Goal: Task Accomplishment & Management: Manage account settings

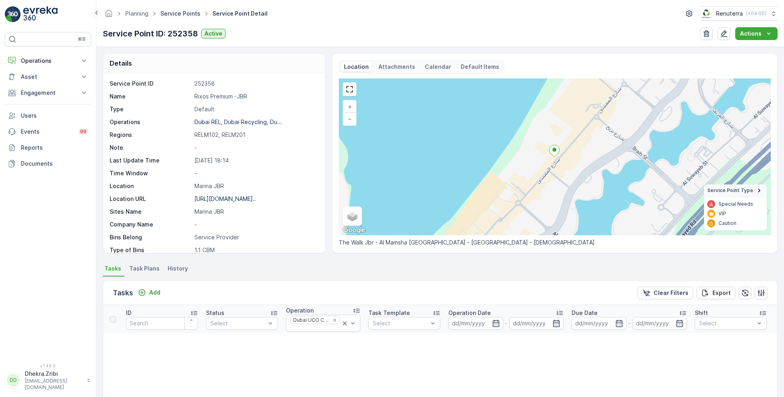
click at [187, 12] on link "Service Points" at bounding box center [180, 13] width 40 height 7
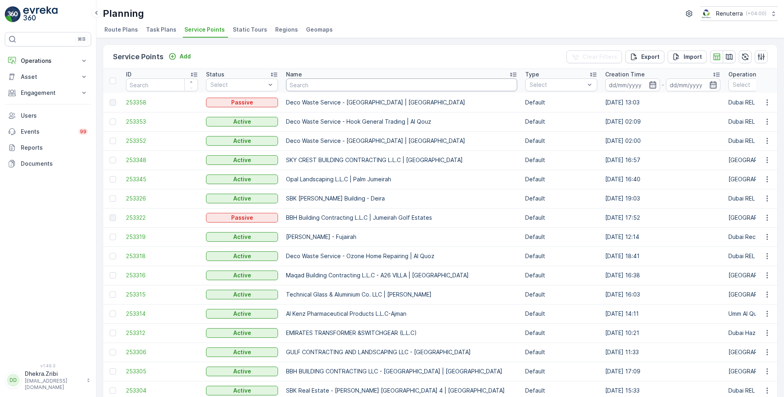
click at [316, 83] on input "text" at bounding box center [401, 84] width 231 height 13
type input "karachci"
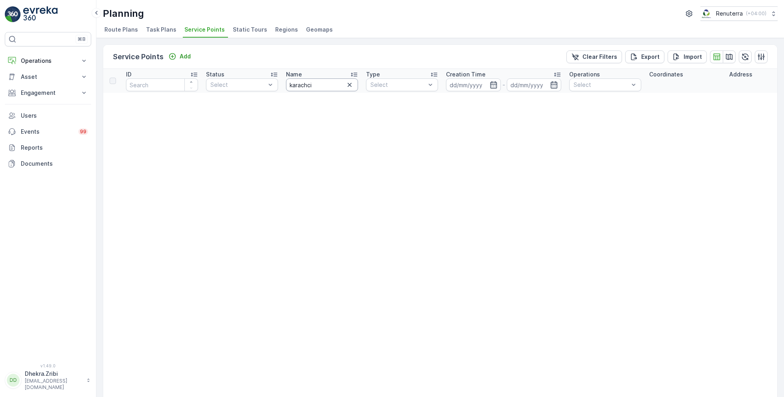
click at [321, 86] on input "karachci" at bounding box center [322, 84] width 72 height 13
type input "karach"
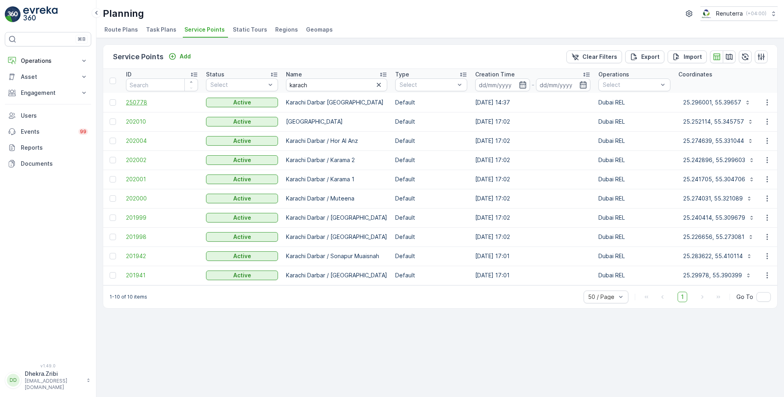
click at [148, 100] on span "250778" at bounding box center [162, 102] width 72 height 8
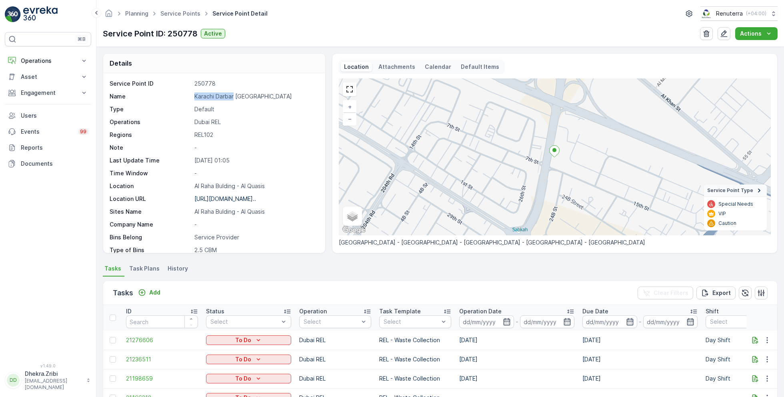
drag, startPoint x: 211, startPoint y: 94, endPoint x: 158, endPoint y: 92, distance: 52.8
click at [158, 92] on div "Name Karachi Darbar Damascus" at bounding box center [213, 96] width 207 height 8
click at [181, 15] on link "Service Points" at bounding box center [180, 13] width 40 height 7
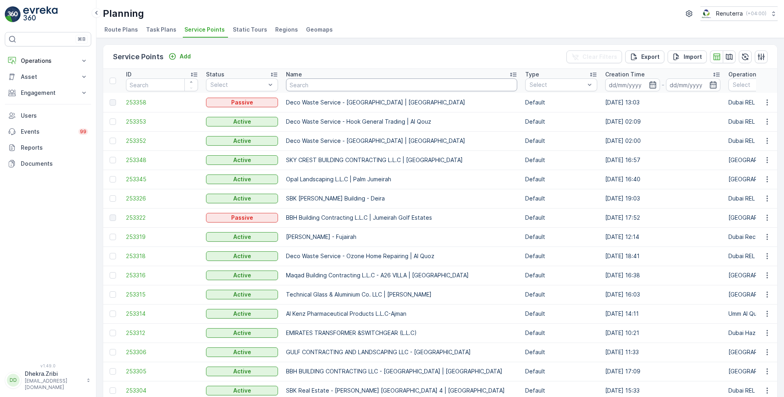
click at [307, 82] on input "text" at bounding box center [401, 84] width 231 height 13
type input "safa"
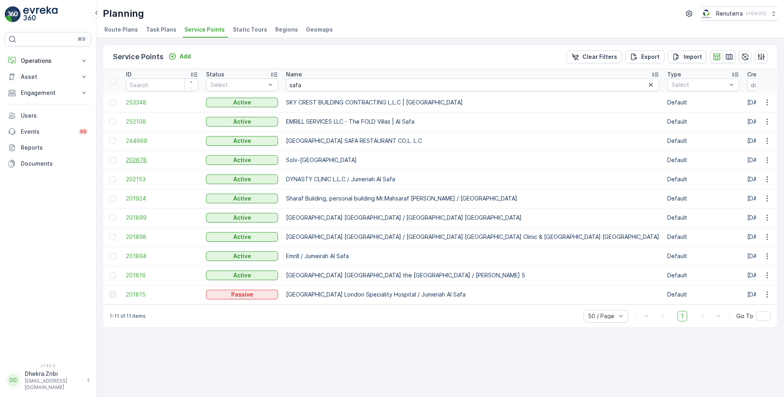
click at [140, 157] on span "202878" at bounding box center [162, 160] width 72 height 8
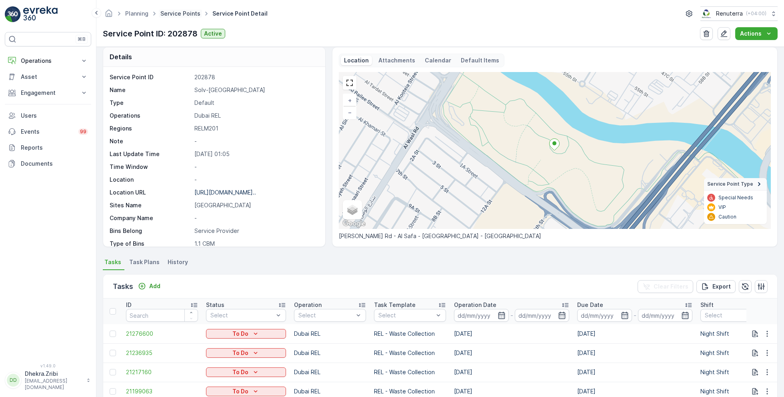
click at [172, 10] on link "Service Points" at bounding box center [180, 13] width 40 height 7
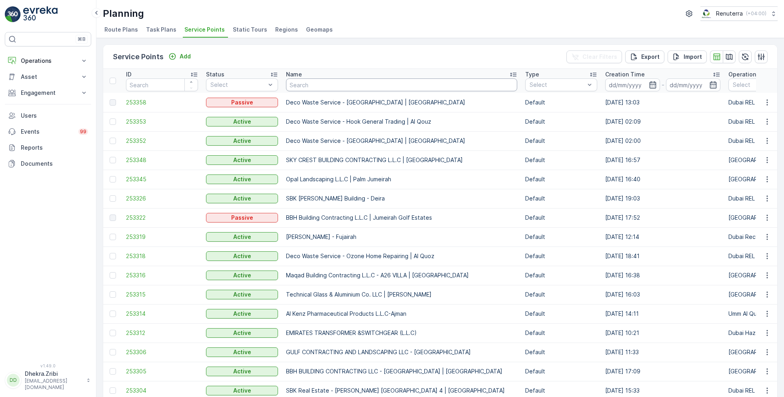
click at [355, 88] on input "text" at bounding box center [401, 84] width 231 height 13
type input "italian"
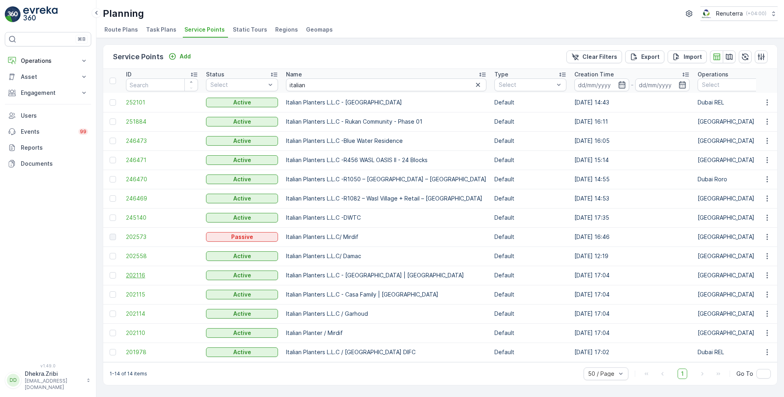
click at [141, 272] on span "202116" at bounding box center [162, 275] width 72 height 8
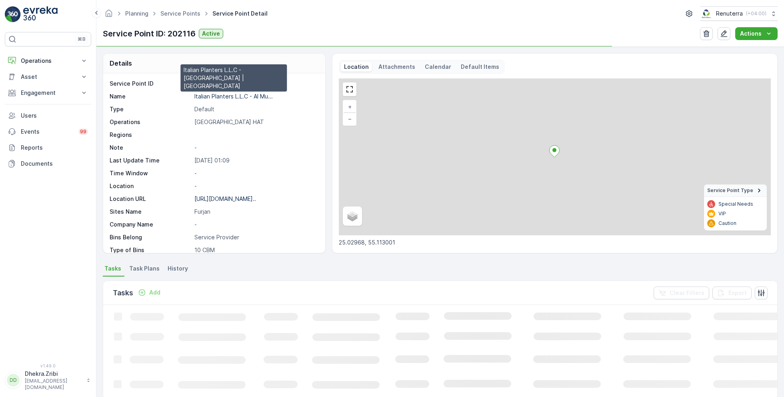
click at [226, 95] on p "Italian Planters L.L.C - Al Mu..." at bounding box center [233, 96] width 78 height 7
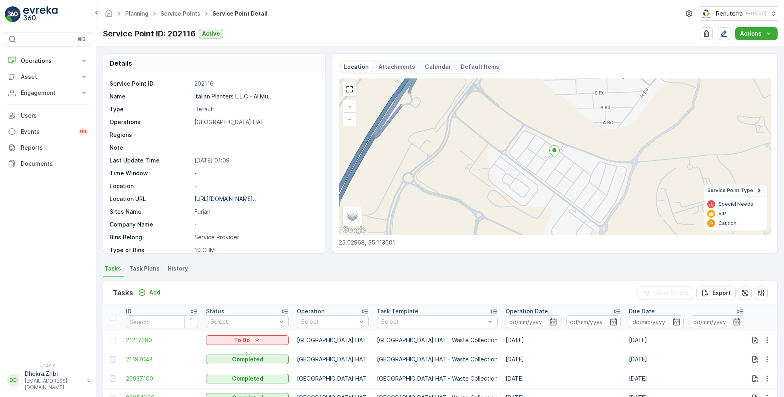
click at [172, 9] on ul "Service Points" at bounding box center [185, 14] width 52 height 12
click at [172, 10] on link "Service Points" at bounding box center [180, 13] width 40 height 7
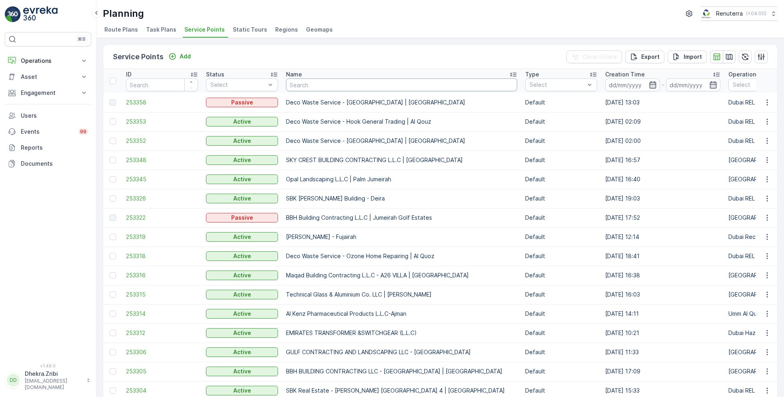
click at [296, 80] on input "text" at bounding box center [401, 84] width 231 height 13
type input "riz"
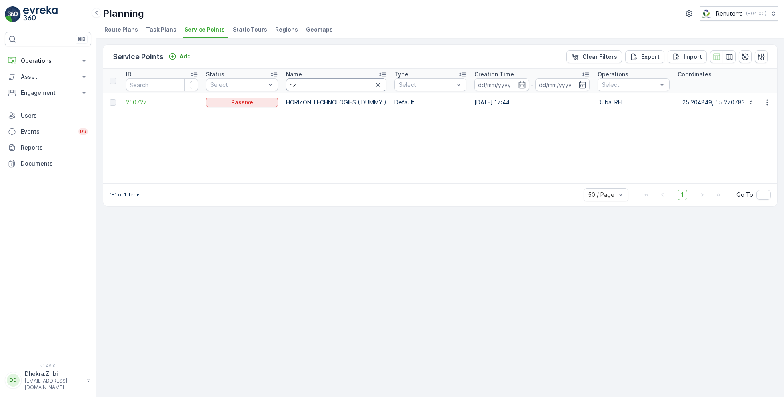
click at [307, 83] on input "riz" at bounding box center [336, 84] width 100 height 13
type input "rix"
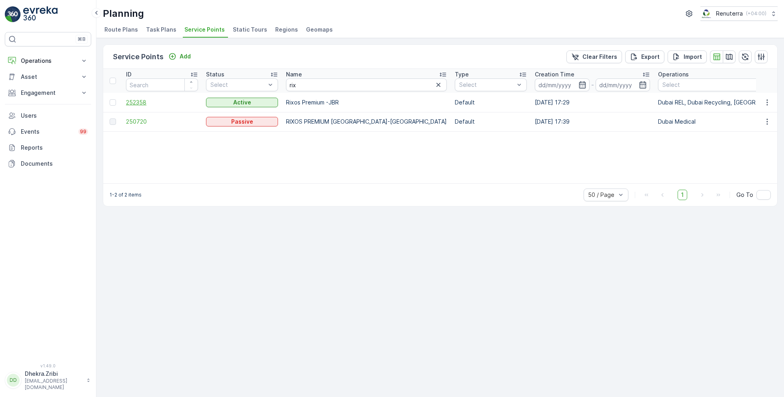
click at [142, 98] on span "252358" at bounding box center [162, 102] width 72 height 8
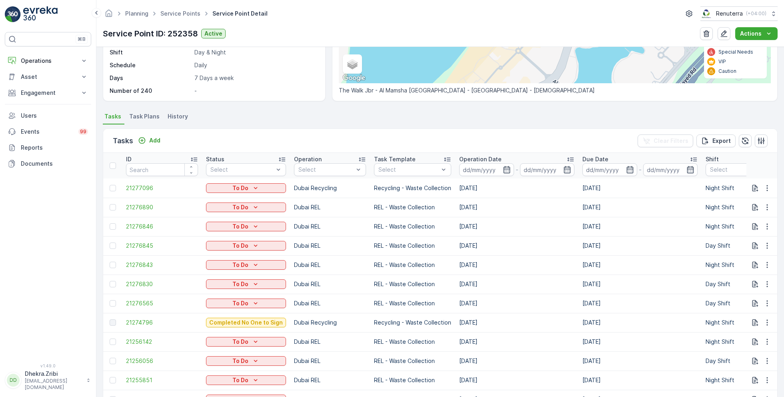
scroll to position [154, 0]
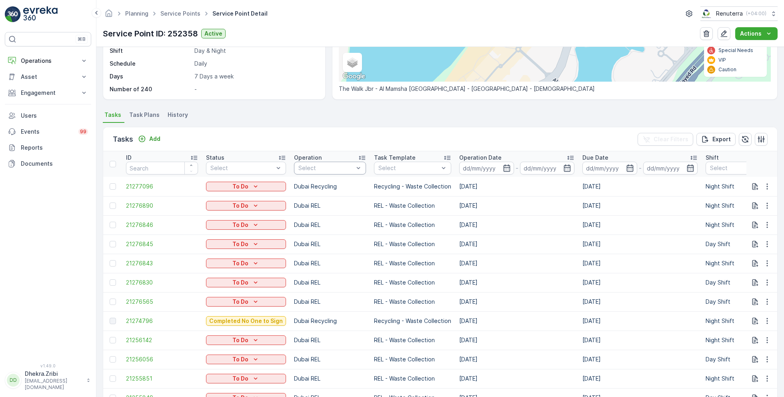
click at [312, 168] on div at bounding box center [325, 168] width 57 height 6
click at [316, 190] on p "Dubai UCO Collection" at bounding box center [334, 190] width 54 height 16
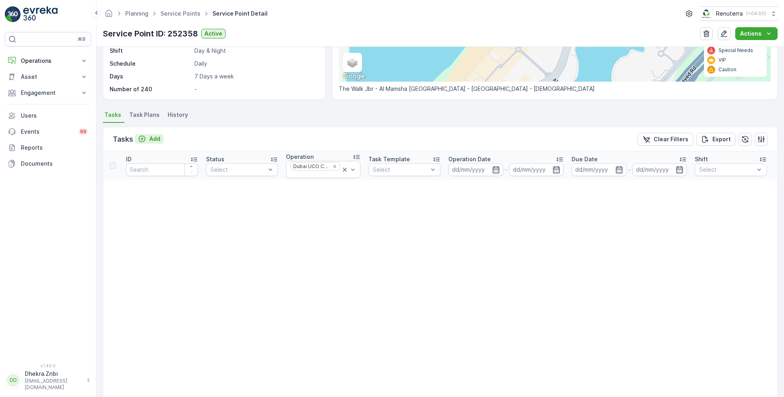
click at [150, 138] on p "Add" at bounding box center [154, 139] width 11 height 8
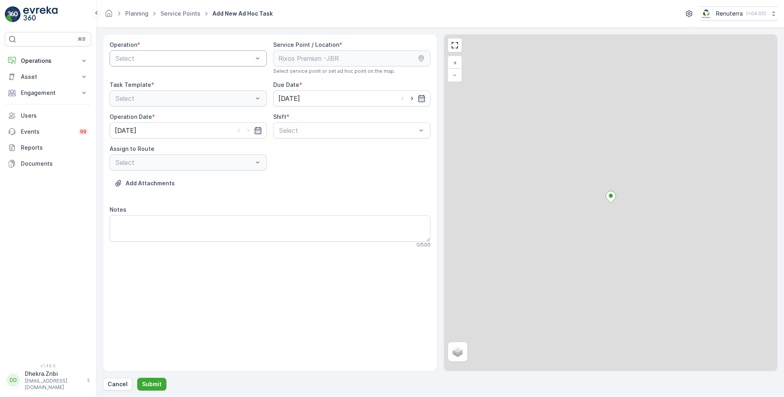
click at [169, 57] on div at bounding box center [184, 58] width 139 height 7
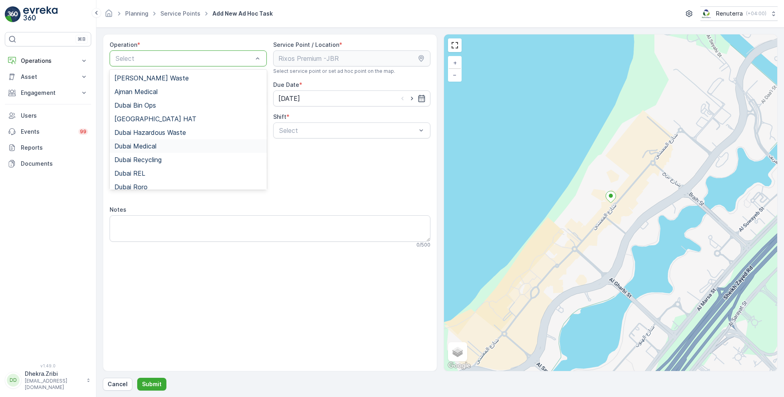
scroll to position [101, 0]
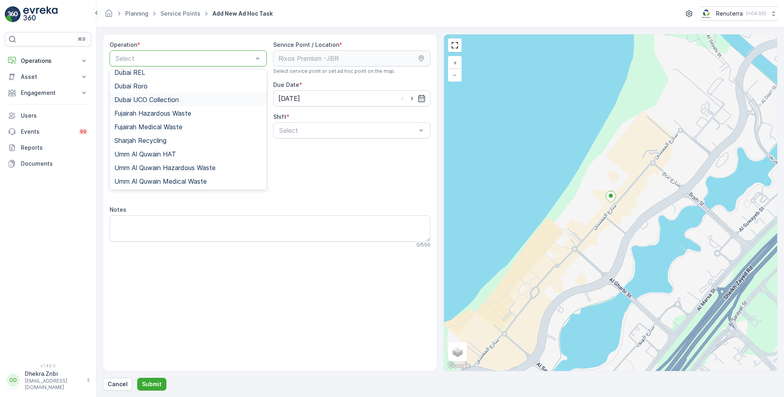
click at [164, 96] on span "Dubai UCO Collection" at bounding box center [146, 99] width 64 height 7
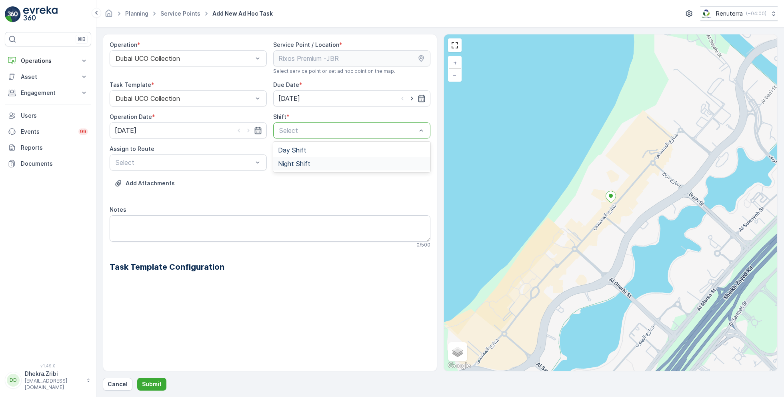
click at [291, 166] on span "Night Shift" at bounding box center [294, 163] width 32 height 7
click at [216, 160] on div at bounding box center [184, 162] width 139 height 7
click at [153, 179] on span "UCO002 (Upcoming) - REN 68412" at bounding box center [165, 181] width 102 height 7
click at [146, 384] on p "Submit" at bounding box center [152, 384] width 20 height 8
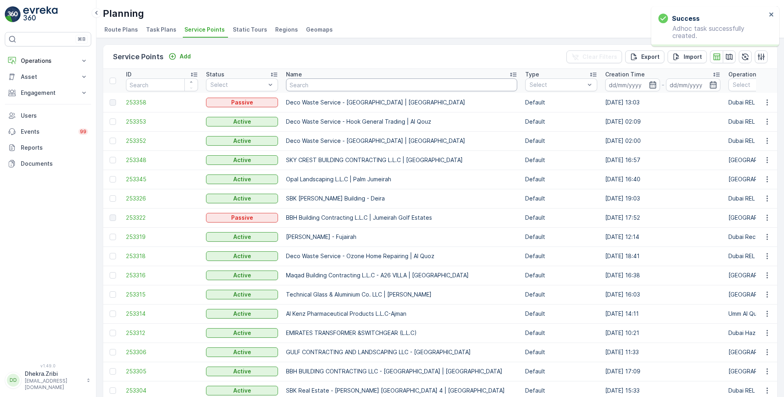
click at [369, 83] on input "text" at bounding box center [401, 84] width 231 height 13
type input "rixos"
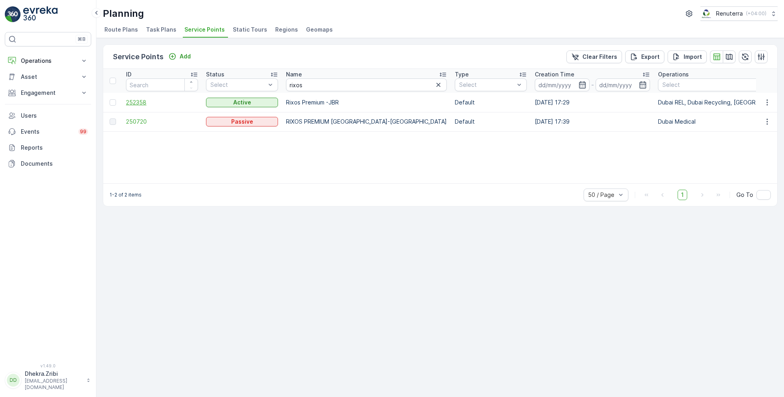
click at [147, 102] on span "252358" at bounding box center [162, 102] width 72 height 8
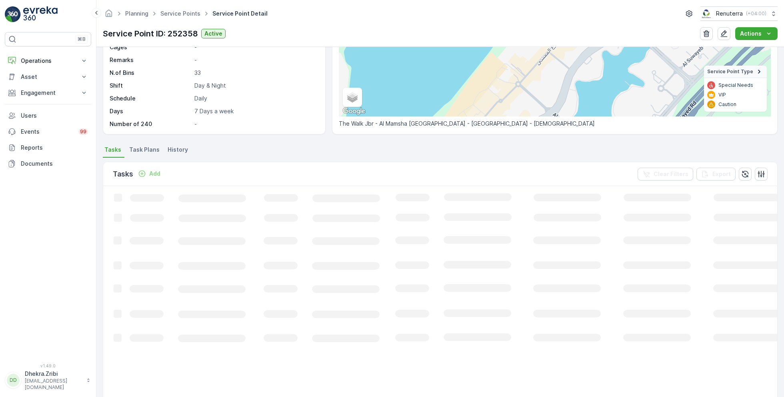
scroll to position [129, 0]
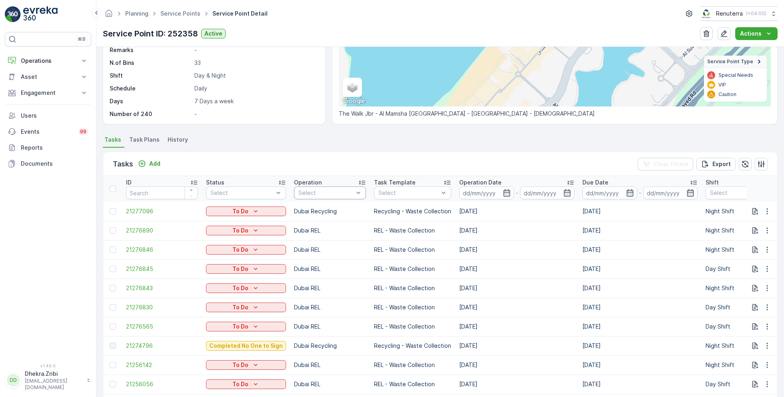
click at [315, 187] on div "Select" at bounding box center [330, 192] width 72 height 13
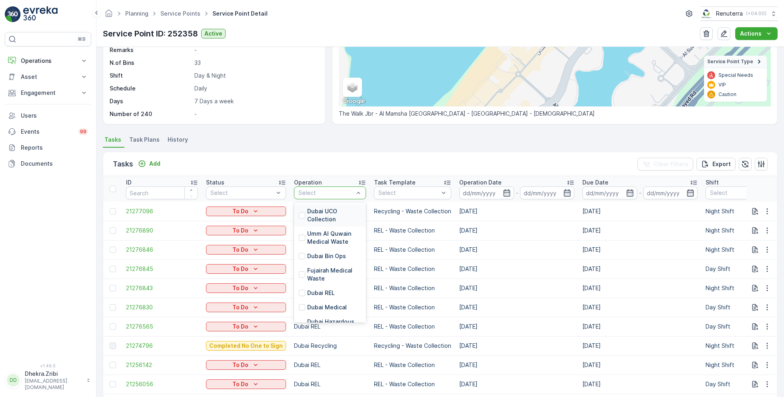
click at [315, 217] on p "Dubai UCO Collection" at bounding box center [334, 215] width 54 height 16
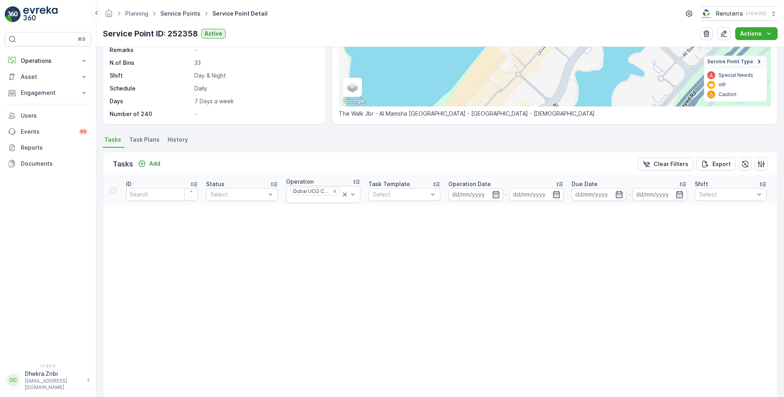
click at [175, 15] on link "Service Points" at bounding box center [180, 13] width 40 height 7
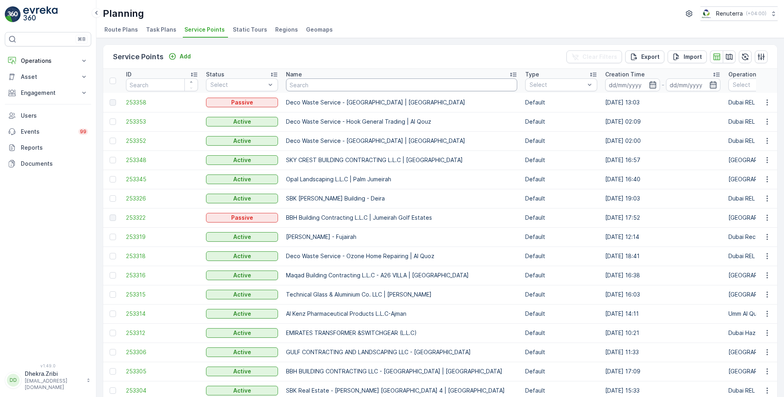
click at [305, 86] on input "text" at bounding box center [401, 84] width 231 height 13
paste input "Al Tayer Stocks (L.L.C.) - Umm Ramool"
type input "Al Tayer Stocks (L.L.C.) - Umm Ramool"
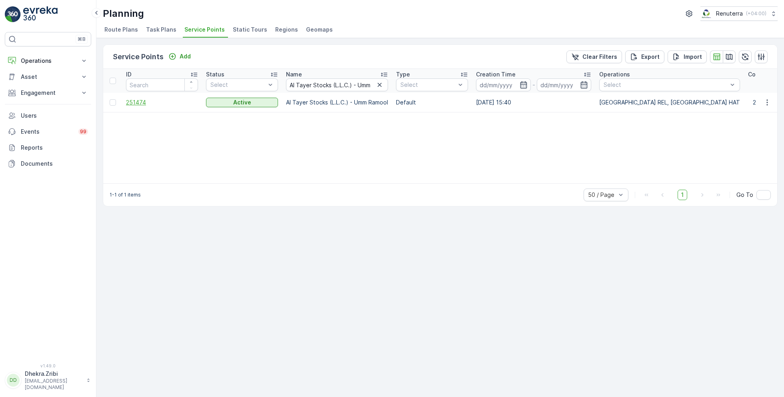
click at [139, 104] on span "251474" at bounding box center [162, 102] width 72 height 8
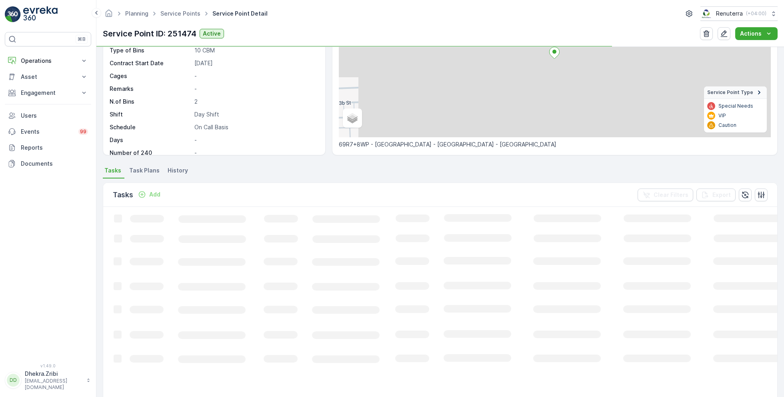
scroll to position [109, 0]
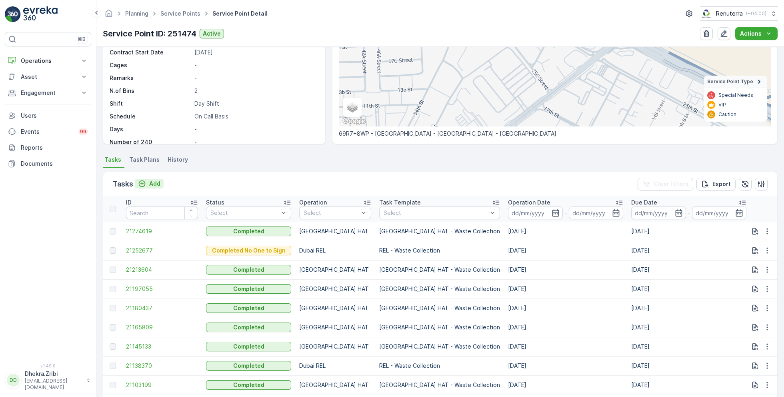
click at [149, 182] on p "Add" at bounding box center [154, 183] width 11 height 8
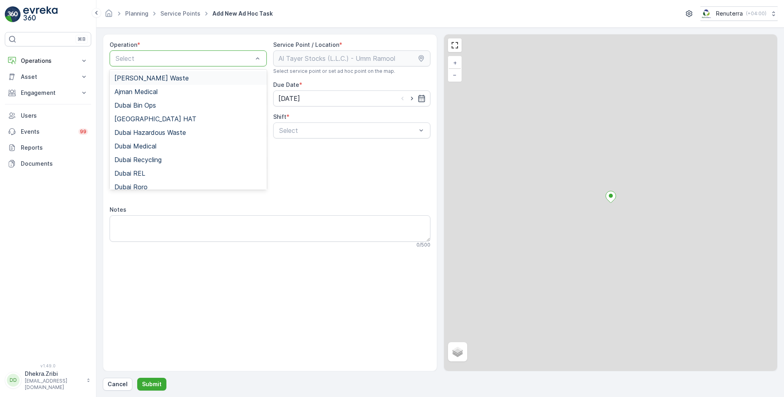
click at [152, 56] on div at bounding box center [184, 58] width 139 height 7
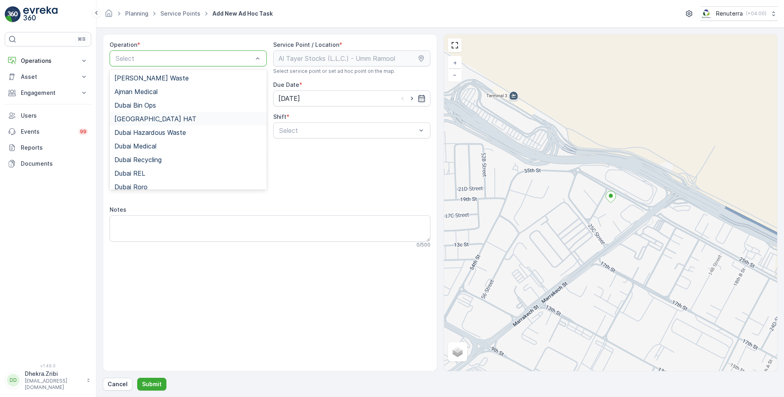
click at [146, 122] on div "[GEOGRAPHIC_DATA] HAT" at bounding box center [188, 119] width 157 height 14
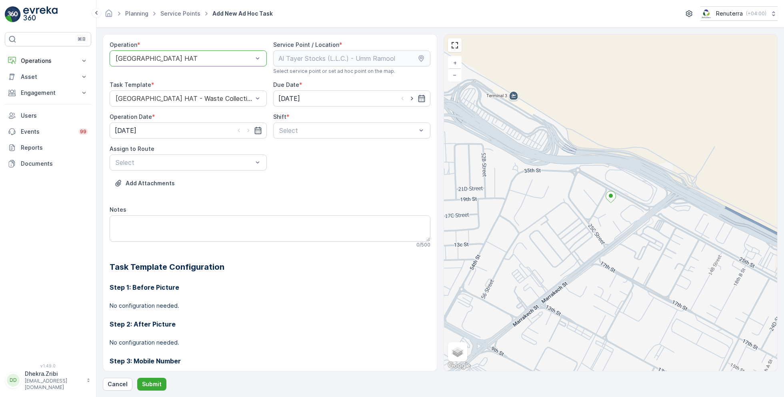
click at [415, 97] on div at bounding box center [411, 98] width 27 height 8
click at [408, 97] on icon "button" at bounding box center [412, 98] width 8 height 8
type input "30.08.2025"
click at [247, 128] on icon "button" at bounding box center [248, 130] width 8 height 8
type input "30.08.2025"
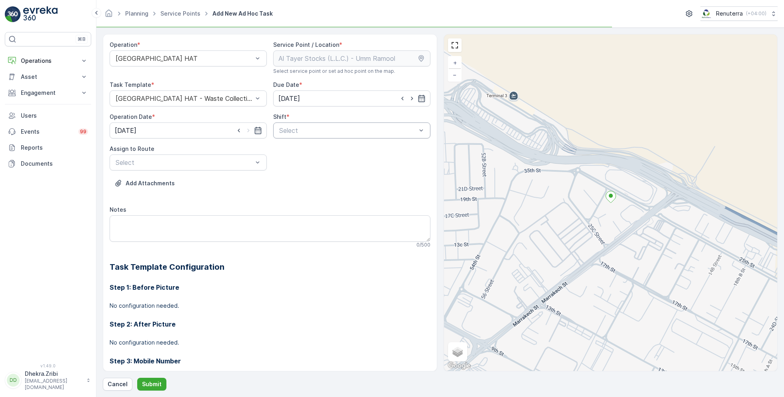
click at [321, 132] on div at bounding box center [347, 130] width 139 height 7
click at [295, 148] on span "Day Shift" at bounding box center [292, 149] width 28 height 7
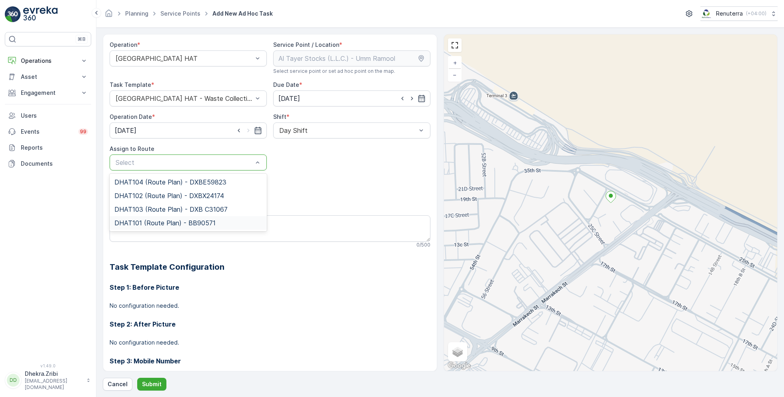
click at [148, 221] on span "DHAT101 (Route Plan) - BB90571" at bounding box center [164, 222] width 101 height 7
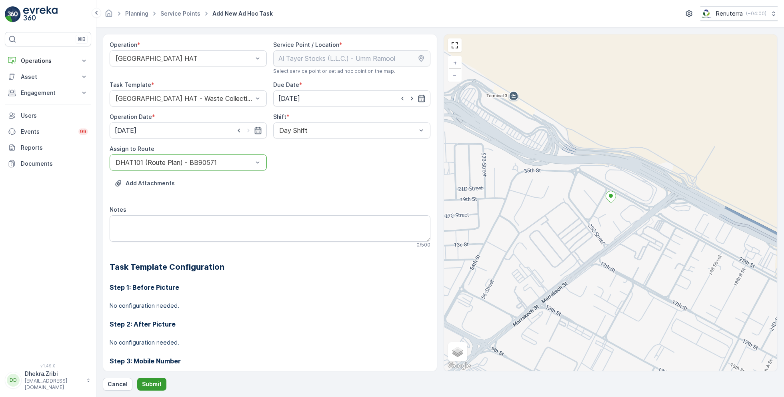
click at [151, 383] on p "Submit" at bounding box center [152, 384] width 20 height 8
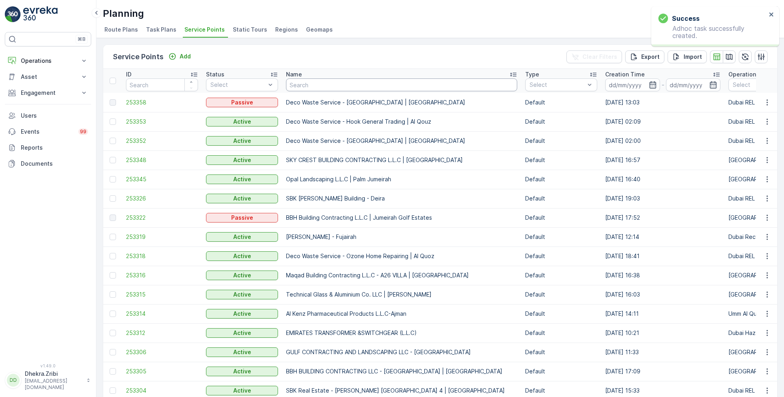
click at [351, 84] on input "text" at bounding box center [401, 84] width 231 height 13
paste input "Curoscape Landscaping & Pools"
type input "Curoscape Landscaping & Pools"
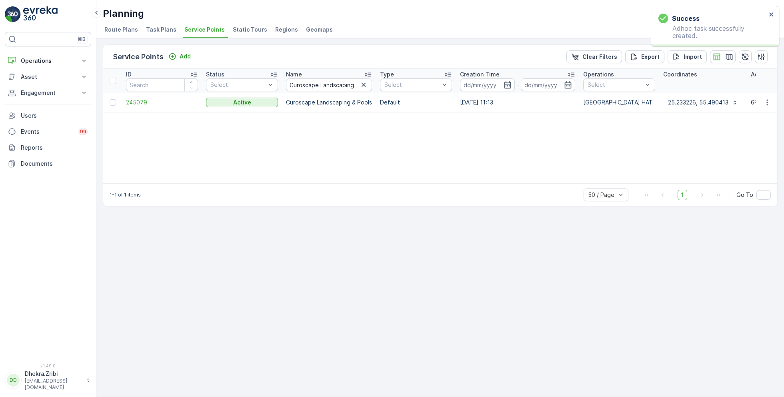
click at [140, 103] on span "245079" at bounding box center [162, 102] width 72 height 8
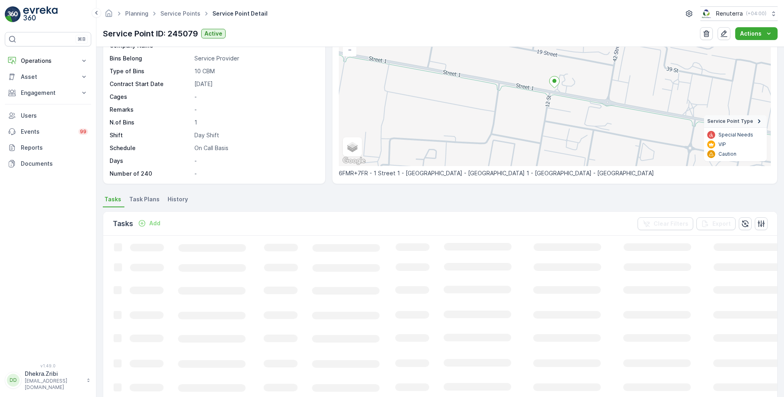
scroll to position [77, 0]
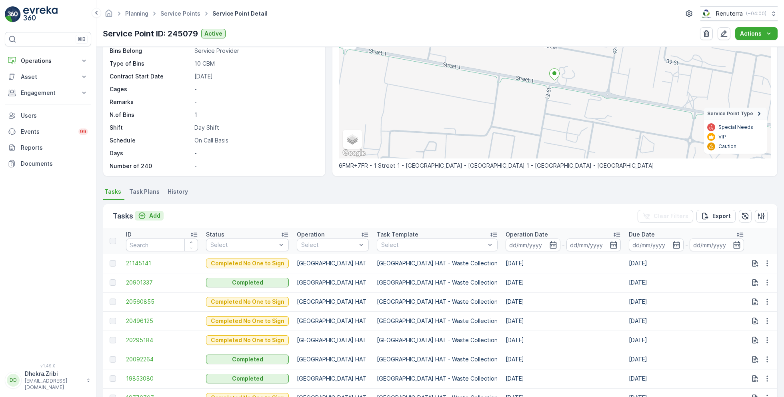
click at [151, 214] on p "Add" at bounding box center [154, 215] width 11 height 8
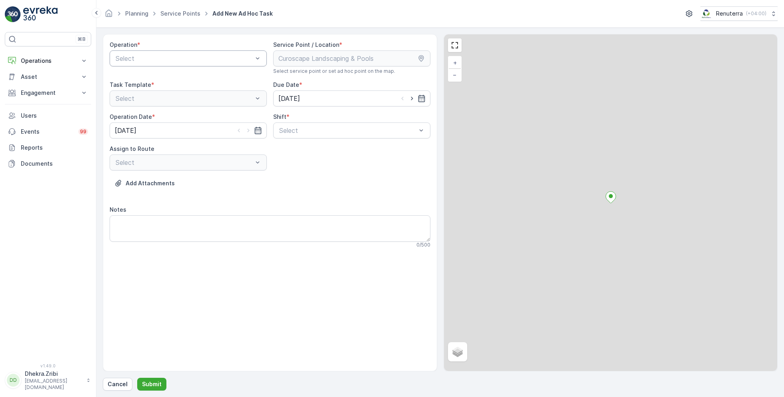
click at [170, 55] on div at bounding box center [184, 58] width 139 height 7
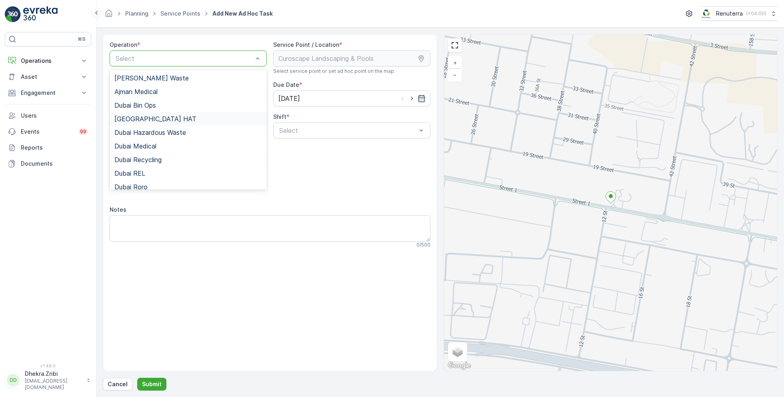
click at [154, 118] on div "[GEOGRAPHIC_DATA] HAT" at bounding box center [188, 118] width 148 height 7
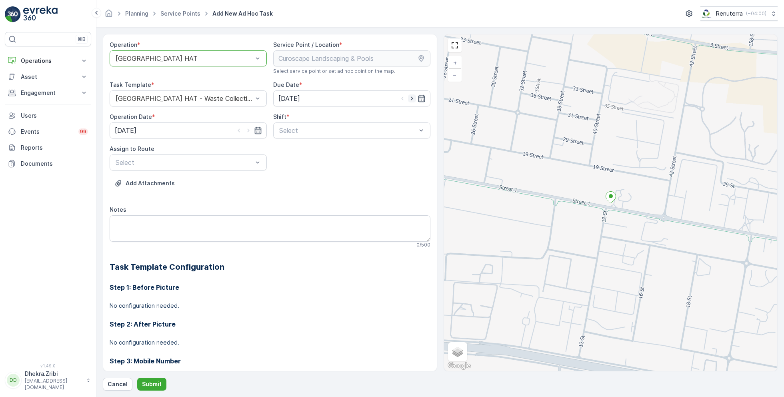
click at [411, 98] on icon "button" at bounding box center [412, 99] width 2 height 4
type input "30.08.2025"
click at [247, 132] on icon "button" at bounding box center [248, 130] width 8 height 8
type input "30.08.2025"
click at [299, 136] on div "Select" at bounding box center [351, 130] width 157 height 16
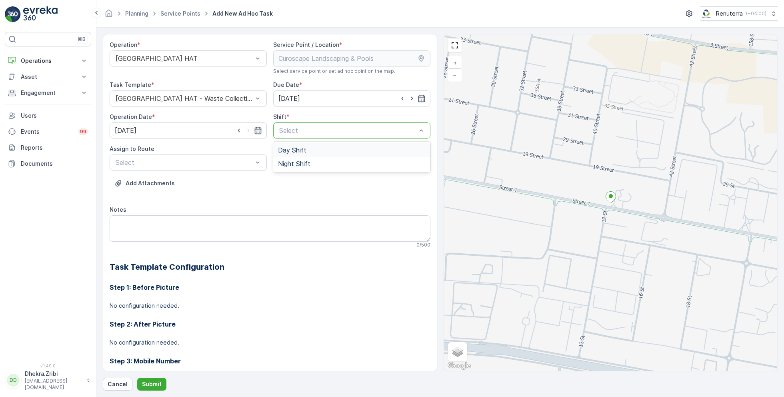
click at [290, 153] on span "Day Shift" at bounding box center [292, 149] width 28 height 7
click at [213, 162] on div at bounding box center [184, 162] width 139 height 7
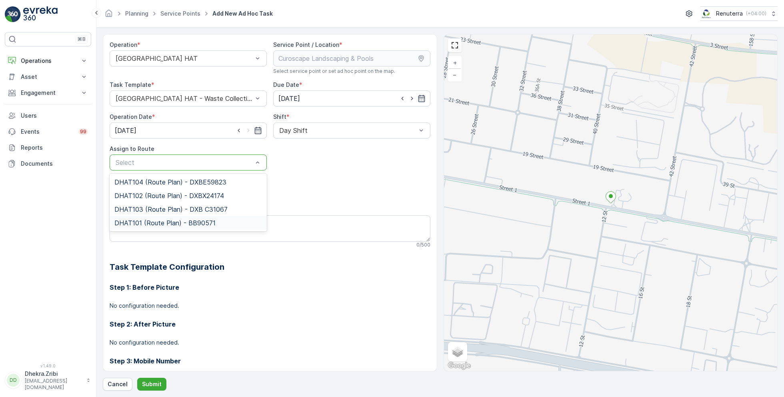
click at [152, 217] on div "DHAT101 (Route Plan) - BB90571" at bounding box center [188, 223] width 157 height 14
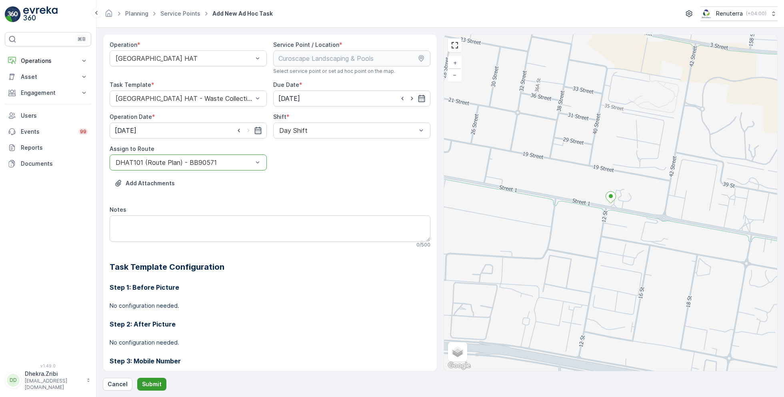
click at [154, 381] on p "Submit" at bounding box center [152, 384] width 20 height 8
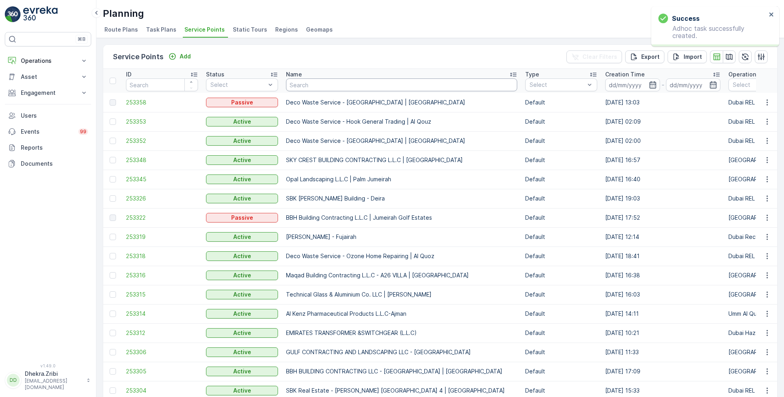
click at [352, 87] on input "text" at bounding box center [401, 84] width 231 height 13
paste input "SOBHA CONSTRUCTIONS LLC - [GEOGRAPHIC_DATA] Module 1 | [GEOGRAPHIC_DATA]"
type input "SOBHA CONSTRUCTIONS LLC - [GEOGRAPHIC_DATA] Module 1 | [GEOGRAPHIC_DATA]"
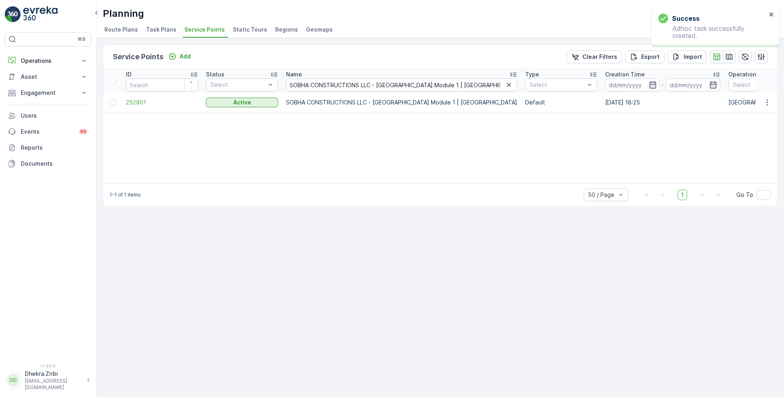
click at [137, 106] on td "252901" at bounding box center [162, 102] width 80 height 19
click at [136, 101] on span "252901" at bounding box center [162, 102] width 72 height 8
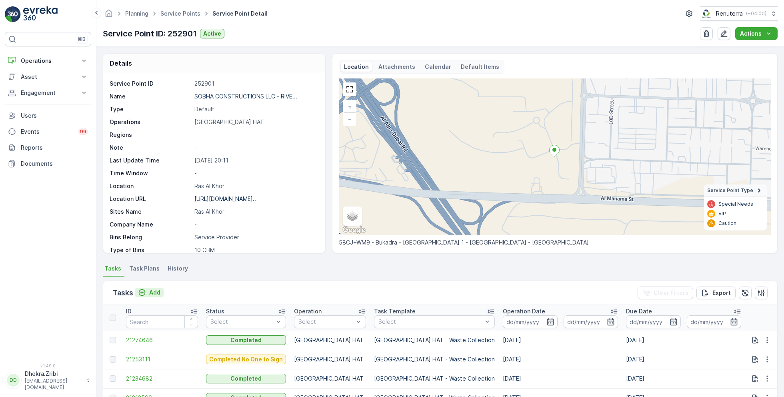
click at [156, 290] on p "Add" at bounding box center [154, 292] width 11 height 8
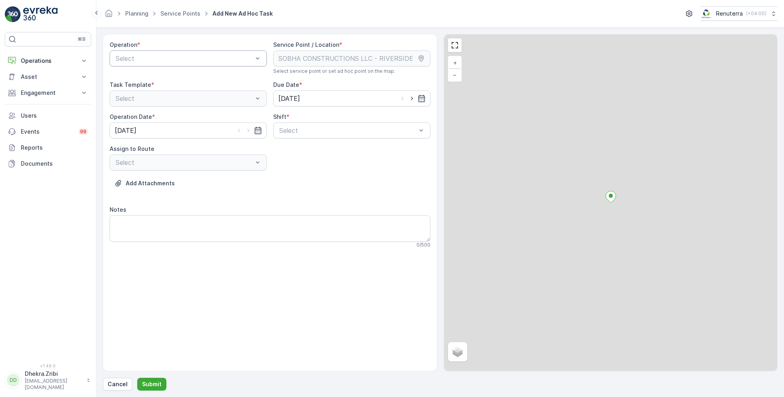
click at [179, 56] on div at bounding box center [184, 58] width 139 height 7
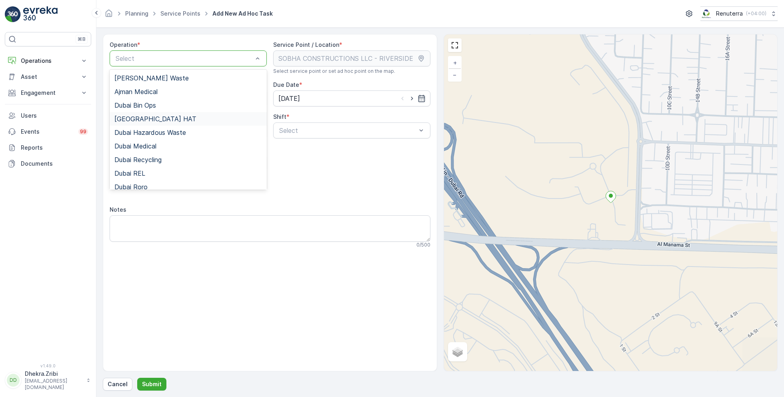
click at [153, 117] on div "[GEOGRAPHIC_DATA] HAT" at bounding box center [188, 118] width 148 height 7
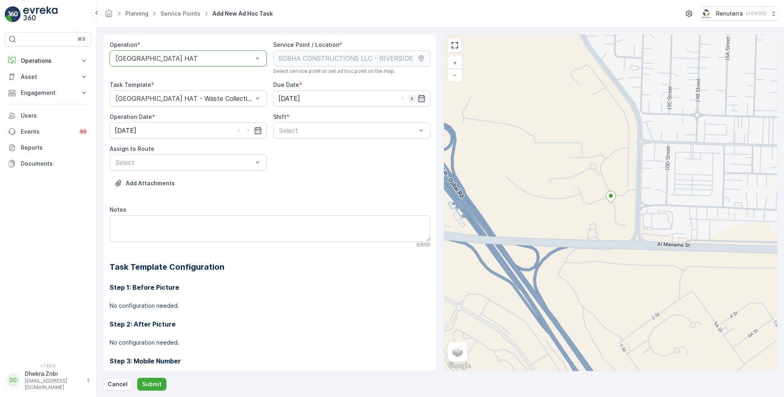
click at [413, 97] on icon "button" at bounding box center [412, 98] width 8 height 8
type input "30.08.2025"
click at [248, 129] on icon "button" at bounding box center [248, 130] width 8 height 8
type input "30.08.2025"
click at [314, 124] on div "Select" at bounding box center [351, 130] width 157 height 16
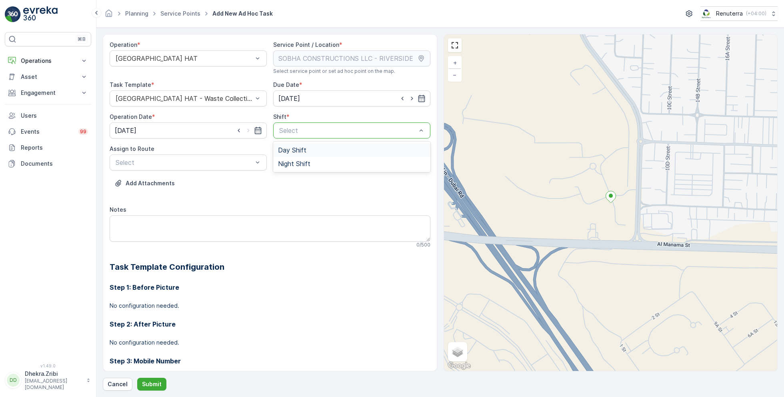
click at [293, 149] on span "Day Shift" at bounding box center [292, 149] width 28 height 7
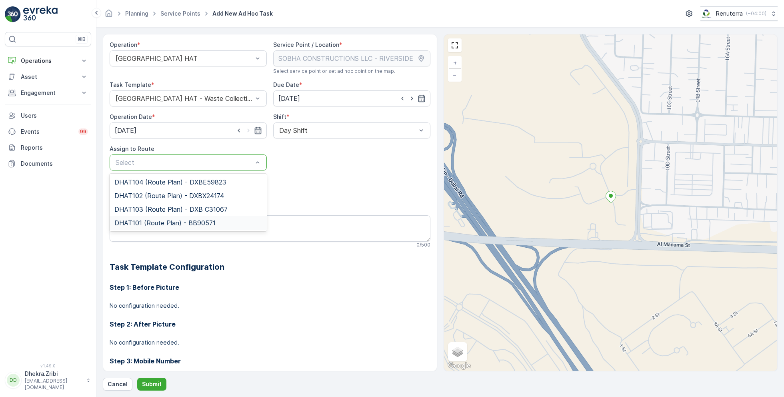
click at [146, 219] on span "DHAT101 (Route Plan) - BB90571" at bounding box center [164, 222] width 101 height 7
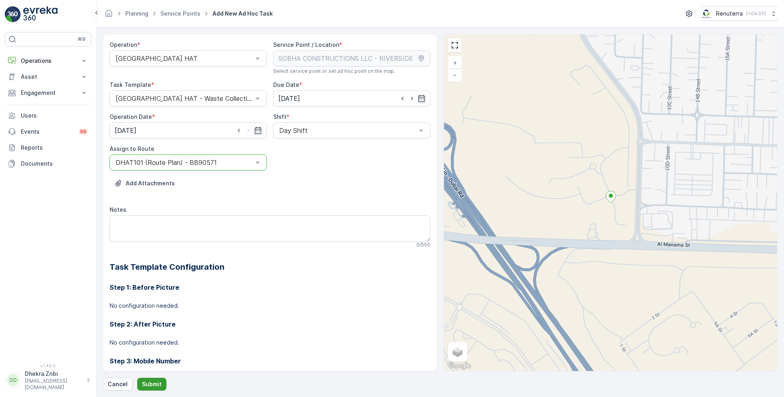
click at [153, 379] on button "Submit" at bounding box center [151, 383] width 29 height 13
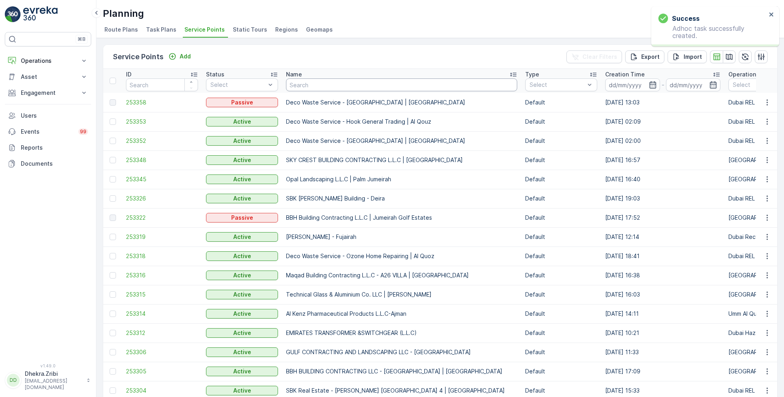
click at [323, 89] on input "text" at bounding box center [401, 84] width 231 height 13
paste input "TAJ ALSAFWAH BUILDING CONTRACTING L.L.C - Al Warqa"
type input "TAJ ALSAFWAH BUILDING CONTRACTING L.L.C - Al Warqa"
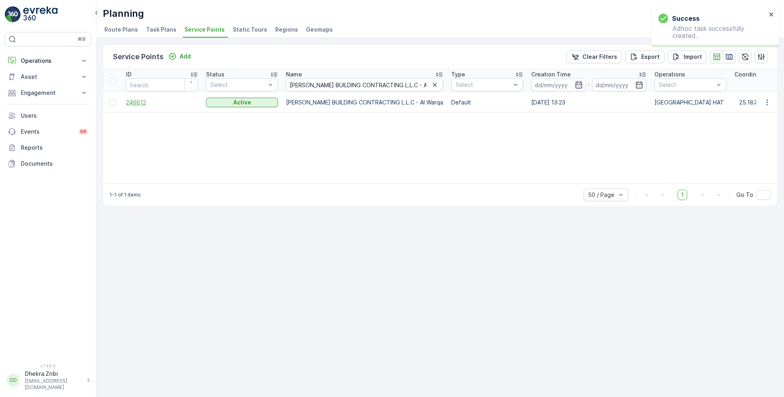
click at [134, 98] on span "246612" at bounding box center [162, 102] width 72 height 8
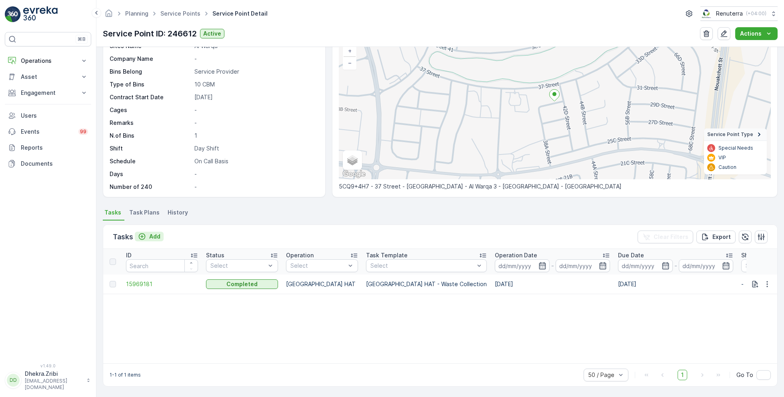
scroll to position [55, 0]
click at [149, 181] on div "Service Point ID 246612 Name TAJ ALSAFWAH BUILDING CONTRACT... Type Default Ope…" at bounding box center [213, 53] width 207 height 277
click at [150, 236] on p "Add" at bounding box center [154, 237] width 11 height 8
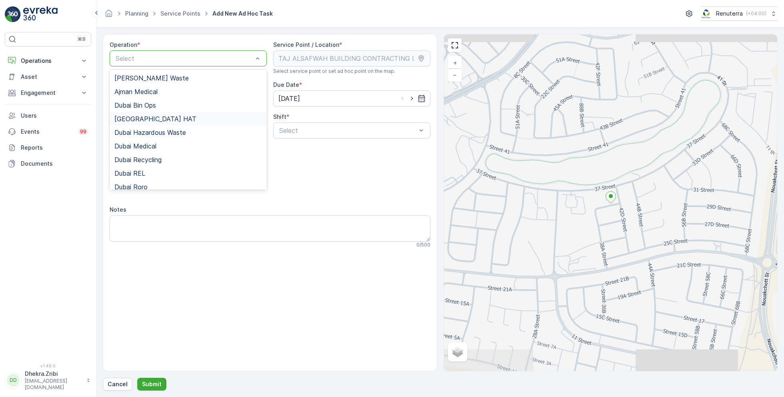
click at [144, 118] on span "[GEOGRAPHIC_DATA] HAT" at bounding box center [155, 118] width 82 height 7
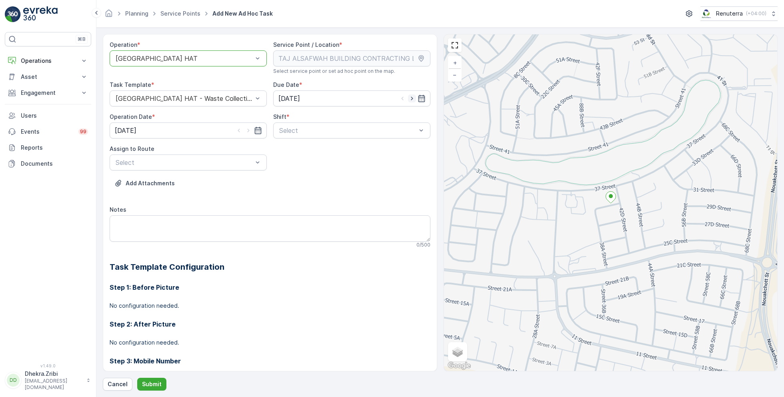
click at [410, 98] on icon "button" at bounding box center [412, 98] width 8 height 8
type input "30.08.2025"
click at [247, 129] on icon "button" at bounding box center [248, 131] width 2 height 4
type input "30.08.2025"
click at [297, 148] on span "Day Shift" at bounding box center [292, 149] width 28 height 7
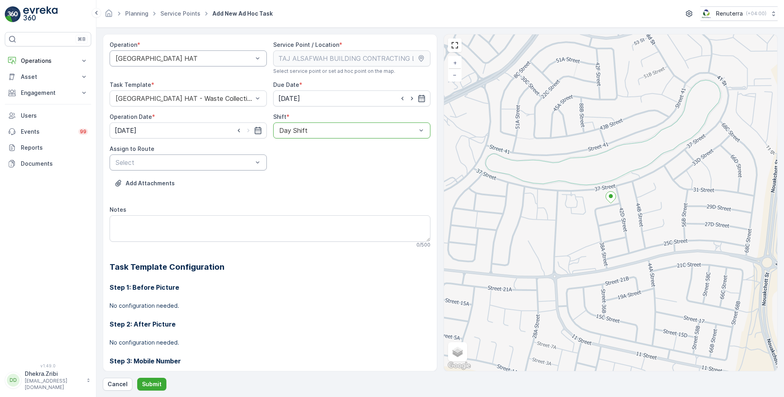
click at [234, 160] on div at bounding box center [184, 162] width 139 height 7
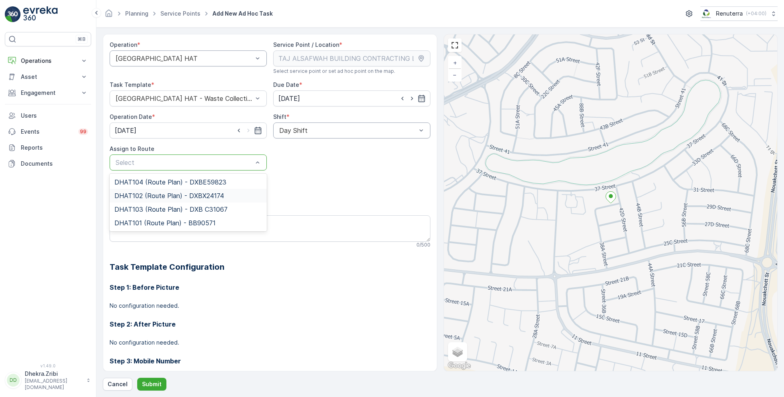
click at [157, 195] on span "DHAT102 (Route Plan) - DXBX24174" at bounding box center [169, 195] width 110 height 7
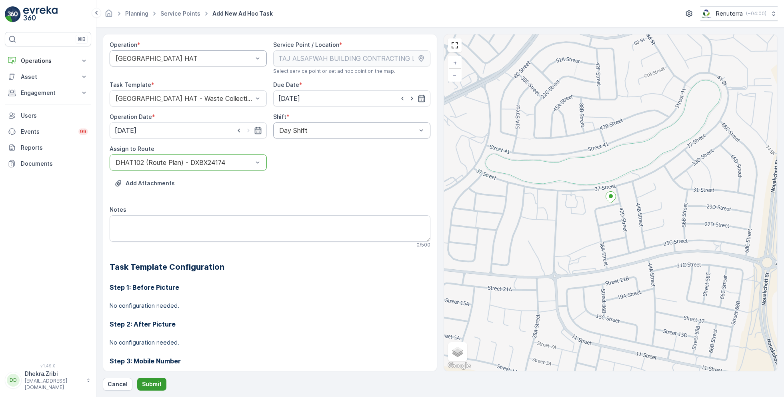
click at [154, 382] on p "Submit" at bounding box center [152, 384] width 20 height 8
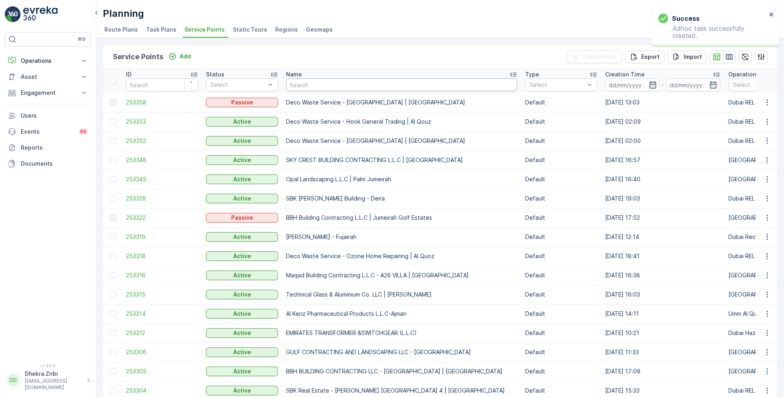
click at [356, 86] on input "text" at bounding box center [401, 84] width 231 height 13
paste input "BBH BUILDING CONTRACTING LLC - [GEOGRAPHIC_DATA] | [GEOGRAPHIC_DATA]"
type input "BBH BUILDING CONTRACTING LLC - [GEOGRAPHIC_DATA] | [GEOGRAPHIC_DATA]"
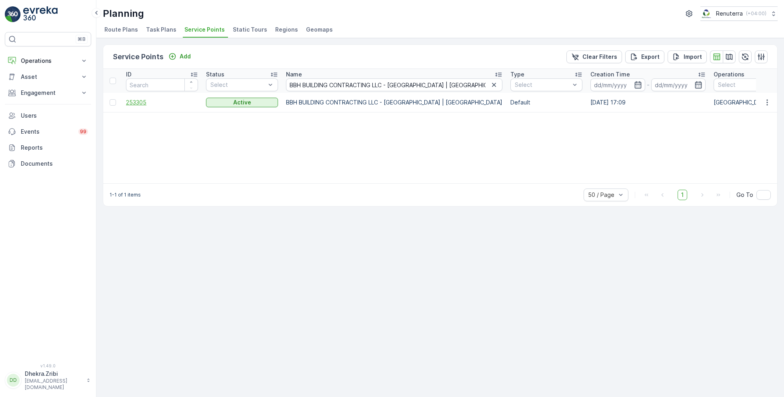
click at [141, 98] on span "253305" at bounding box center [162, 102] width 72 height 8
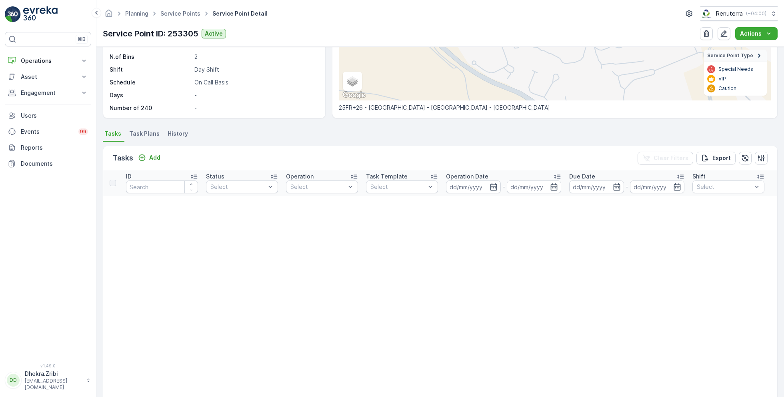
scroll to position [136, 0]
click at [155, 152] on p "Add" at bounding box center [154, 156] width 11 height 8
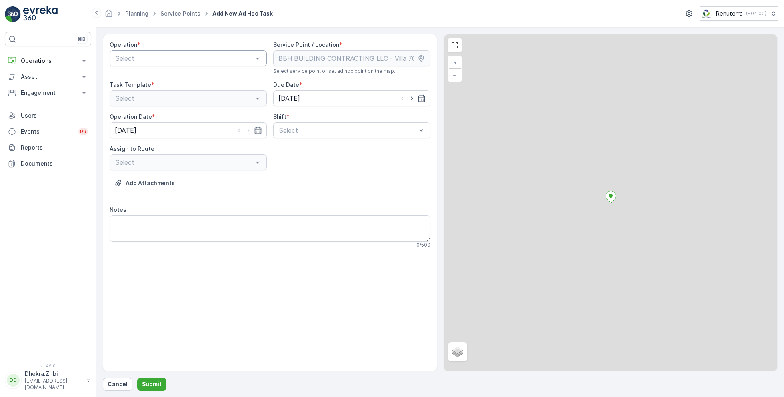
click at [185, 52] on div "Select" at bounding box center [188, 58] width 157 height 16
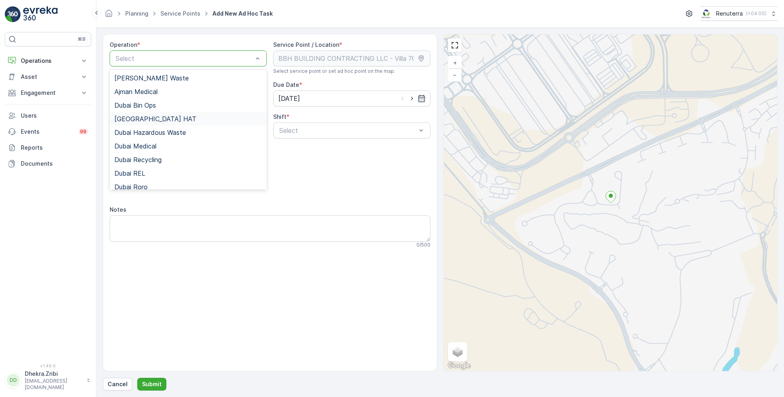
click at [144, 122] on div "[GEOGRAPHIC_DATA] HAT" at bounding box center [188, 119] width 157 height 14
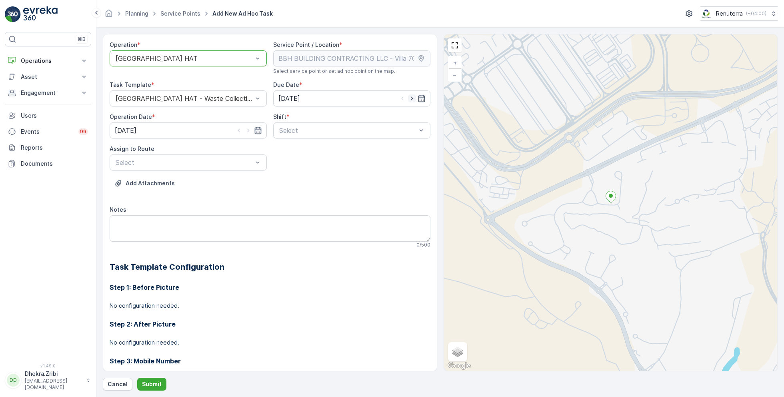
click at [411, 99] on icon "button" at bounding box center [412, 98] width 8 height 8
type input "30.08.2025"
click at [248, 132] on icon "button" at bounding box center [248, 130] width 8 height 8
type input "30.08.2025"
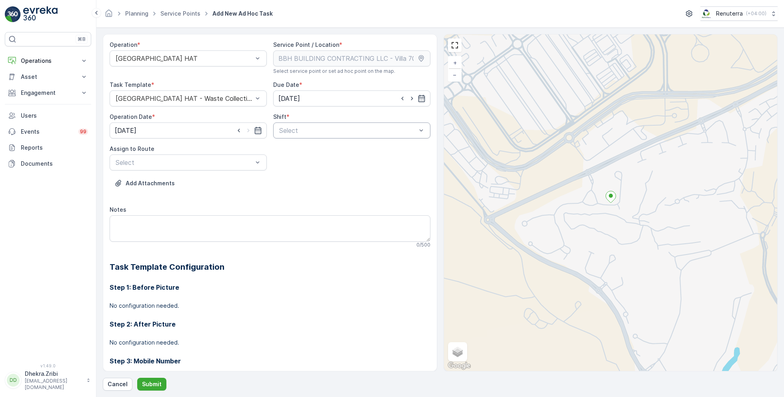
click at [296, 130] on div at bounding box center [347, 130] width 139 height 7
click at [287, 149] on span "Day Shift" at bounding box center [292, 149] width 28 height 7
click at [223, 159] on div at bounding box center [184, 162] width 139 height 7
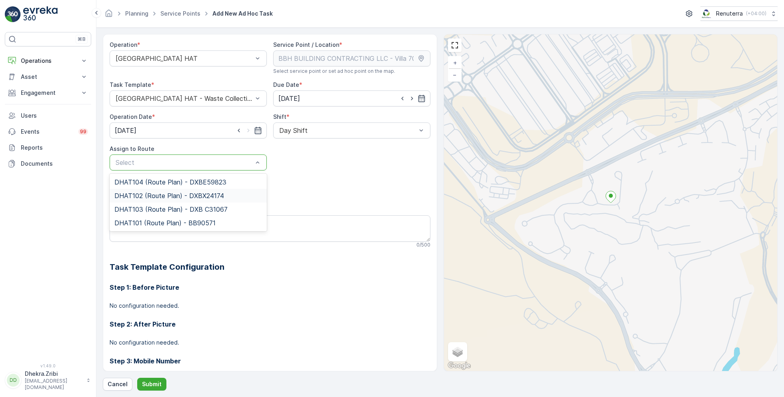
click at [158, 197] on span "DHAT102 (Route Plan) - DXBX24174" at bounding box center [169, 195] width 110 height 7
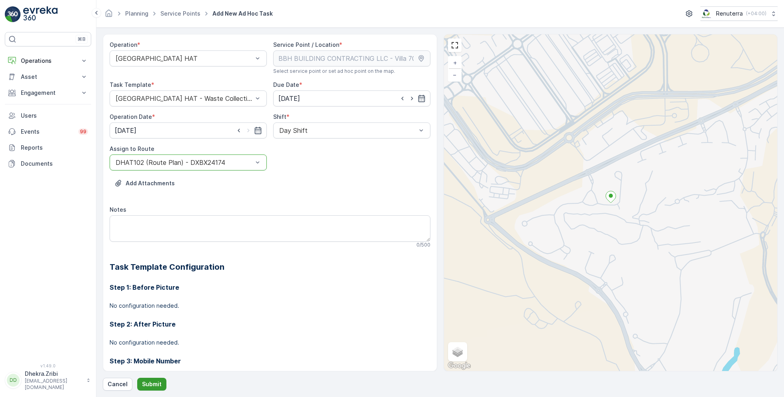
click at [150, 387] on p "Submit" at bounding box center [152, 384] width 20 height 8
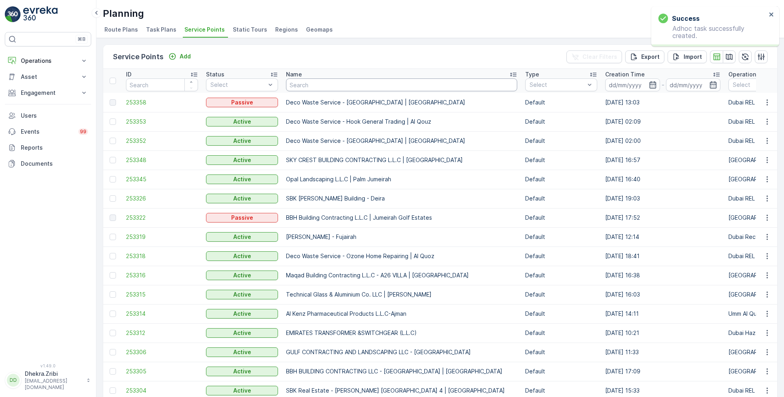
click at [352, 85] on input "text" at bounding box center [401, 84] width 231 height 13
paste input "DELTA AL WADI CONTRACTING (L.L.C)"
type input "DELTA AL WADI CONTRACTING (L.L.C)"
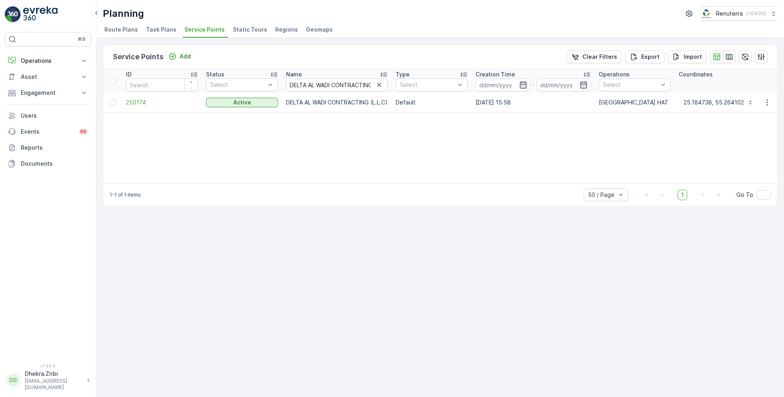
click at [135, 106] on td "250174" at bounding box center [162, 102] width 80 height 19
click at [136, 100] on span "250174" at bounding box center [162, 102] width 72 height 8
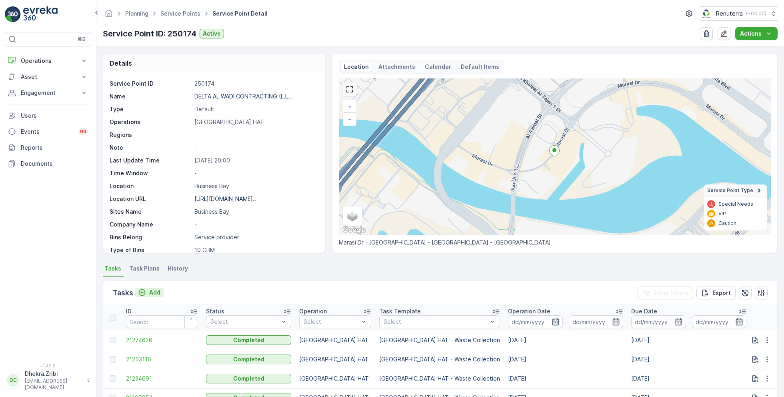
click at [155, 293] on p "Add" at bounding box center [154, 292] width 11 height 8
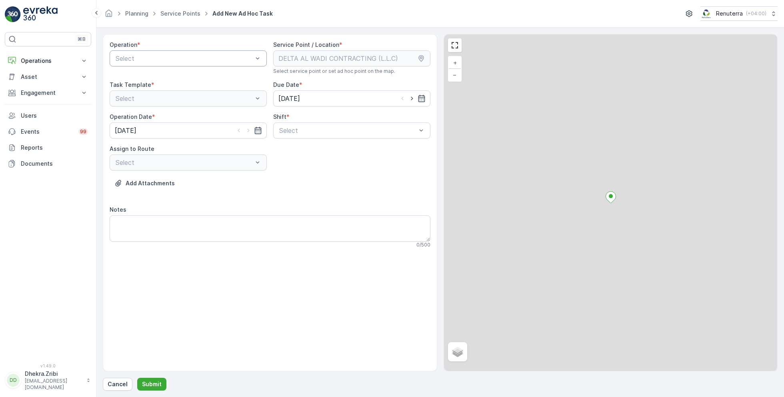
click at [170, 58] on div at bounding box center [184, 58] width 139 height 7
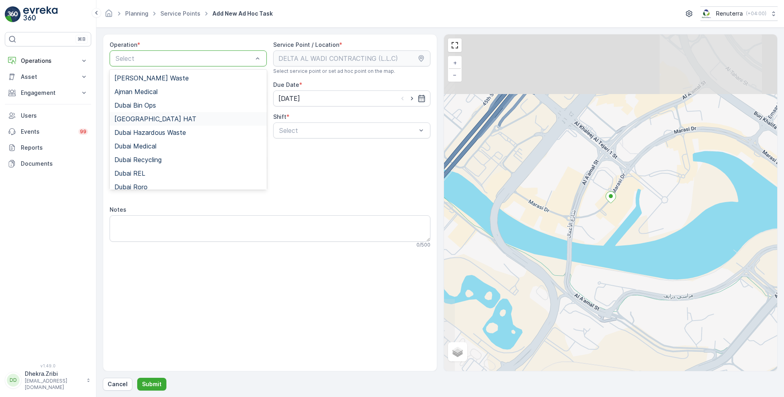
click at [150, 120] on div "[GEOGRAPHIC_DATA] HAT" at bounding box center [188, 118] width 148 height 7
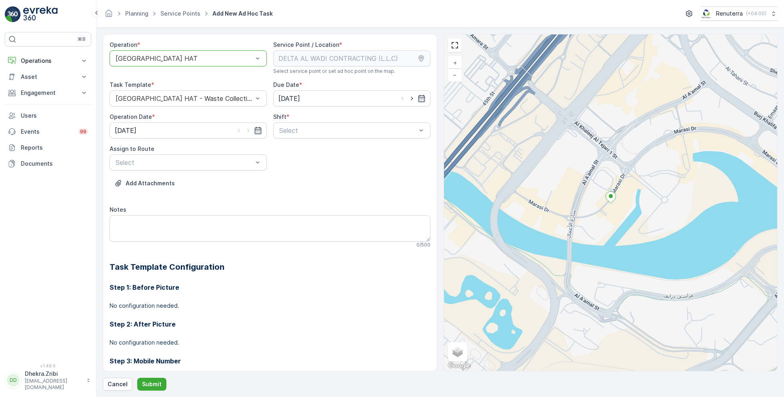
click at [415, 98] on div at bounding box center [411, 98] width 27 height 8
click at [411, 98] on icon "button" at bounding box center [412, 99] width 2 height 4
type input "30.08.2025"
click at [248, 134] on icon "button" at bounding box center [248, 130] width 8 height 8
type input "30.08.2025"
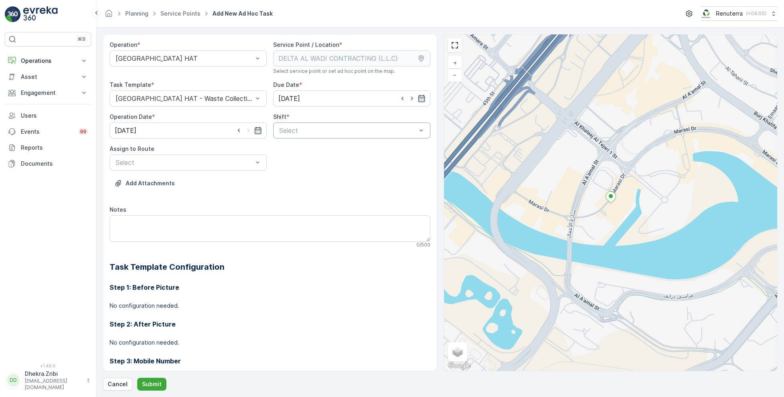
click at [313, 131] on div at bounding box center [347, 130] width 139 height 7
click at [294, 147] on span "Day Shift" at bounding box center [292, 149] width 28 height 7
click at [224, 156] on div "Select" at bounding box center [188, 162] width 157 height 16
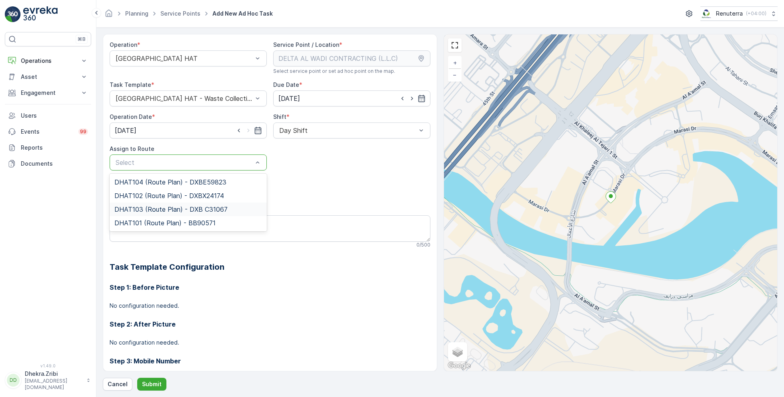
click at [155, 207] on span "DHAT103 (Route Plan) - DXB C31067" at bounding box center [170, 208] width 113 height 7
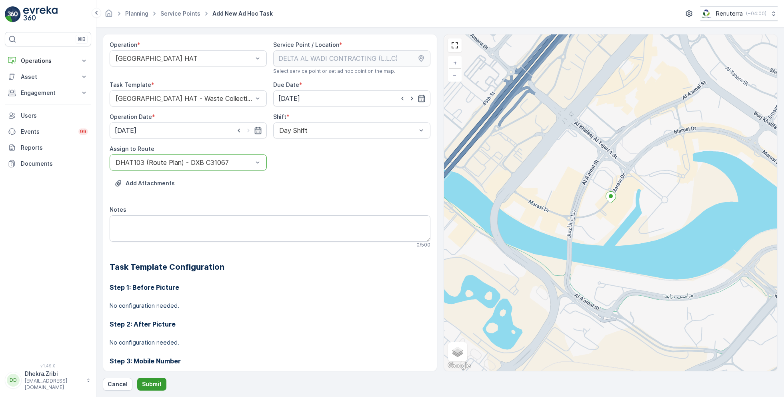
click at [149, 377] on button "Submit" at bounding box center [151, 383] width 29 height 13
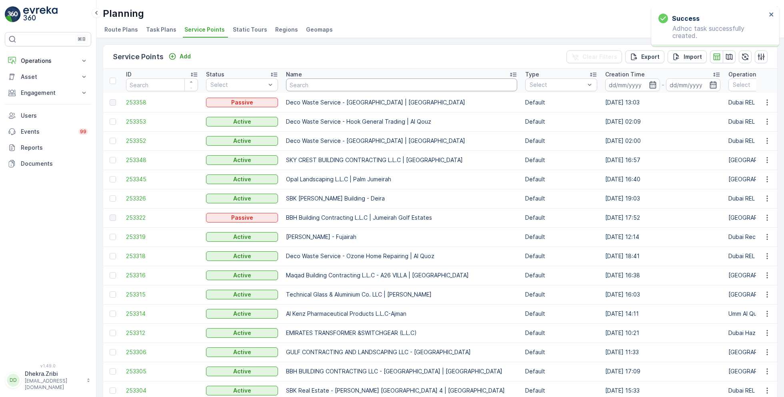
click at [327, 85] on input "text" at bounding box center [401, 84] width 231 height 13
paste input "KTC International LLC - Warsan"
type input "KTC International LLC - Warsan"
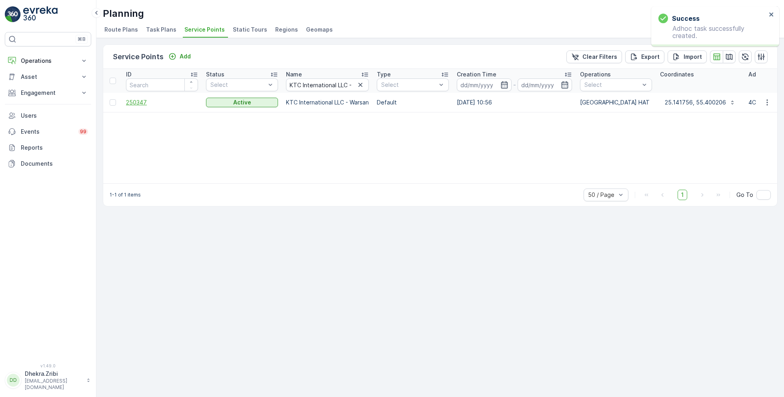
click at [140, 102] on span "250347" at bounding box center [162, 102] width 72 height 8
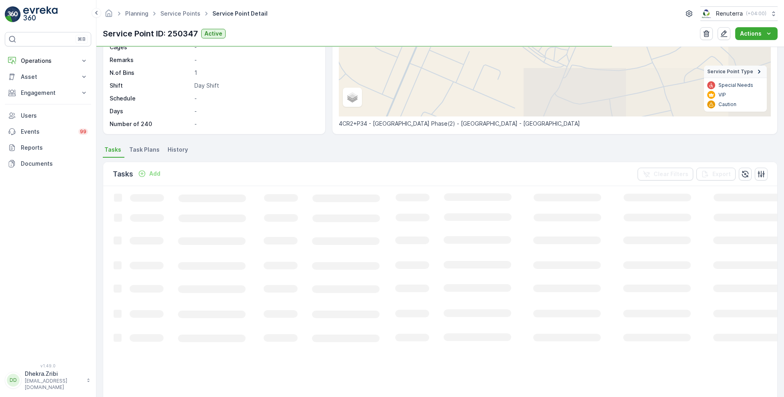
scroll to position [130, 0]
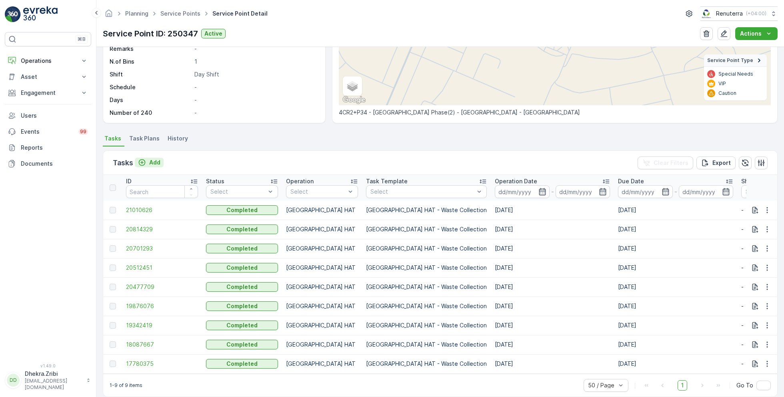
click at [152, 160] on p "Add" at bounding box center [154, 162] width 11 height 8
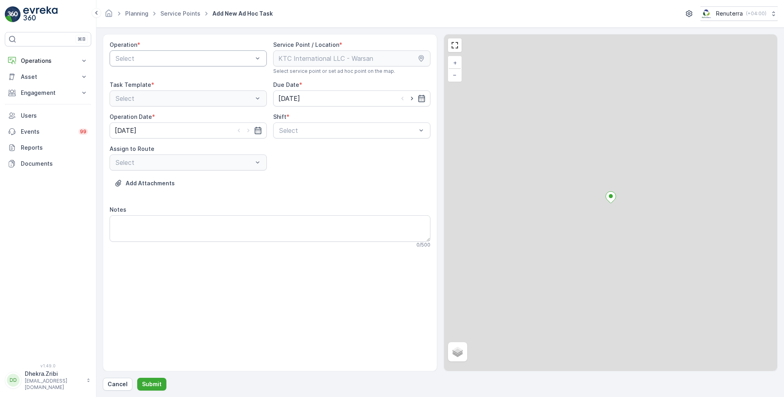
click at [172, 55] on div at bounding box center [184, 58] width 139 height 7
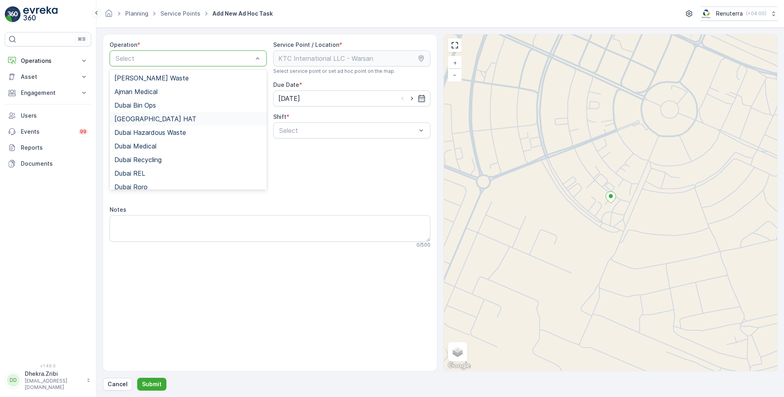
click at [147, 119] on div "[GEOGRAPHIC_DATA] HAT" at bounding box center [188, 118] width 148 height 7
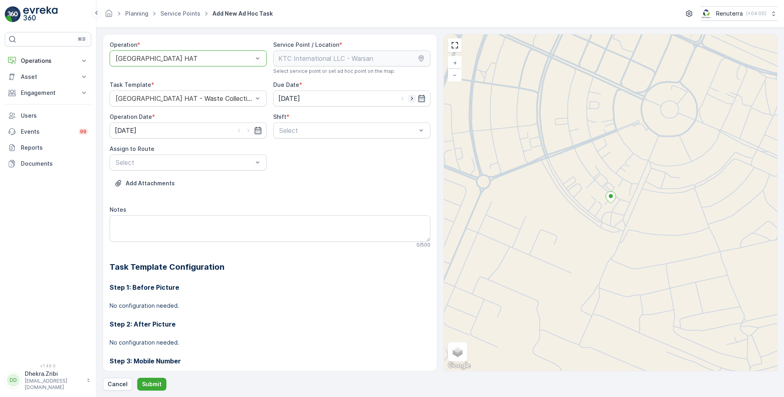
click at [411, 98] on icon "button" at bounding box center [412, 98] width 8 height 8
type input "30.08.2025"
click at [246, 129] on icon "button" at bounding box center [248, 130] width 8 height 8
type input "30.08.2025"
click at [289, 149] on span "Day Shift" at bounding box center [292, 149] width 28 height 7
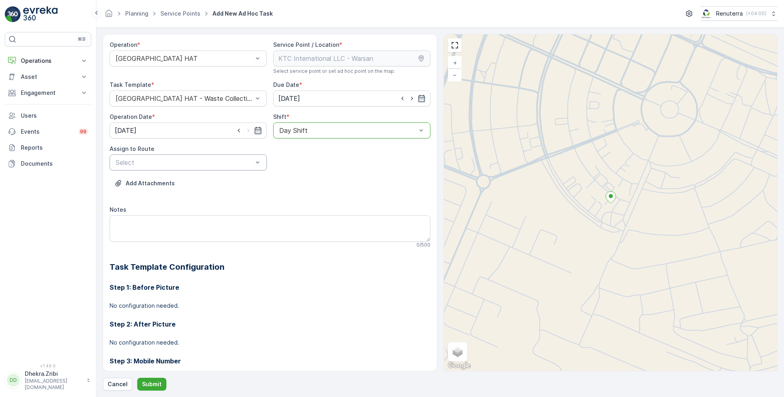
click at [237, 160] on div at bounding box center [184, 162] width 139 height 7
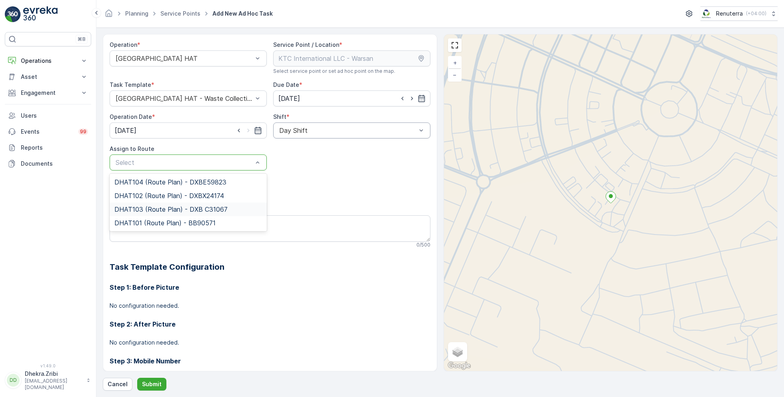
click at [156, 212] on span "DHAT103 (Route Plan) - DXB C31067" at bounding box center [170, 208] width 113 height 7
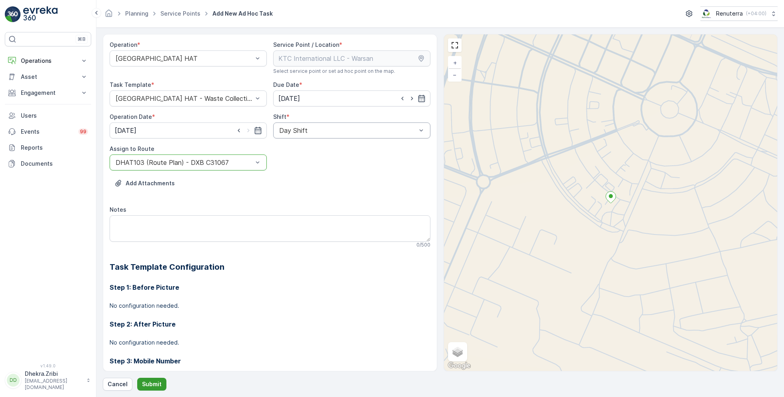
click at [149, 380] on p "Submit" at bounding box center [152, 384] width 20 height 8
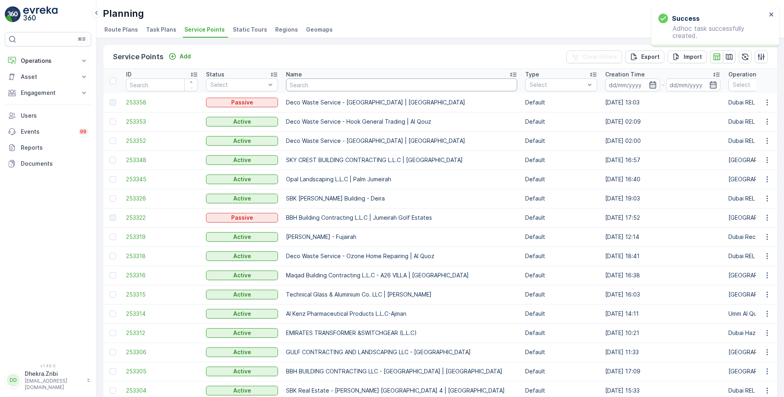
click at [322, 83] on input "text" at bounding box center [401, 84] width 231 height 13
paste input "Zabeel Contracting LLC - Al Sufuh"
type input "Zabeel Contracting LLC - Al Sufuh"
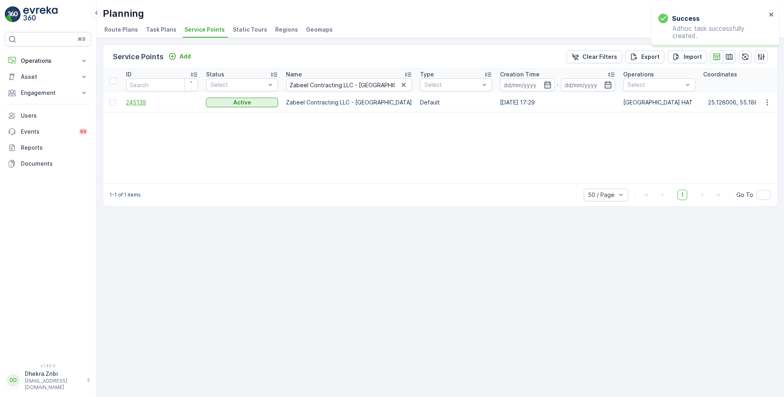
click at [141, 100] on span "245139" at bounding box center [162, 102] width 72 height 8
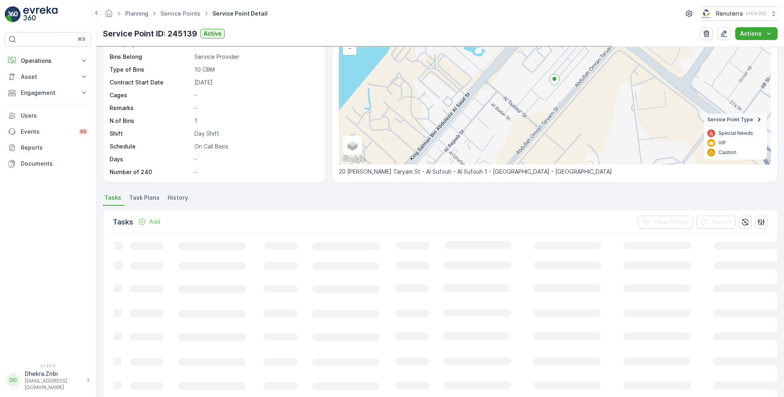
scroll to position [78, 0]
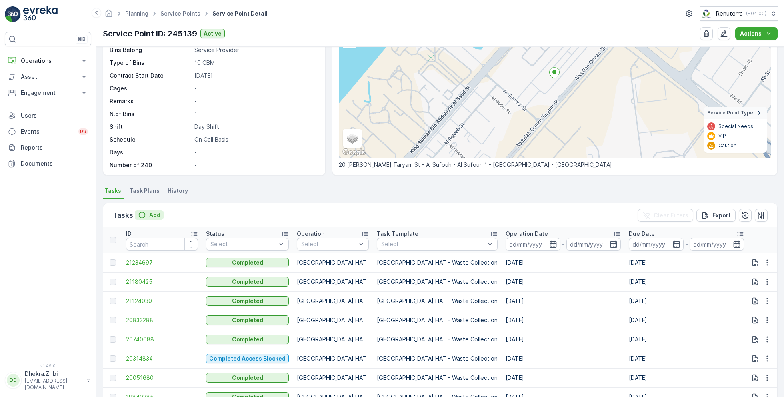
click at [152, 214] on p "Add" at bounding box center [154, 215] width 11 height 8
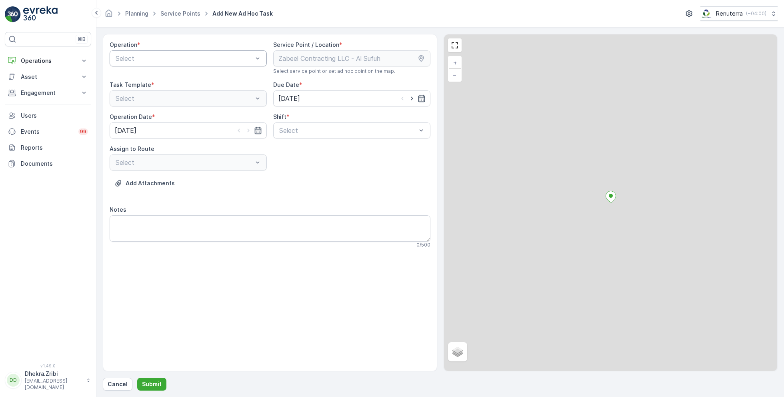
click at [187, 57] on div at bounding box center [184, 58] width 139 height 7
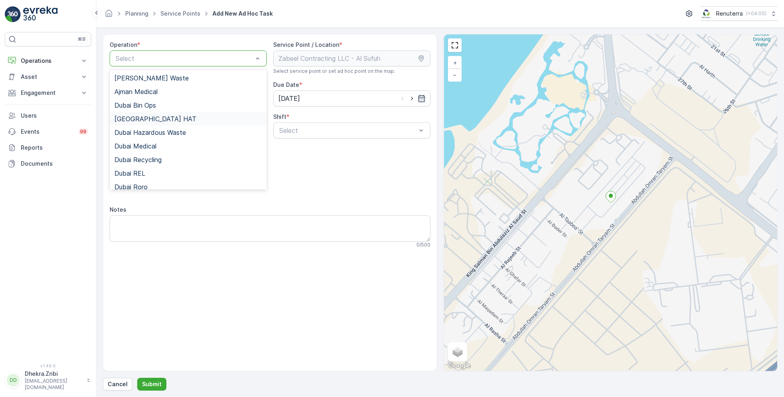
click at [146, 120] on span "[GEOGRAPHIC_DATA] HAT" at bounding box center [155, 118] width 82 height 7
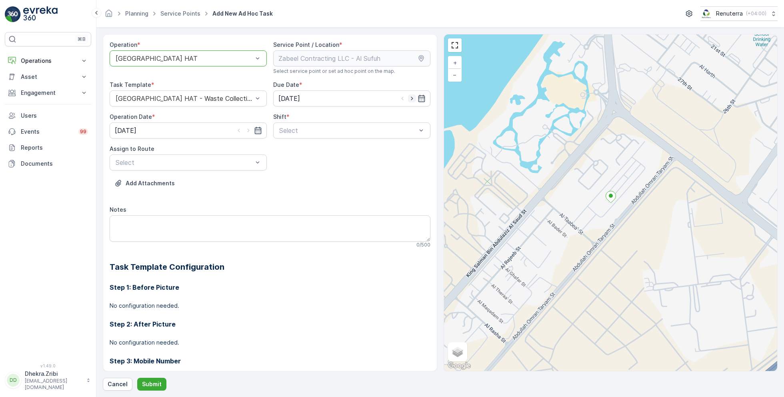
click at [411, 97] on icon "button" at bounding box center [412, 99] width 2 height 4
type input "30.08.2025"
click at [251, 129] on icon "button" at bounding box center [248, 130] width 8 height 8
type input "30.08.2025"
click at [305, 131] on div at bounding box center [347, 130] width 139 height 7
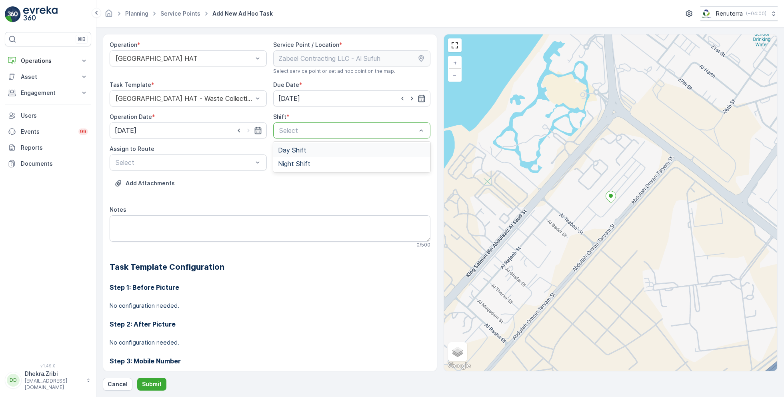
click at [287, 150] on span "Day Shift" at bounding box center [292, 149] width 28 height 7
click at [225, 165] on div at bounding box center [184, 162] width 139 height 7
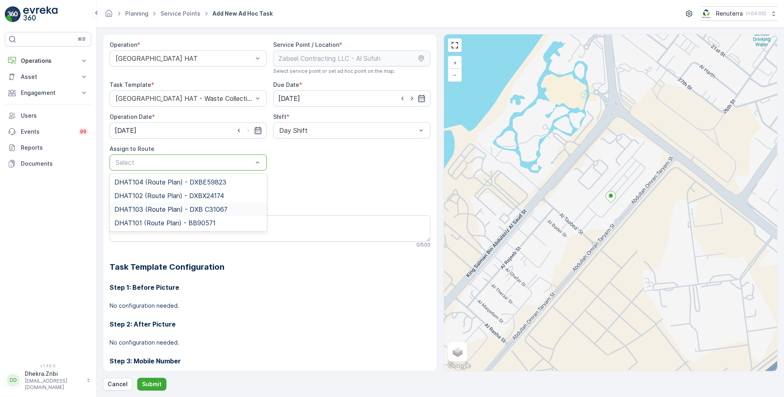
click at [148, 211] on span "DHAT103 (Route Plan) - DXB C31067" at bounding box center [170, 208] width 113 height 7
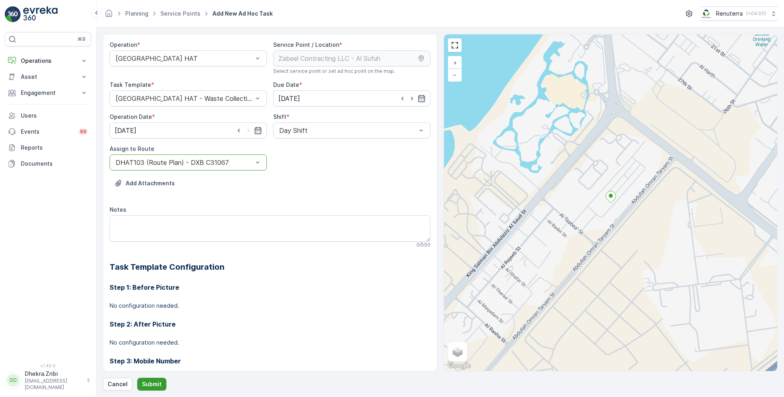
click at [148, 388] on button "Submit" at bounding box center [151, 383] width 29 height 13
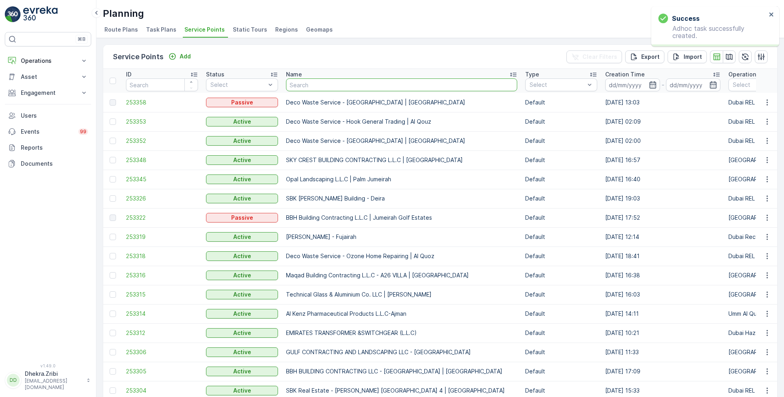
click at [313, 87] on input "text" at bounding box center [401, 84] width 231 height 13
paste input "KTC INTERNATIONAL LANDSCAPING - [GEOGRAPHIC_DATA] - SZR"
type input "KTC INTERNATIONAL LANDSCAPING - [GEOGRAPHIC_DATA] - SZR"
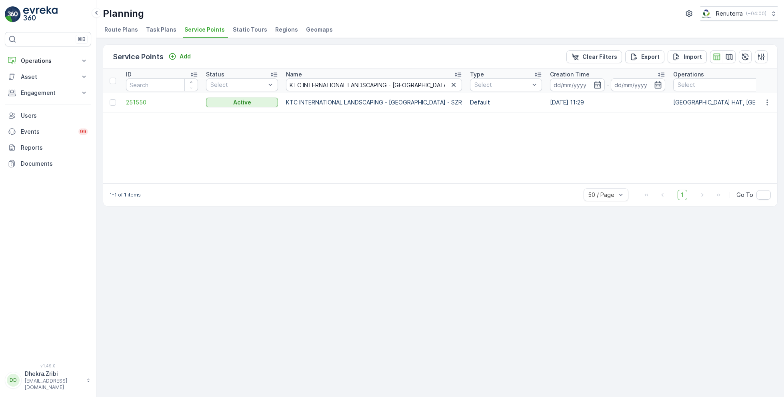
click at [139, 104] on span "251550" at bounding box center [162, 102] width 72 height 8
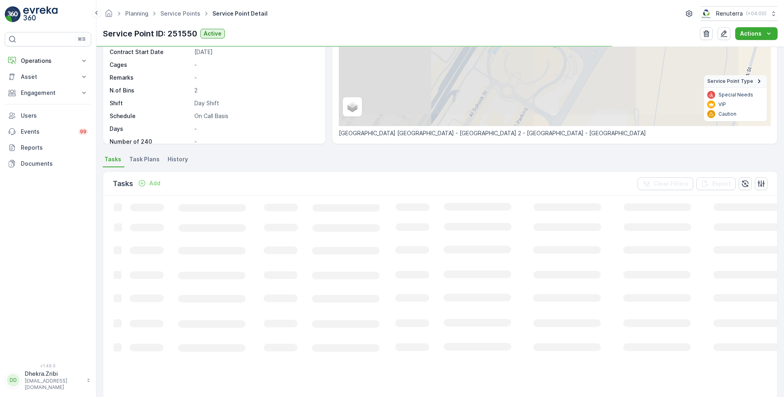
scroll to position [119, 0]
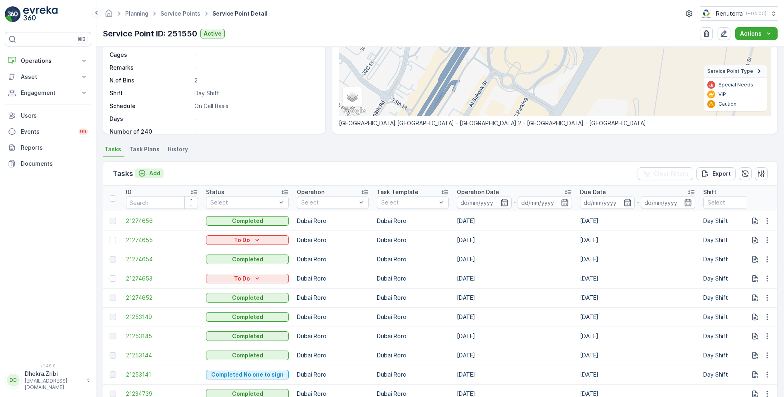
click at [152, 173] on p "Add" at bounding box center [154, 173] width 11 height 8
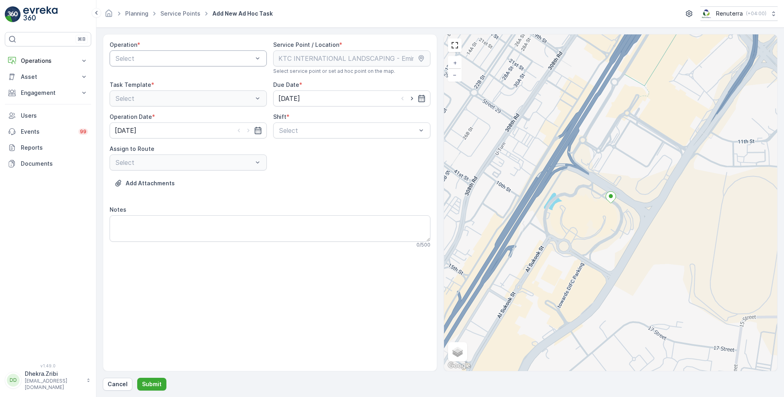
click at [186, 55] on div at bounding box center [184, 58] width 139 height 7
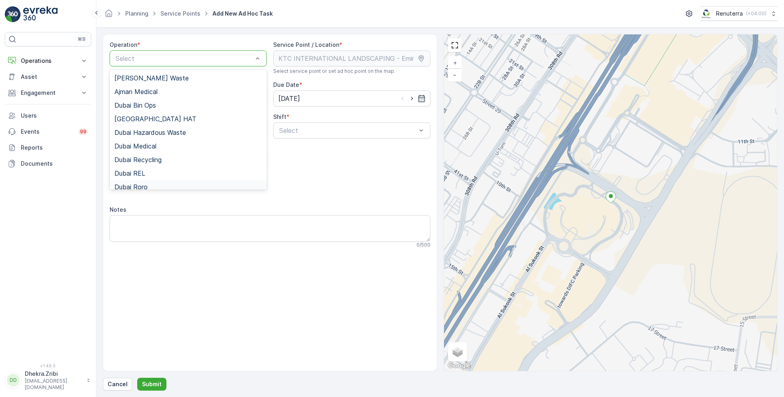
click at [146, 183] on span "Dubai Roro" at bounding box center [130, 186] width 33 height 7
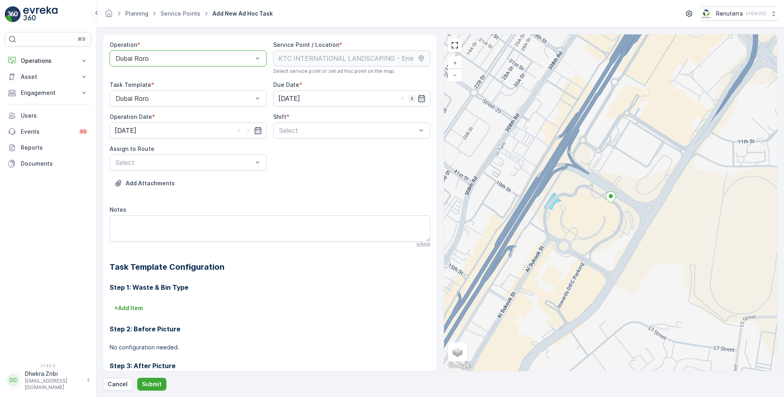
click at [413, 98] on icon "button" at bounding box center [412, 98] width 8 height 8
type input "30.08.2025"
click at [247, 129] on icon "button" at bounding box center [248, 131] width 2 height 4
type input "30.08.2025"
click at [325, 127] on div at bounding box center [347, 130] width 139 height 7
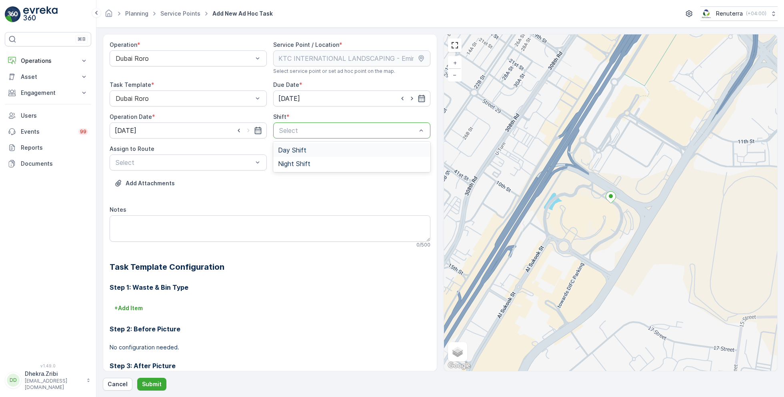
click at [291, 150] on span "Day Shift" at bounding box center [292, 149] width 28 height 7
click at [205, 160] on div at bounding box center [184, 162] width 139 height 7
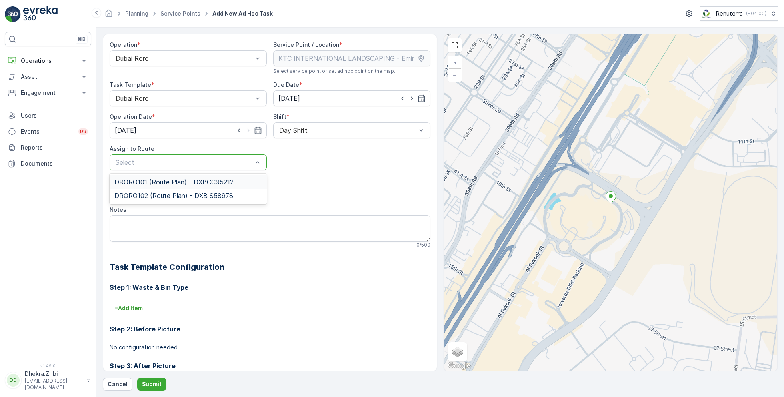
click at [152, 182] on span "DRORO101 (Route Plan) - DXBCC95212" at bounding box center [173, 181] width 119 height 7
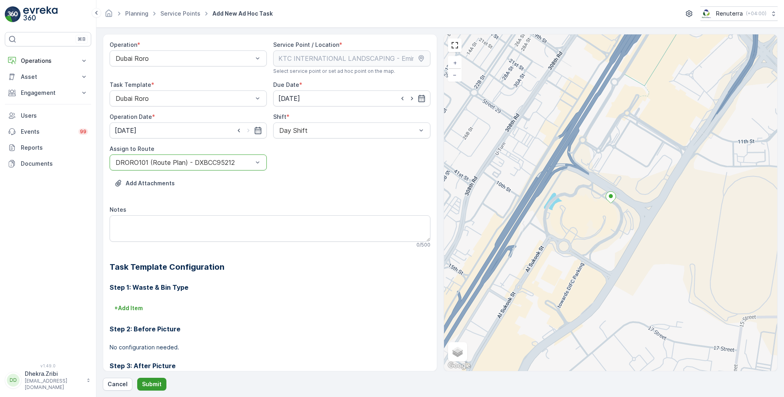
click at [153, 385] on p "Submit" at bounding box center [152, 384] width 20 height 8
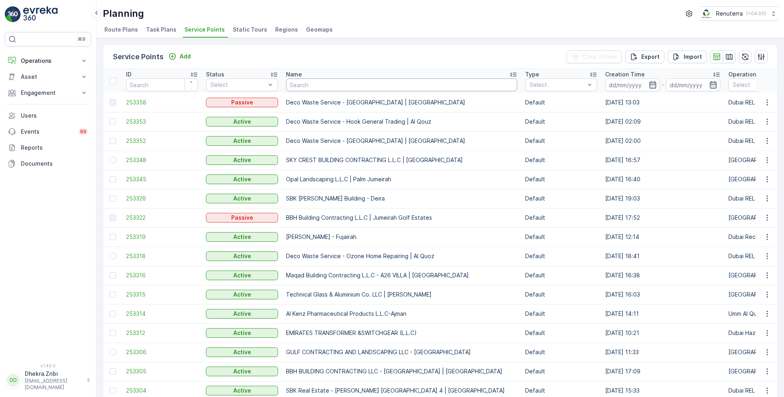
click at [324, 87] on input "text" at bounding box center [401, 84] width 231 height 13
type input "emirat"
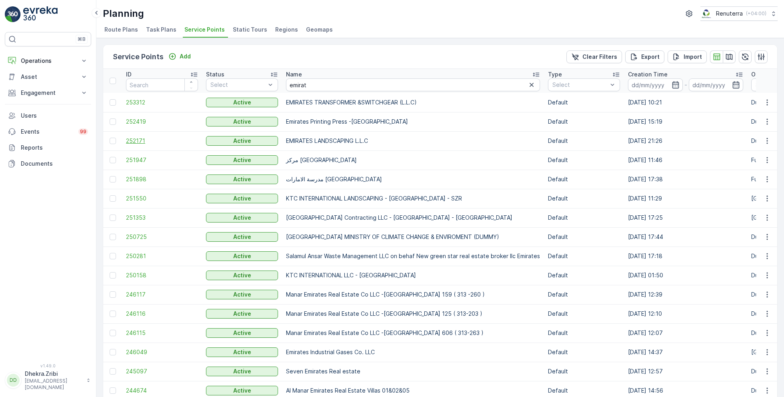
click at [140, 137] on span "252171" at bounding box center [162, 141] width 72 height 8
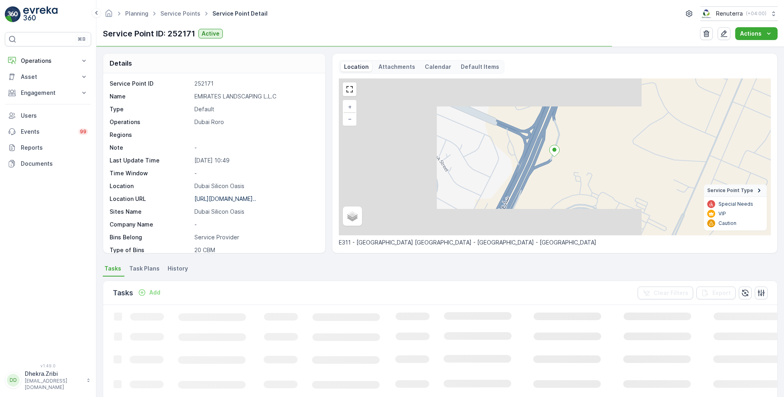
click at [229, 92] on p "EMIRATES LANDSCAPING L.L.C" at bounding box center [255, 96] width 122 height 8
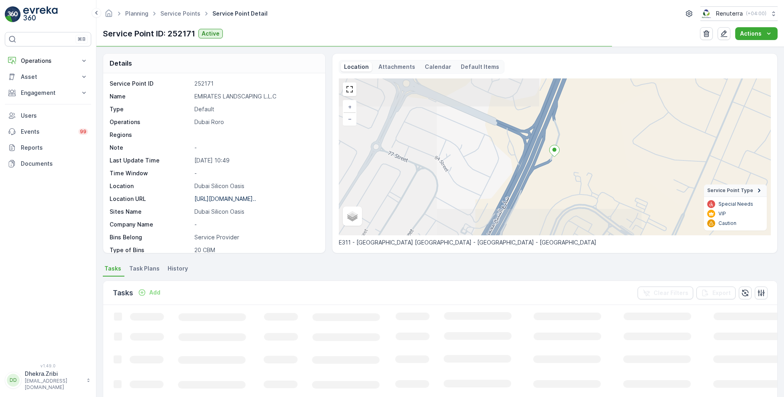
click at [229, 92] on p "EMIRATES LANDSCAPING L.L.C" at bounding box center [255, 96] width 122 height 8
copy p "EMIRATES LANDSCAPING L.L.C"
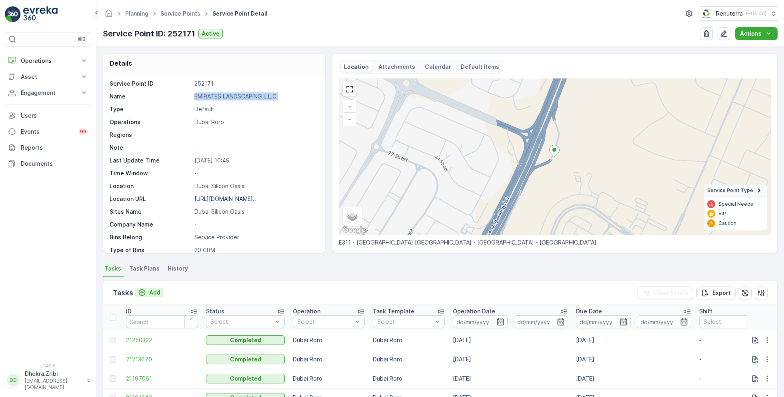
click at [150, 288] on p "Add" at bounding box center [154, 292] width 11 height 8
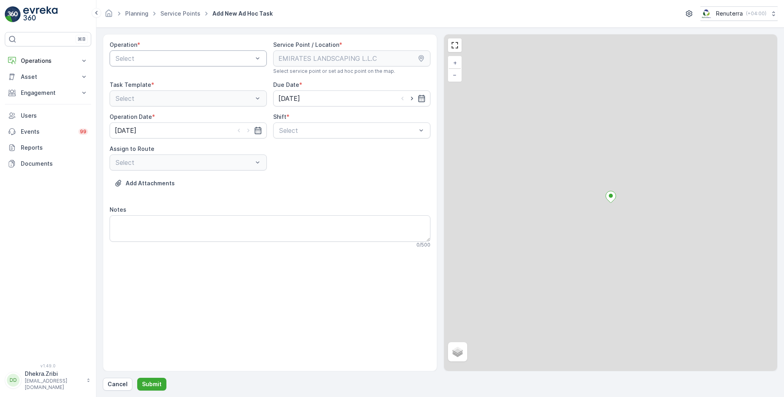
click at [179, 60] on div at bounding box center [184, 58] width 139 height 7
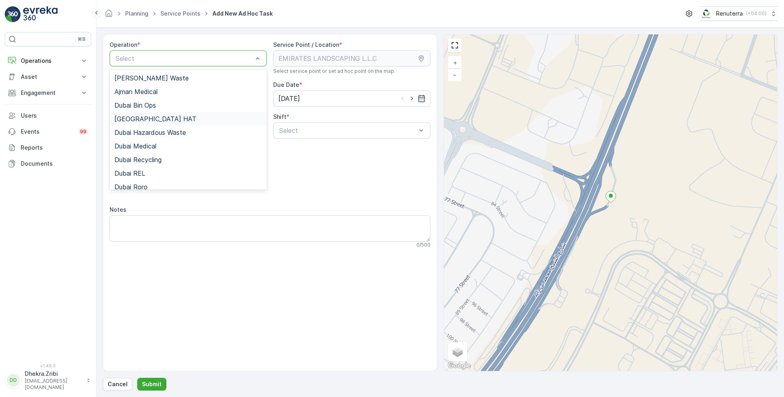
click at [144, 118] on span "[GEOGRAPHIC_DATA] HAT" at bounding box center [155, 118] width 82 height 7
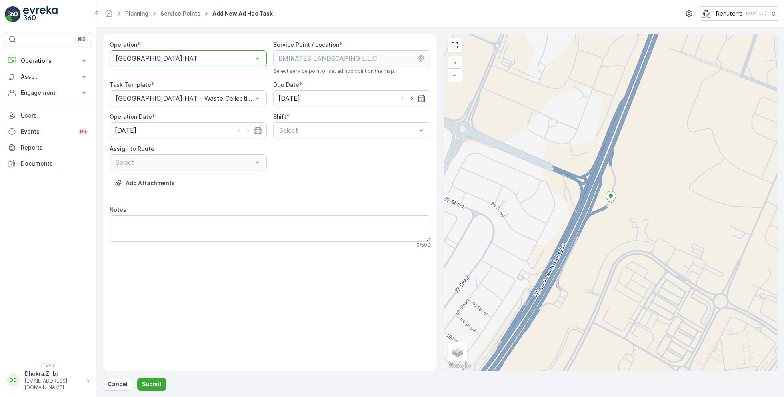
click at [168, 56] on div at bounding box center [184, 58] width 139 height 7
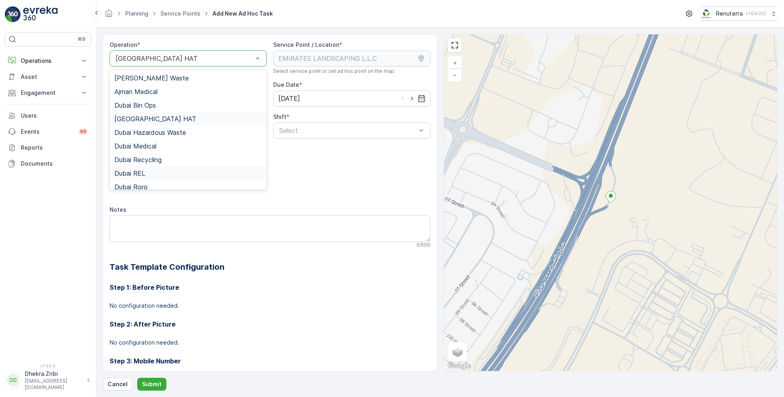
click at [138, 172] on span "Dubai REL" at bounding box center [129, 172] width 31 height 7
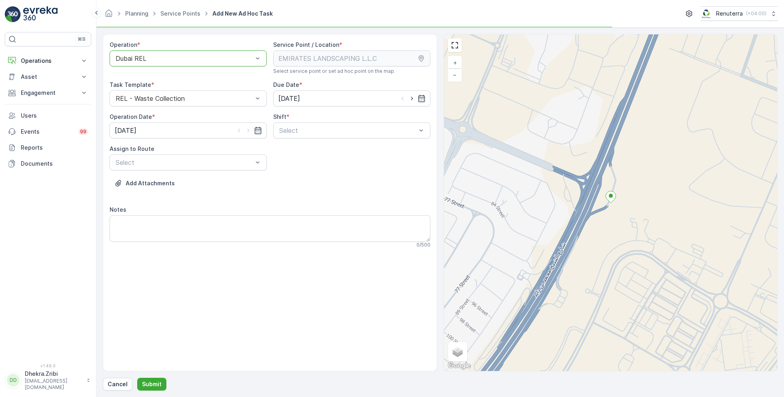
click at [172, 56] on div at bounding box center [184, 58] width 139 height 7
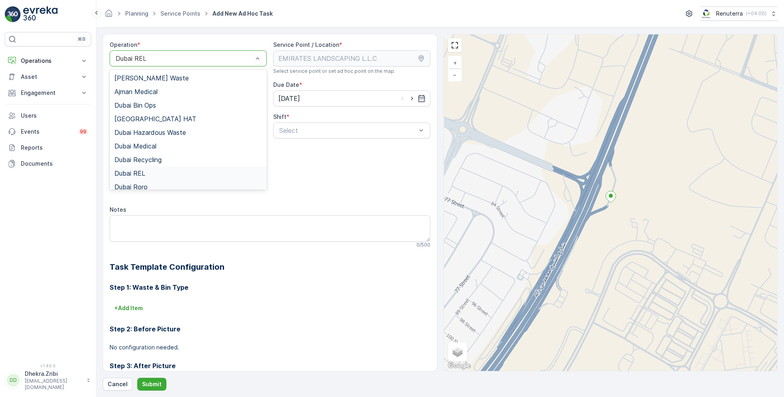
click at [143, 185] on span "Dubai Roro" at bounding box center [130, 186] width 33 height 7
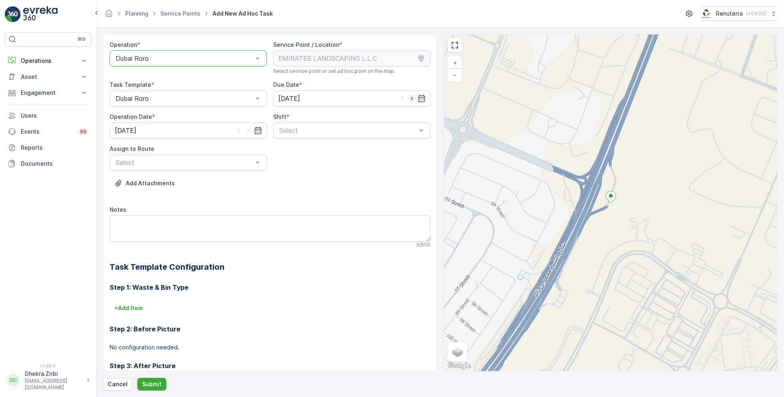
click at [412, 96] on icon "button" at bounding box center [412, 98] width 8 height 8
type input "30.08.2025"
click at [248, 129] on icon "button" at bounding box center [248, 130] width 8 height 8
type input "30.08.2025"
click at [316, 129] on div at bounding box center [347, 130] width 139 height 7
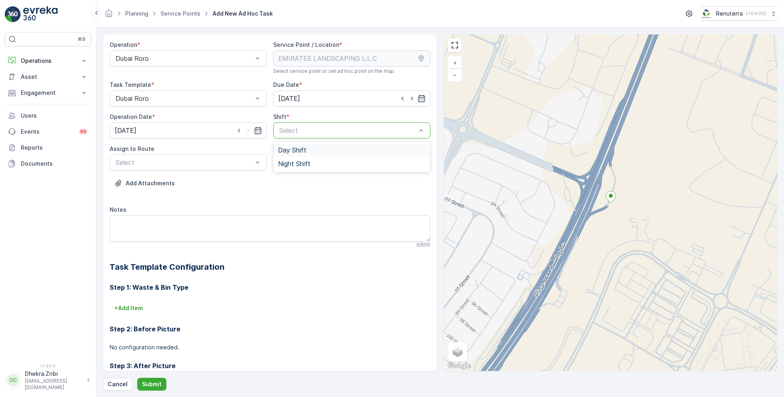
click at [292, 151] on span "Day Shift" at bounding box center [292, 149] width 28 height 7
click at [234, 155] on div "Select" at bounding box center [188, 162] width 157 height 16
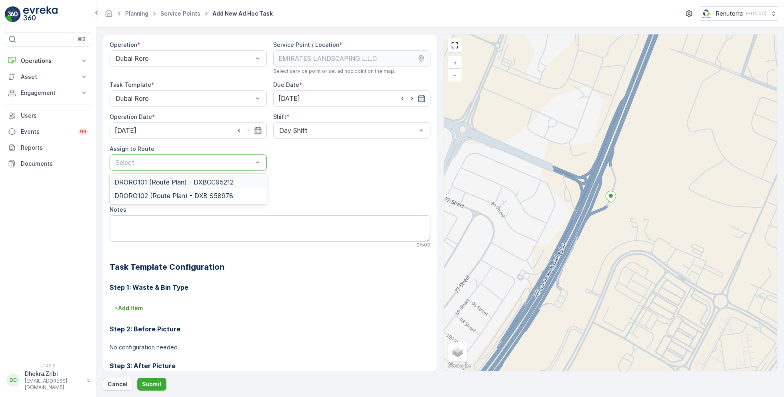
click at [157, 182] on span "DRORO101 (Route Plan) - DXBCC95212" at bounding box center [173, 181] width 119 height 7
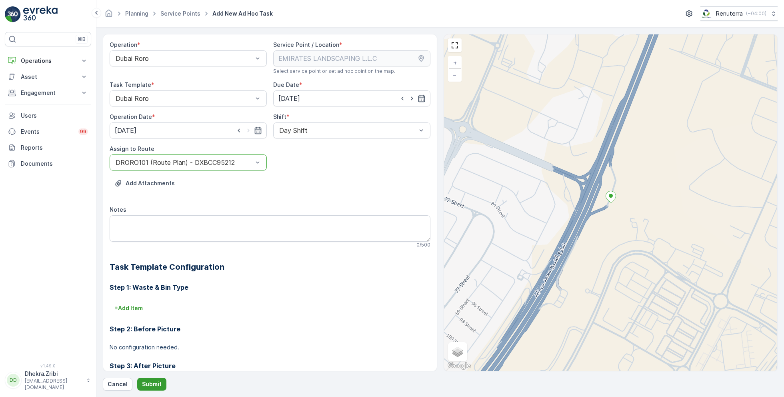
click at [150, 380] on p "Submit" at bounding box center [152, 384] width 20 height 8
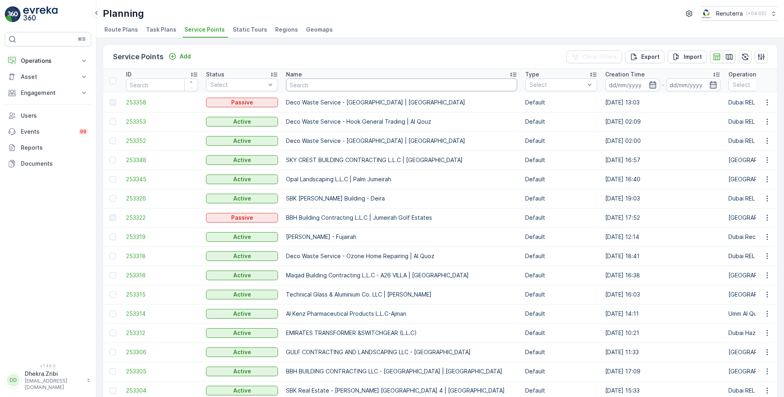
click at [319, 86] on input "text" at bounding box center [401, 84] width 231 height 13
type input "roto"
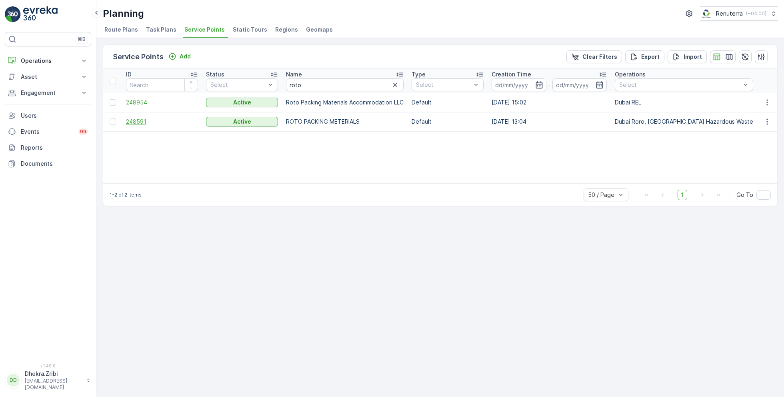
click at [138, 121] on span "248591" at bounding box center [162, 122] width 72 height 8
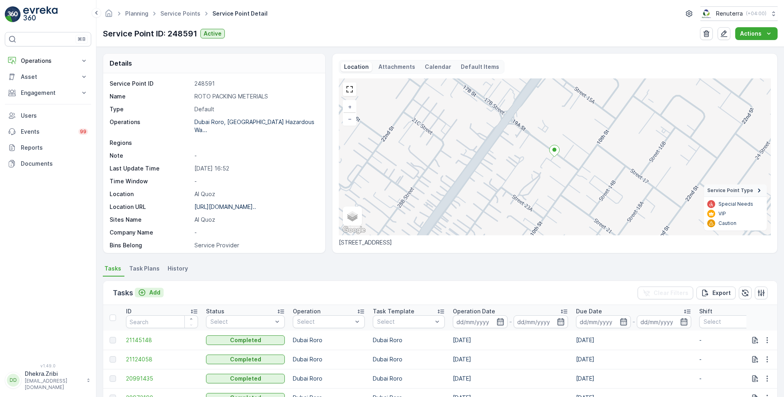
click at [150, 292] on p "Add" at bounding box center [154, 292] width 11 height 8
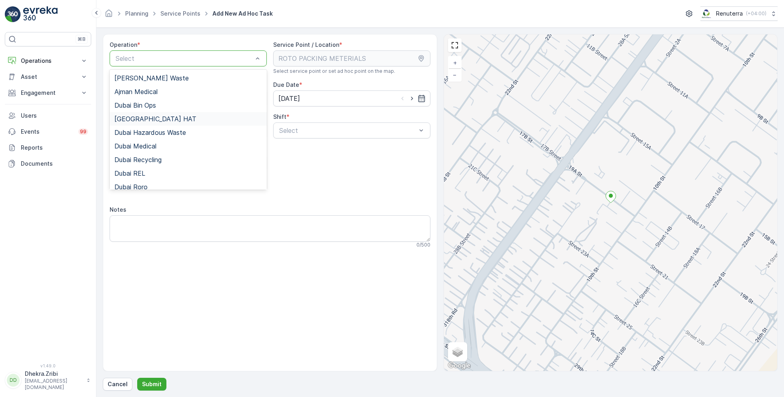
click at [147, 122] on div "[GEOGRAPHIC_DATA] HAT" at bounding box center [188, 119] width 157 height 14
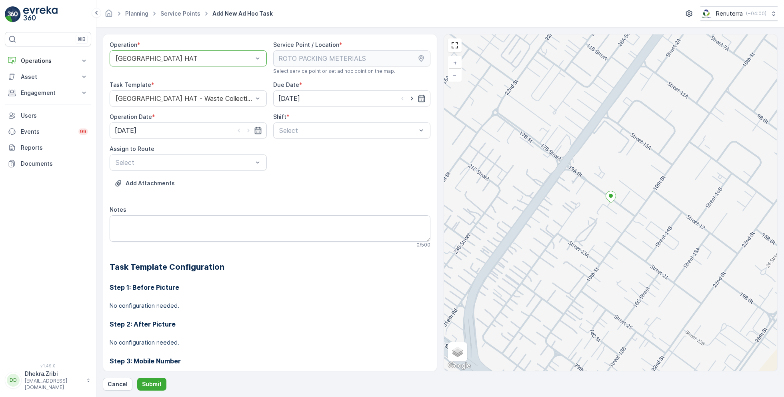
click at [173, 61] on div at bounding box center [184, 58] width 139 height 7
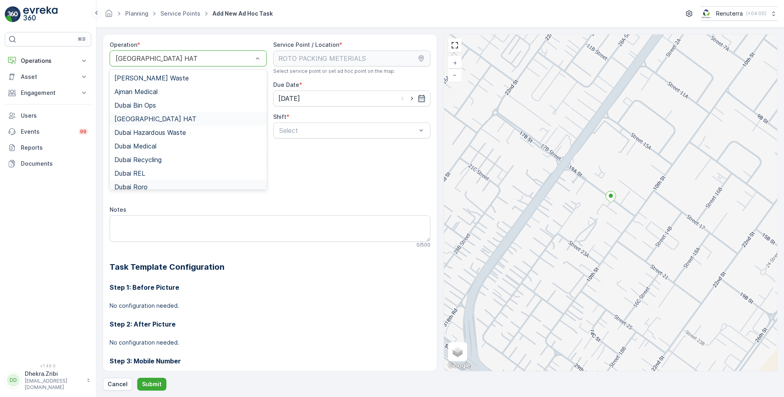
click at [144, 187] on span "Dubai Roro" at bounding box center [130, 186] width 33 height 7
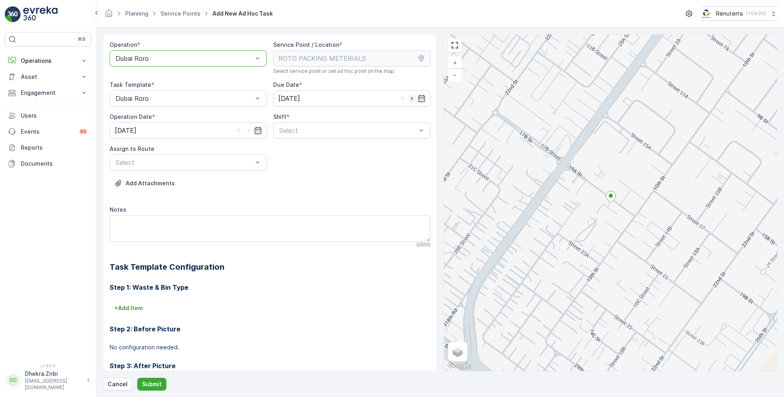
click at [409, 96] on icon "button" at bounding box center [412, 98] width 8 height 8
type input "30.08.2025"
click at [248, 130] on icon "button" at bounding box center [248, 130] width 8 height 8
type input "30.08.2025"
click at [307, 129] on div at bounding box center [347, 130] width 139 height 7
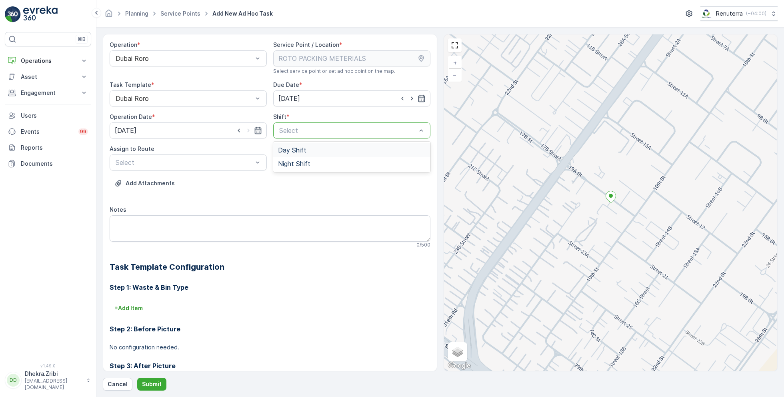
click at [287, 152] on span "Day Shift" at bounding box center [292, 149] width 28 height 7
click at [227, 163] on div at bounding box center [184, 162] width 139 height 7
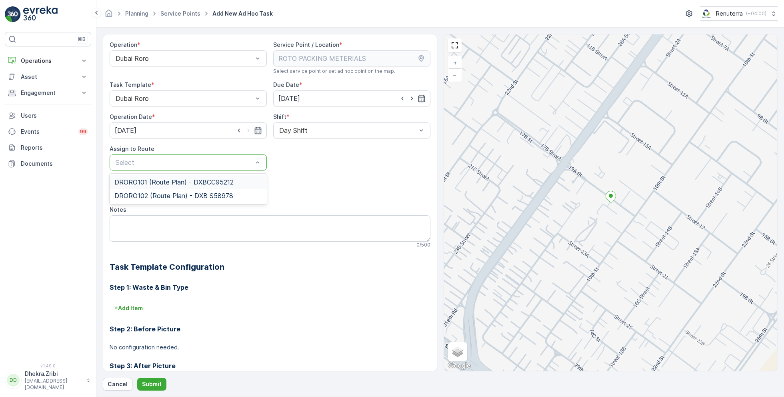
click at [178, 175] on div "DRORO101 (Route Plan) - DXBCC95212" at bounding box center [188, 182] width 157 height 14
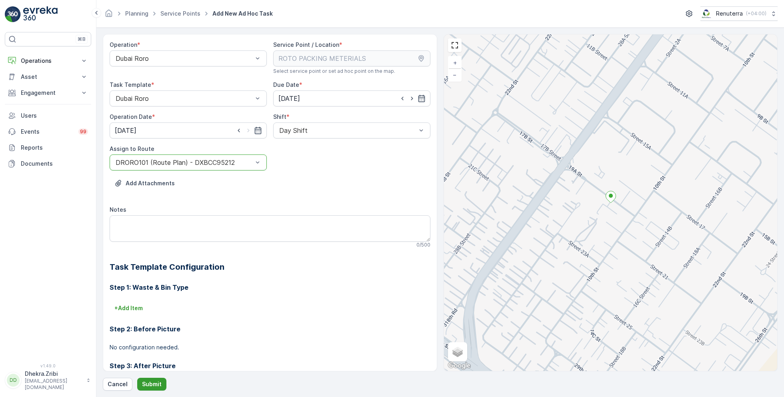
click at [153, 384] on p "Submit" at bounding box center [152, 384] width 20 height 8
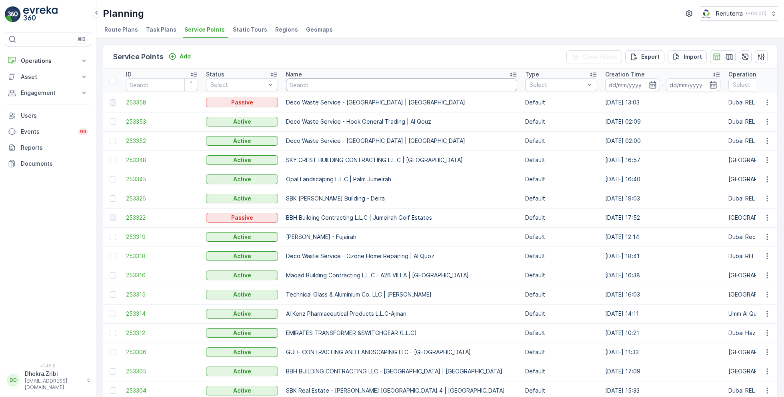
click at [302, 81] on input "text" at bounding box center [401, 84] width 231 height 13
type input "emirates"
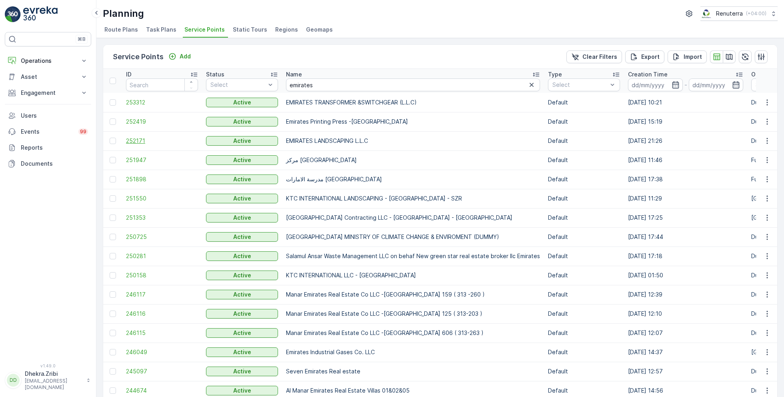
click at [134, 139] on span "252171" at bounding box center [162, 141] width 72 height 8
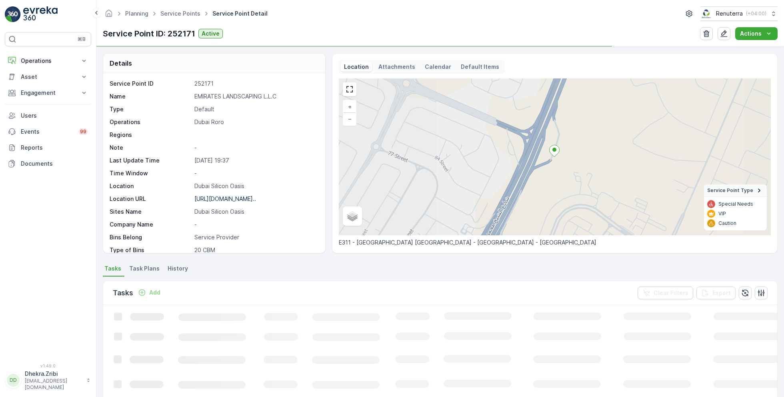
click at [211, 97] on p "EMIRATES LANDSCAPING L.L.C" at bounding box center [255, 96] width 122 height 8
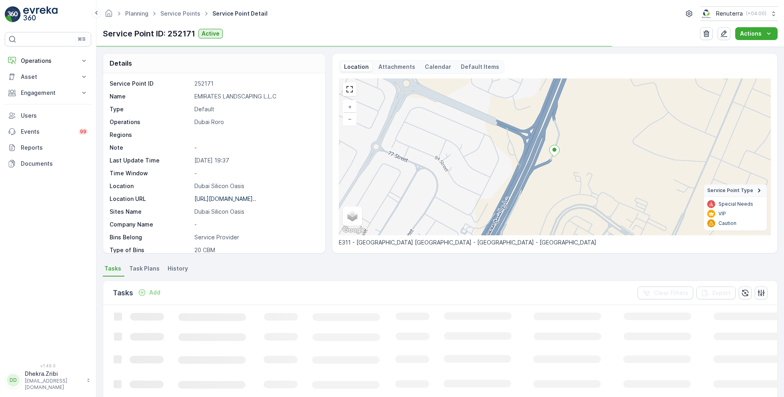
click at [211, 97] on p "EMIRATES LANDSCAPING L.L.C" at bounding box center [255, 96] width 122 height 8
copy p "EMIRATES LANDSCAPING L.L.C"
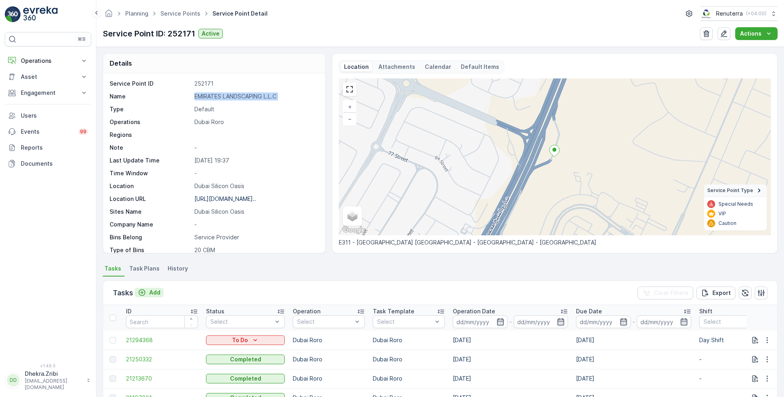
click at [153, 289] on p "Add" at bounding box center [154, 292] width 11 height 8
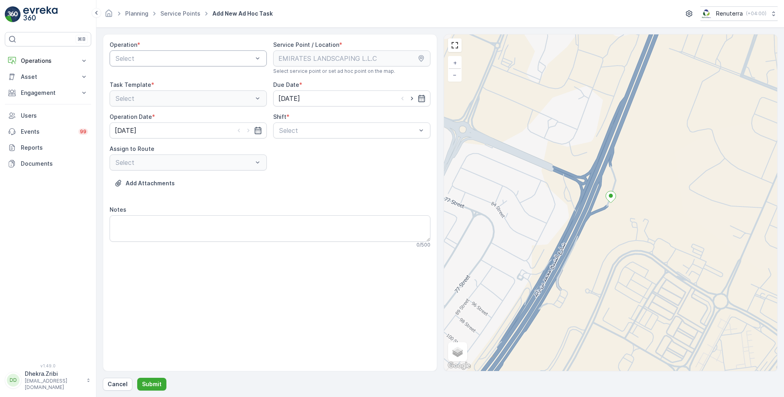
click at [201, 60] on div at bounding box center [184, 58] width 139 height 7
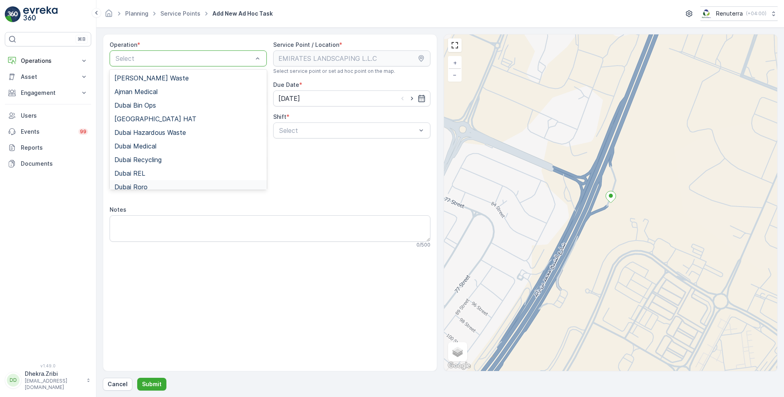
click at [153, 185] on div "Dubai Roro" at bounding box center [188, 186] width 148 height 7
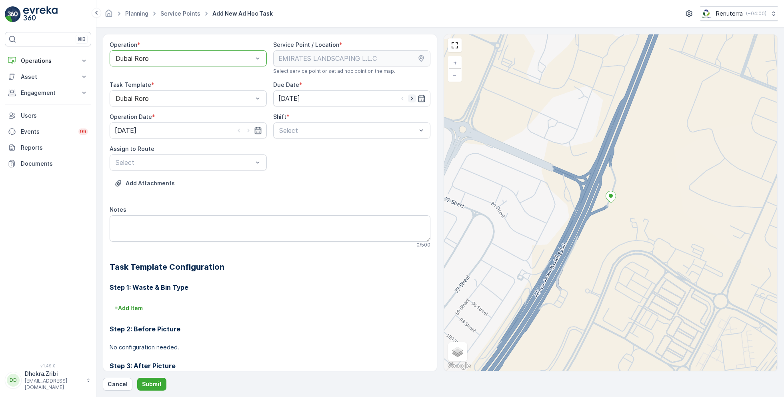
click at [412, 99] on icon "button" at bounding box center [412, 98] width 8 height 8
type input "30.08.2025"
click at [247, 130] on icon "button" at bounding box center [248, 130] width 8 height 8
type input "30.08.2025"
click at [284, 149] on span "Day Shift" at bounding box center [292, 149] width 28 height 7
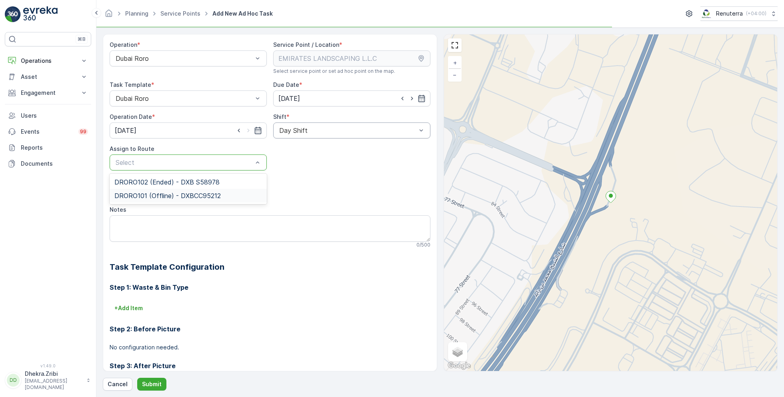
click at [146, 192] on span "DRORO101 (Offline) - DXBCC95212" at bounding box center [167, 195] width 106 height 7
click at [151, 380] on p "Submit" at bounding box center [152, 384] width 20 height 8
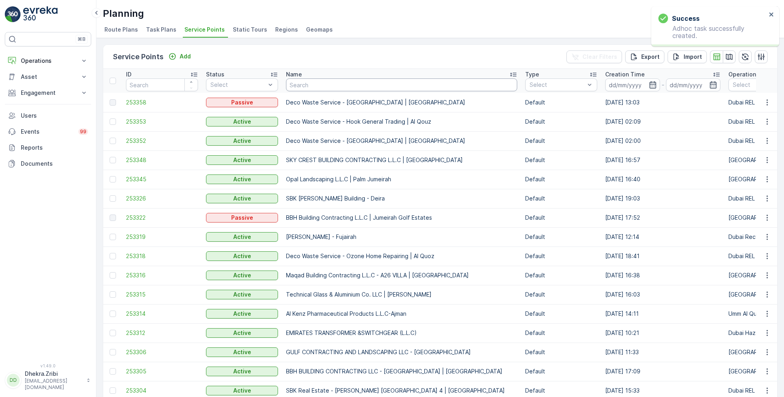
click at [313, 86] on input "text" at bounding box center [401, 84] width 231 height 13
click at [315, 82] on input "text" at bounding box center [401, 84] width 231 height 13
paste input "KTC INTERNATIONAL LANDSCAPING - [GEOGRAPHIC_DATA] - SZR"
type input "KTC INTERNATIONAL LANDSCAPING - [GEOGRAPHIC_DATA] - SZR"
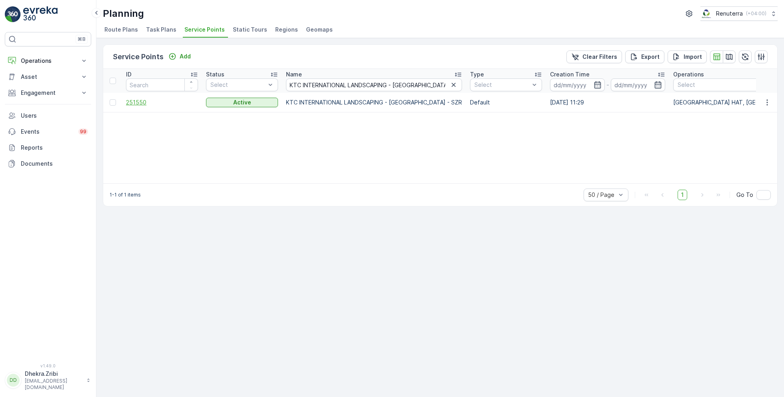
click at [138, 103] on span "251550" at bounding box center [162, 102] width 72 height 8
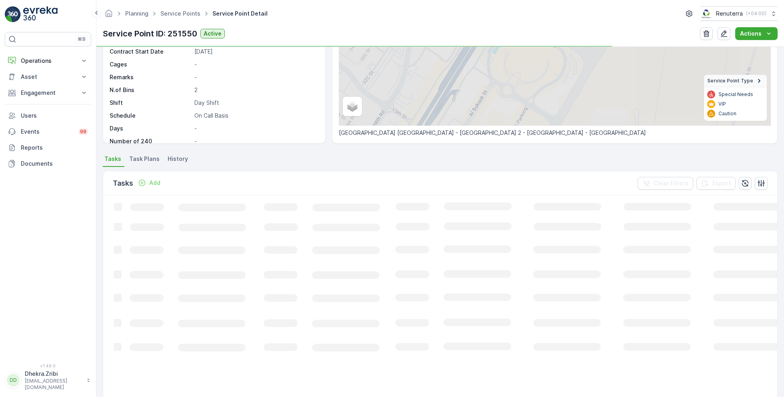
scroll to position [139, 0]
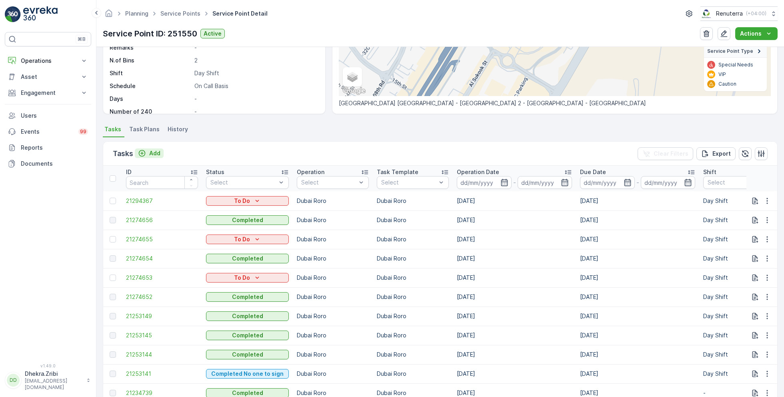
click at [149, 152] on p "Add" at bounding box center [154, 153] width 11 height 8
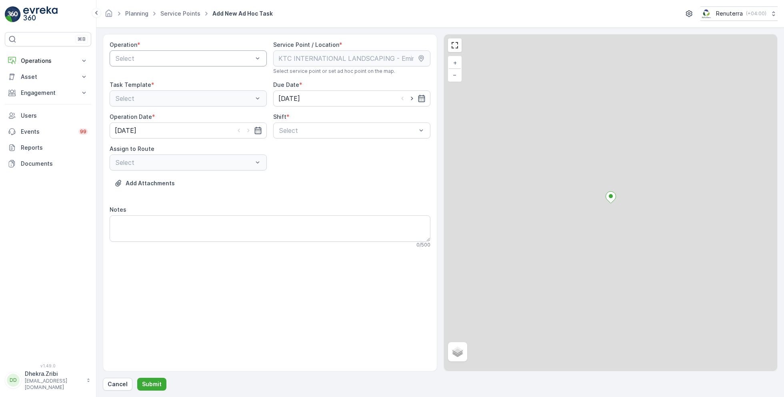
click at [158, 56] on div at bounding box center [184, 58] width 139 height 7
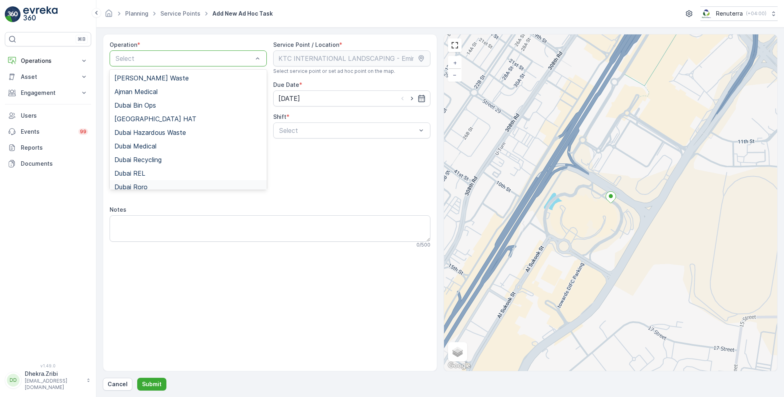
click at [155, 184] on div "Dubai Roro" at bounding box center [188, 186] width 148 height 7
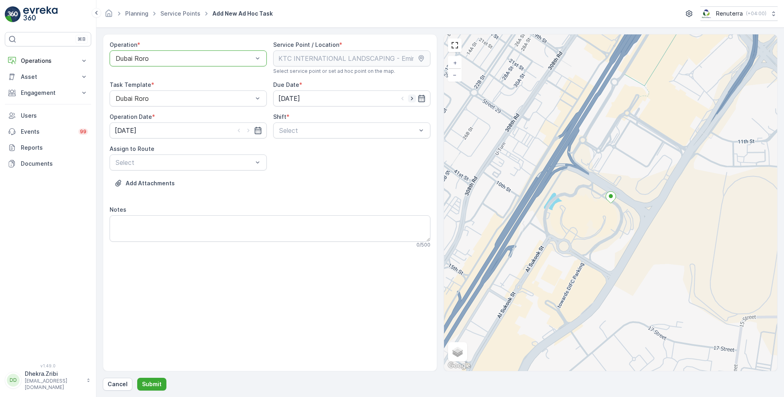
click at [411, 99] on icon "button" at bounding box center [412, 98] width 8 height 8
type input "30.08.2025"
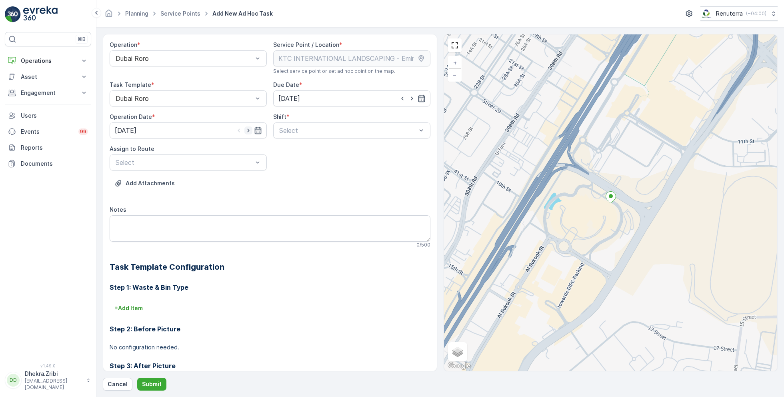
click at [248, 130] on icon "button" at bounding box center [248, 130] width 8 height 8
type input "30.08.2025"
click at [306, 129] on div at bounding box center [347, 130] width 139 height 7
click at [287, 150] on span "Day Shift" at bounding box center [292, 149] width 28 height 7
click at [223, 159] on div at bounding box center [184, 162] width 139 height 7
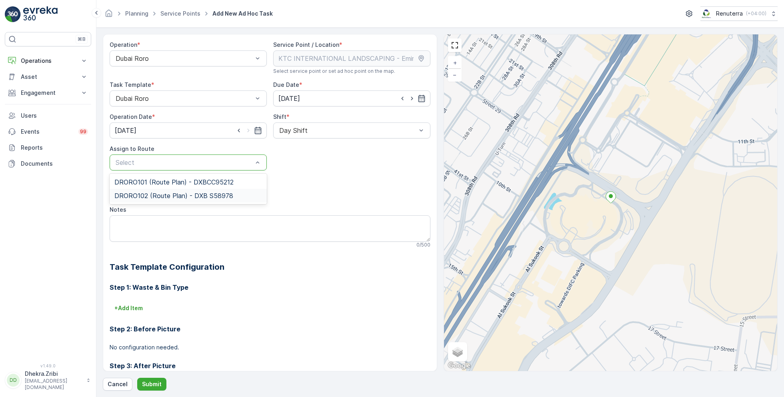
click at [154, 193] on span "DRORO102 (Route Plan) - DXB S58978" at bounding box center [173, 195] width 119 height 7
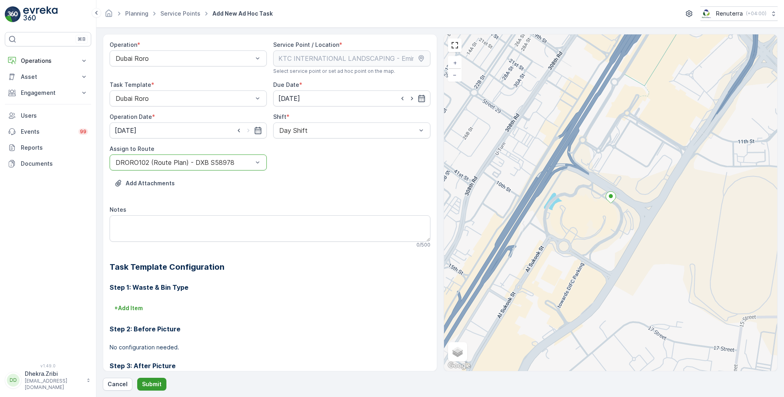
click at [146, 381] on p "Submit" at bounding box center [152, 384] width 20 height 8
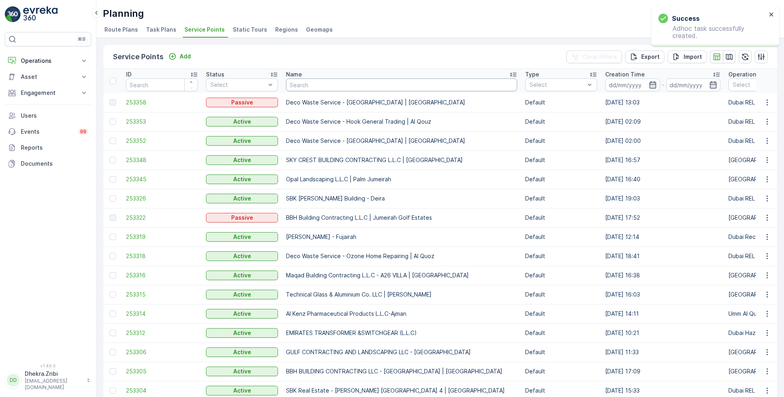
click at [331, 86] on input "text" at bounding box center [401, 84] width 231 height 13
paste input "[PERSON_NAME] Project (EM836) - [PERSON_NAME]"
type input "[PERSON_NAME] Project (EM836) - [PERSON_NAME]"
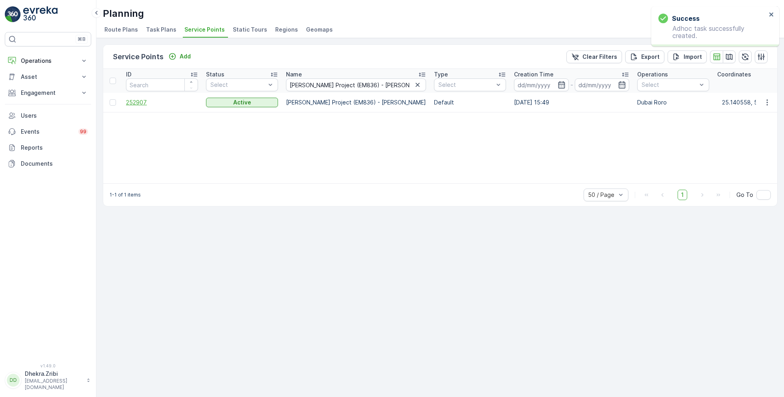
click at [140, 101] on span "252907" at bounding box center [162, 102] width 72 height 8
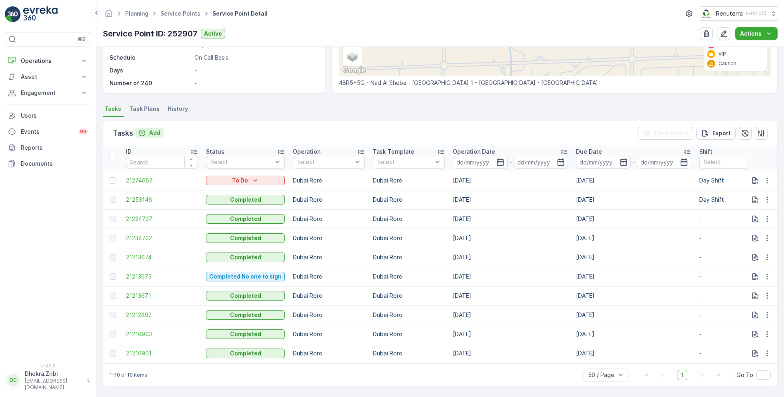
scroll to position [162, 0]
click at [152, 130] on p "Add" at bounding box center [154, 133] width 11 height 8
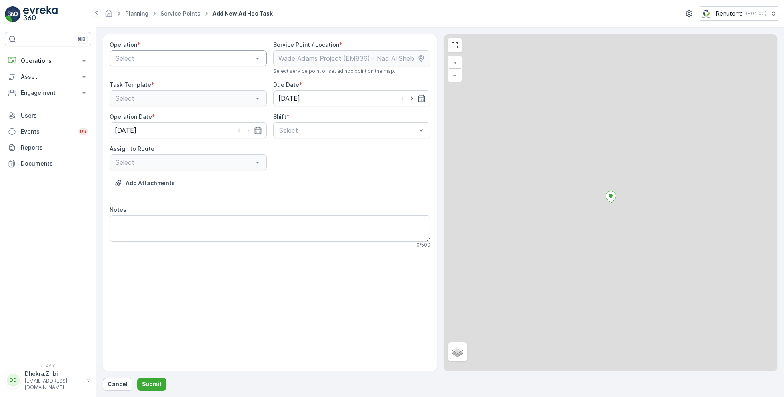
click at [192, 56] on div at bounding box center [184, 58] width 139 height 7
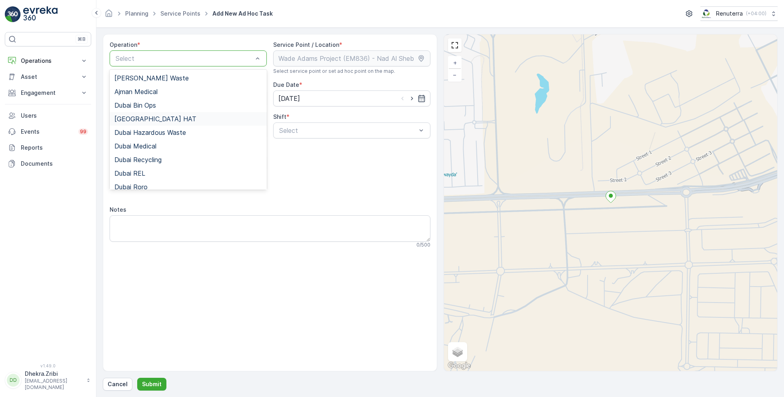
click at [146, 117] on span "[GEOGRAPHIC_DATA] HAT" at bounding box center [155, 118] width 82 height 7
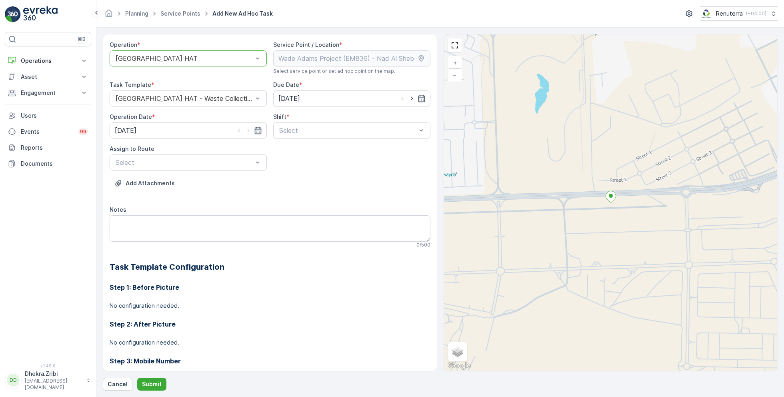
click at [200, 60] on div at bounding box center [184, 58] width 139 height 7
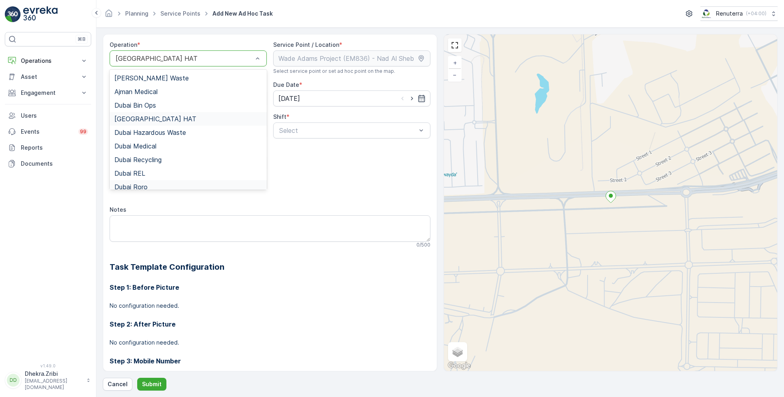
click at [158, 183] on div "Dubai Roro" at bounding box center [188, 186] width 148 height 7
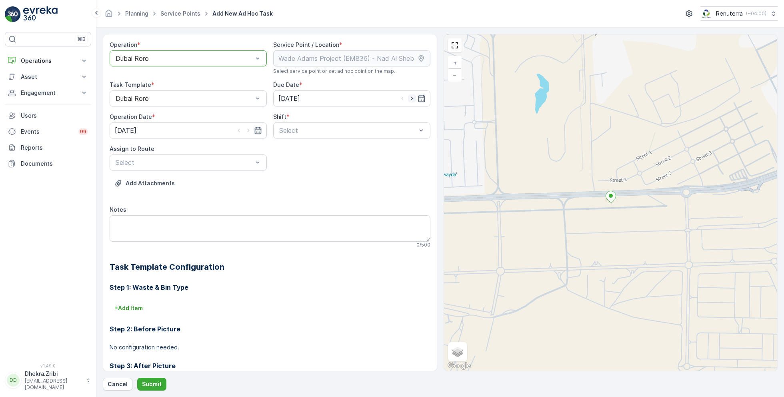
click at [408, 98] on icon "button" at bounding box center [412, 98] width 8 height 8
type input "30.08.2025"
click at [248, 132] on icon "button" at bounding box center [248, 130] width 8 height 8
type input "30.08.2025"
click at [339, 135] on div "Select" at bounding box center [351, 130] width 157 height 16
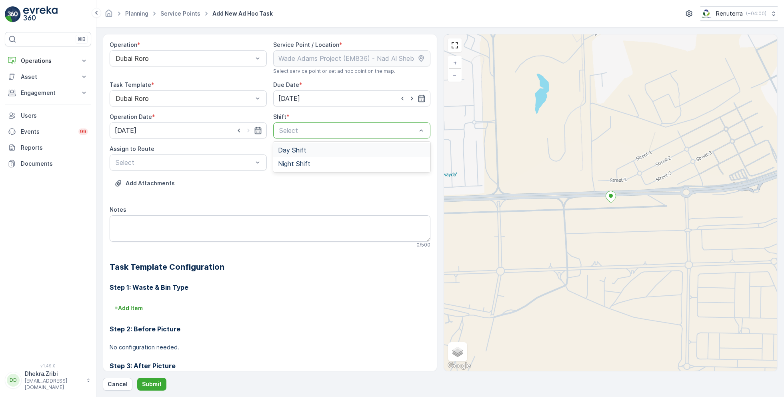
click at [283, 150] on span "Day Shift" at bounding box center [292, 149] width 28 height 7
click at [200, 160] on div at bounding box center [184, 162] width 139 height 7
click at [154, 193] on span "DRORO102 (Route Plan) - DXB S58978" at bounding box center [173, 195] width 119 height 7
click at [147, 384] on p "Submit" at bounding box center [152, 384] width 20 height 8
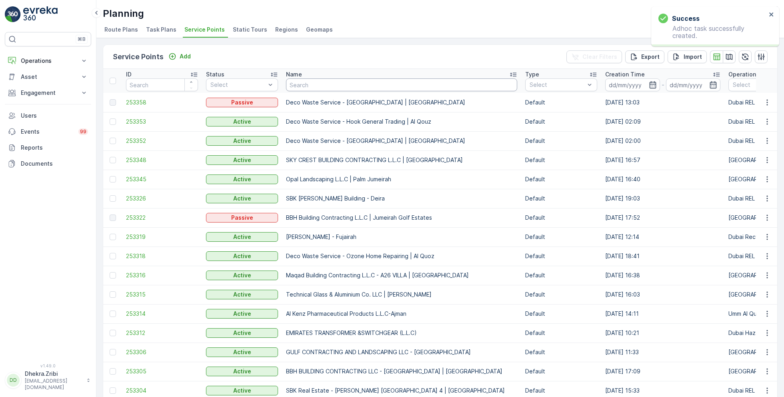
click at [333, 80] on input "text" at bounding box center [401, 84] width 231 height 13
type input "emirates"
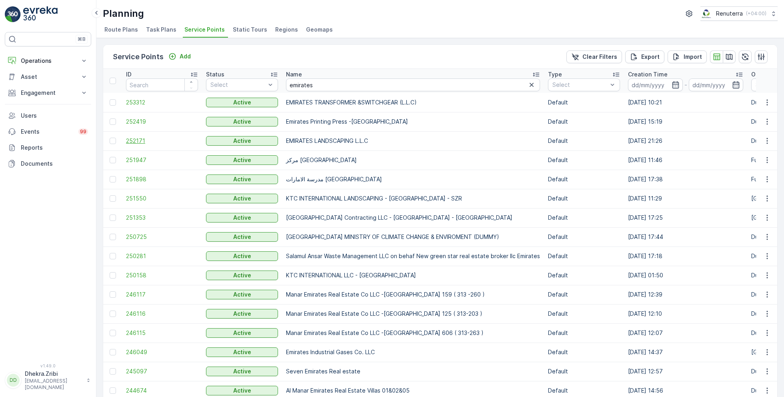
click at [127, 139] on span "252171" at bounding box center [162, 141] width 72 height 8
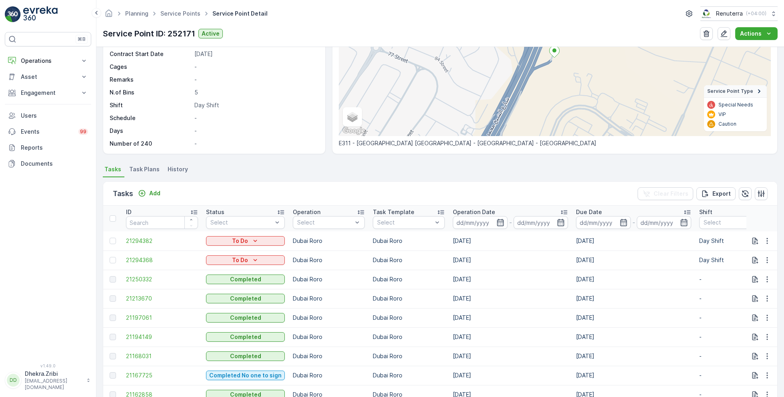
scroll to position [137, 0]
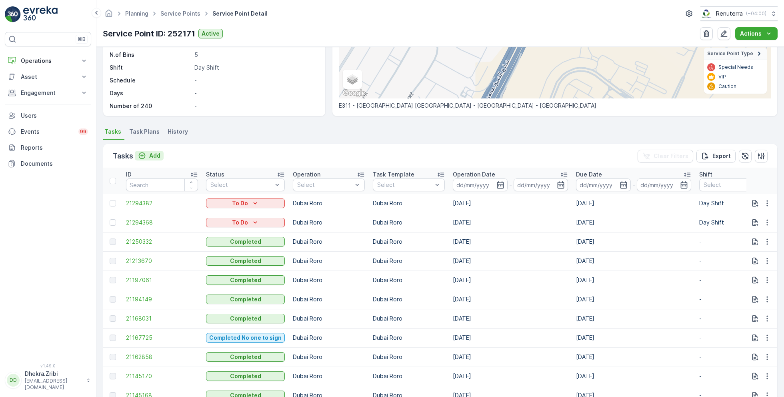
click at [155, 155] on p "Add" at bounding box center [154, 156] width 11 height 8
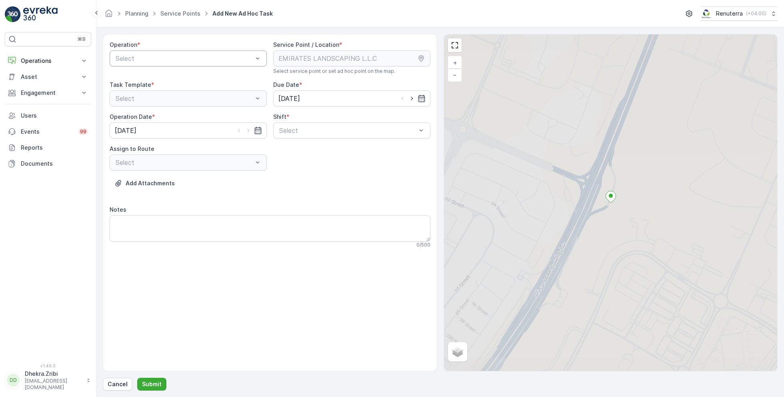
click at [197, 59] on div at bounding box center [184, 58] width 139 height 7
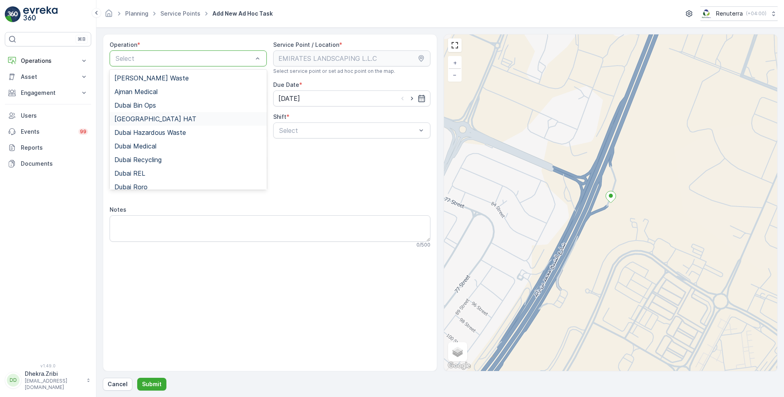
click at [131, 115] on span "[GEOGRAPHIC_DATA] HAT" at bounding box center [155, 118] width 82 height 7
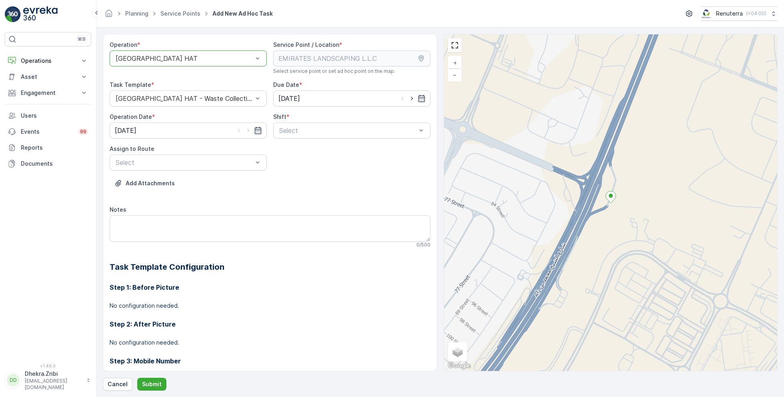
click at [179, 53] on div "[GEOGRAPHIC_DATA] HAT" at bounding box center [188, 58] width 157 height 16
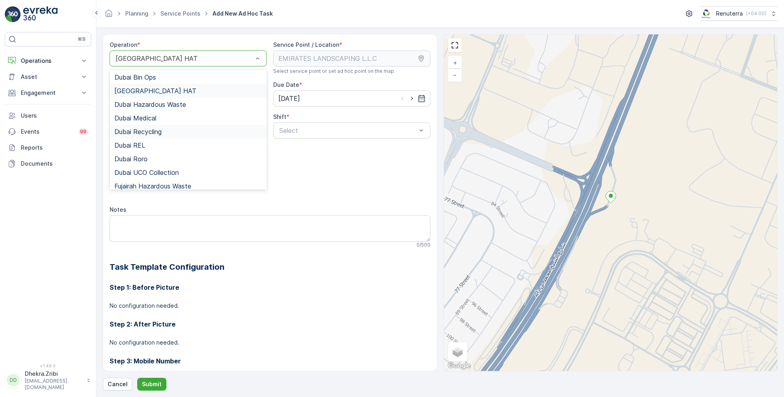
scroll to position [29, 0]
click at [139, 159] on span "Dubai Roro" at bounding box center [130, 157] width 33 height 7
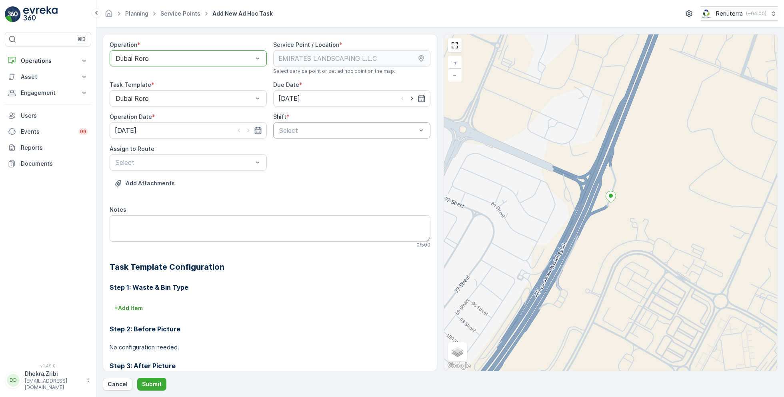
click at [317, 128] on div at bounding box center [347, 130] width 139 height 7
click at [280, 149] on span "Day Shift" at bounding box center [292, 149] width 28 height 7
click at [178, 163] on div at bounding box center [184, 162] width 139 height 7
click at [138, 193] on span "DRORO101 (Offline) - DXBCC95212" at bounding box center [167, 195] width 106 height 7
click at [152, 385] on p "Submit" at bounding box center [152, 384] width 20 height 8
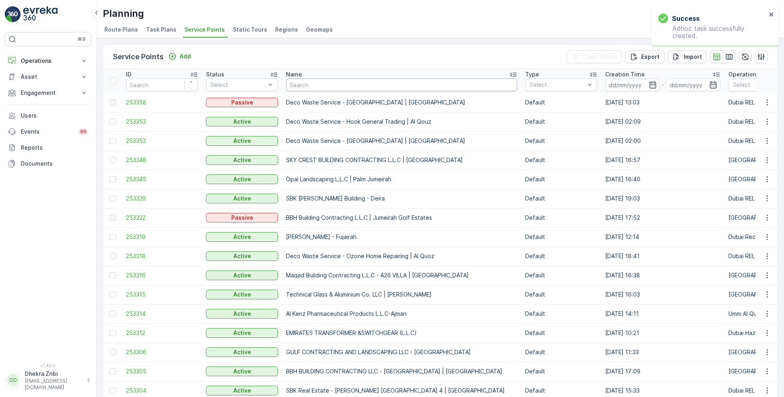
click at [307, 85] on input "text" at bounding box center [401, 84] width 231 height 13
type input "ches"
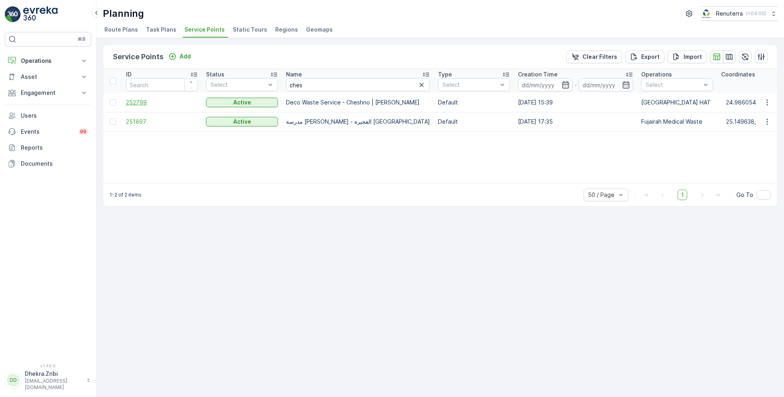
click at [131, 98] on span "252799" at bounding box center [162, 102] width 72 height 8
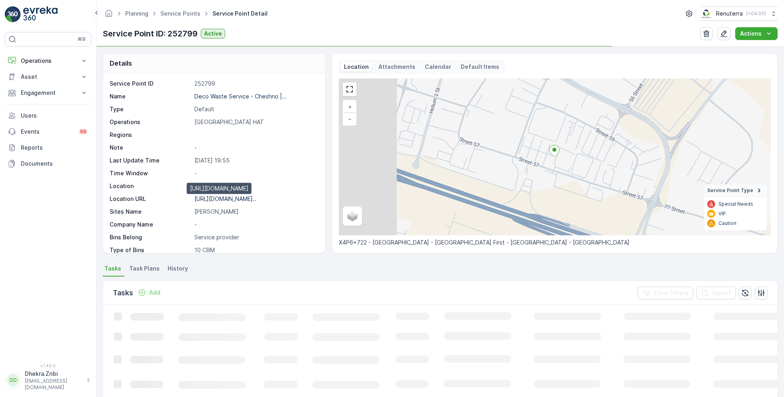
click at [221, 198] on p "https://maps.app.goo.gl/tyWTCd..." at bounding box center [225, 198] width 62 height 7
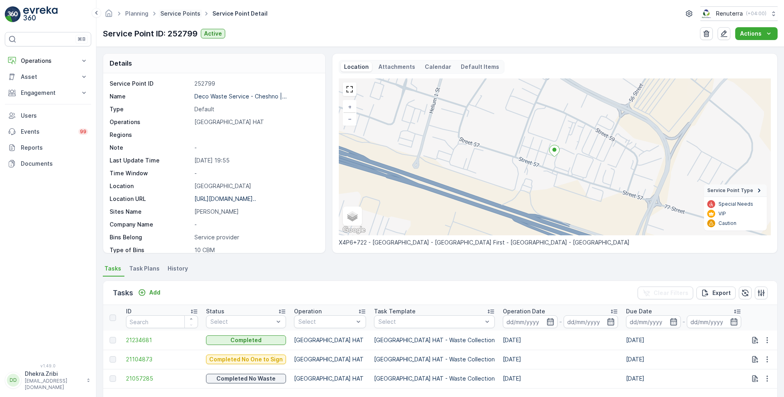
click at [173, 14] on link "Service Points" at bounding box center [180, 13] width 40 height 7
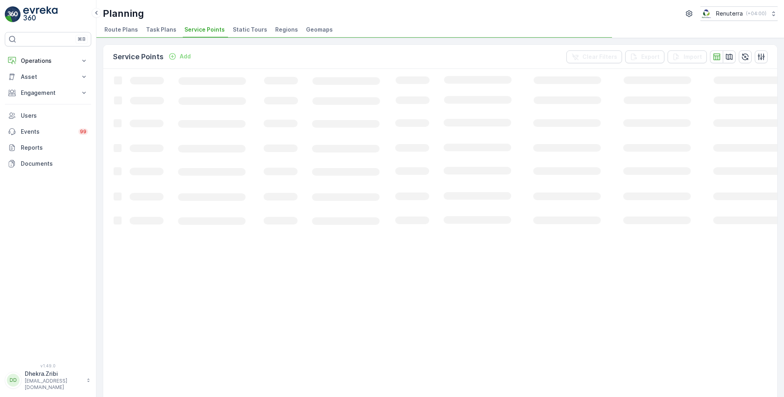
click at [370, 22] on div "Planning Renuterra ( +04:00 ) Route Plans Task Plans Service Points Static Tour…" at bounding box center [439, 19] width 687 height 38
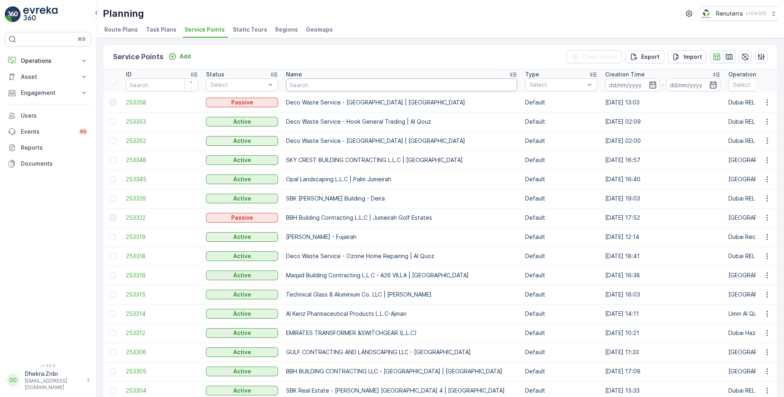
click at [309, 86] on input "text" at bounding box center [401, 84] width 231 height 13
type input "emi"
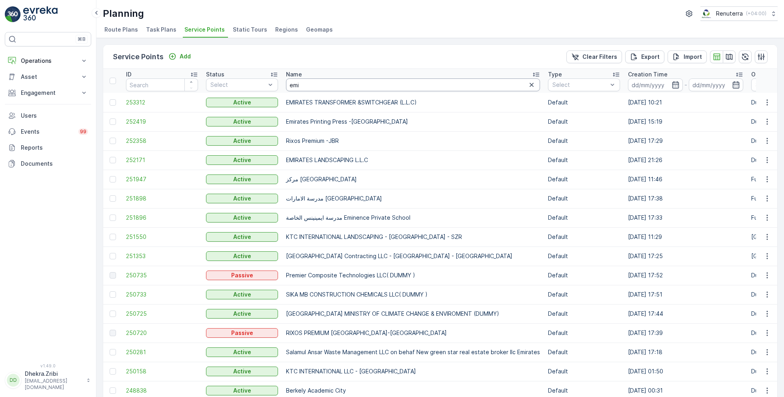
click at [317, 87] on input "emi" at bounding box center [413, 84] width 254 height 13
type input "emirates"
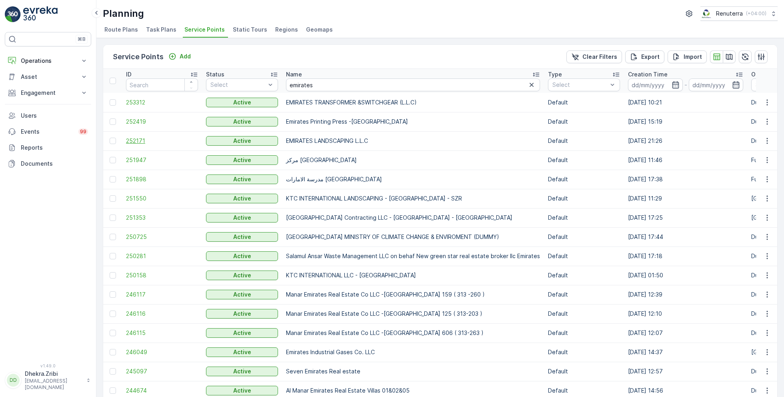
click at [130, 138] on span "252171" at bounding box center [162, 141] width 72 height 8
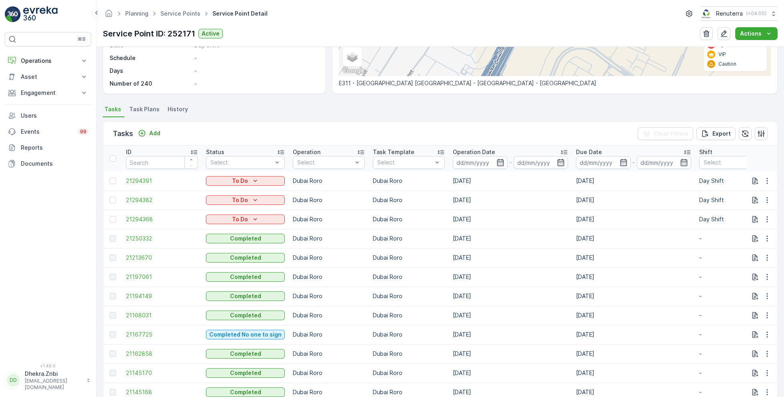
scroll to position [160, 0]
click at [764, 178] on icon "button" at bounding box center [767, 179] width 8 height 8
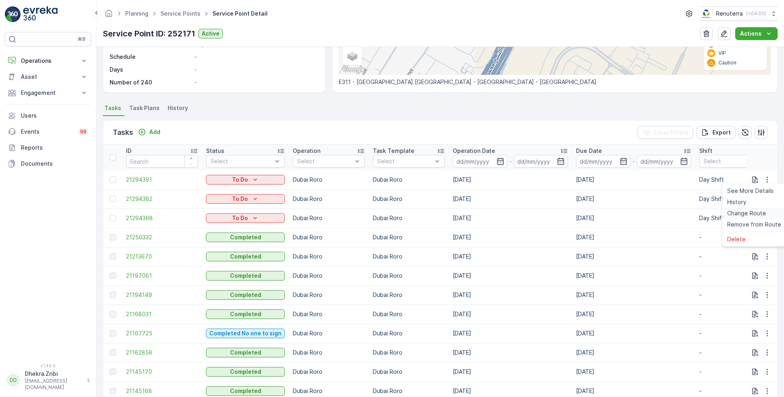
click at [743, 213] on span "Change Route" at bounding box center [746, 213] width 39 height 8
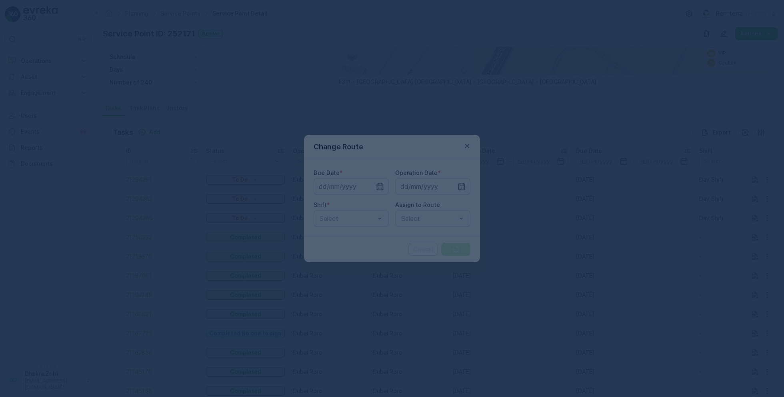
type input "29.08.2025"
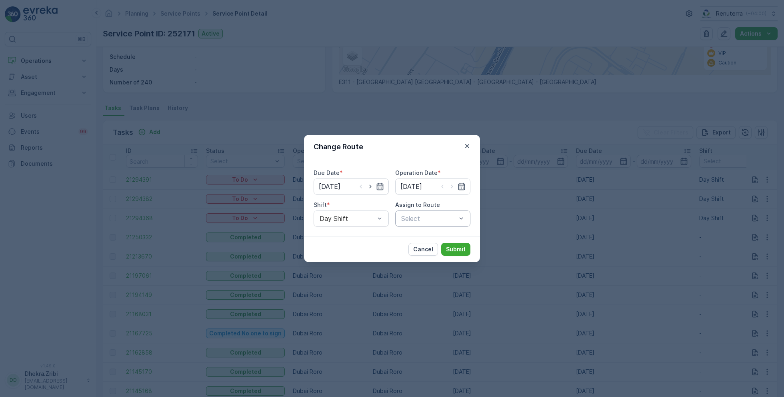
click at [408, 217] on div at bounding box center [428, 218] width 57 height 7
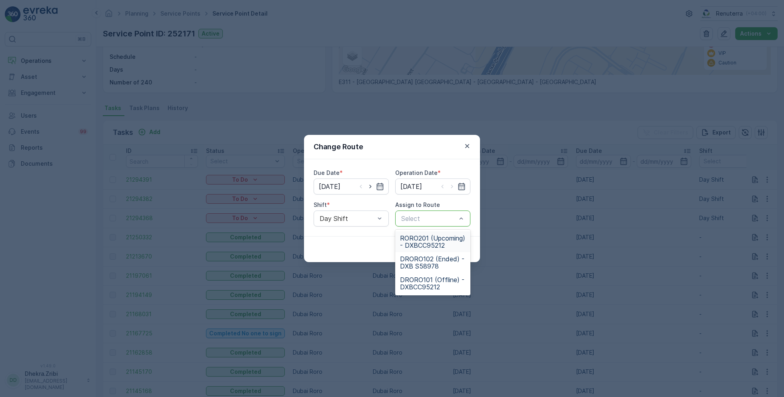
click at [425, 248] on span "RORO201 (Upcoming) - DXBCC95212" at bounding box center [433, 241] width 66 height 14
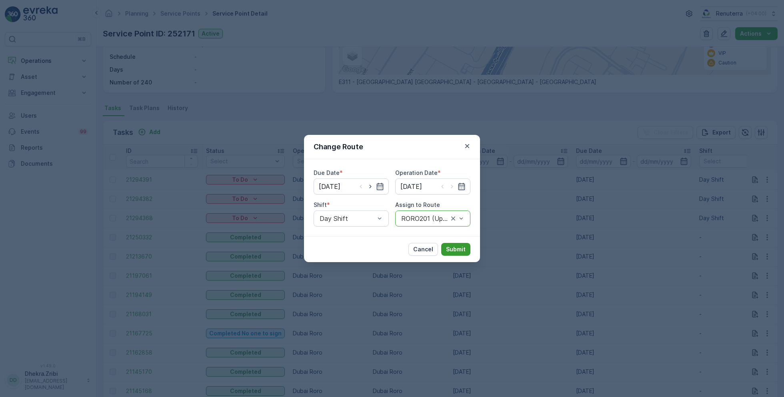
click at [461, 249] on p "Submit" at bounding box center [456, 249] width 20 height 8
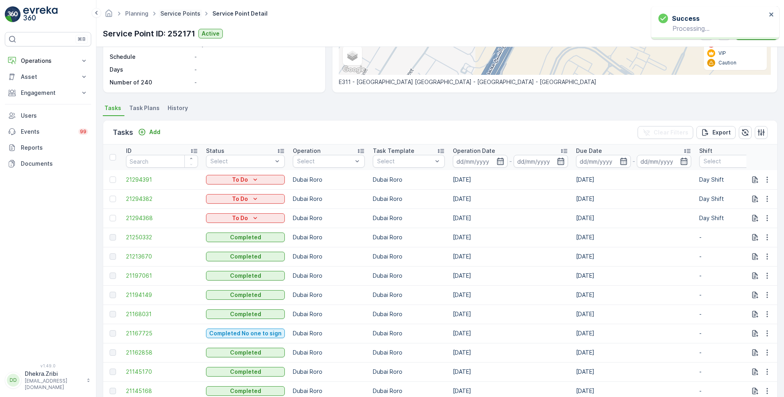
click at [179, 16] on link "Service Points" at bounding box center [180, 13] width 40 height 7
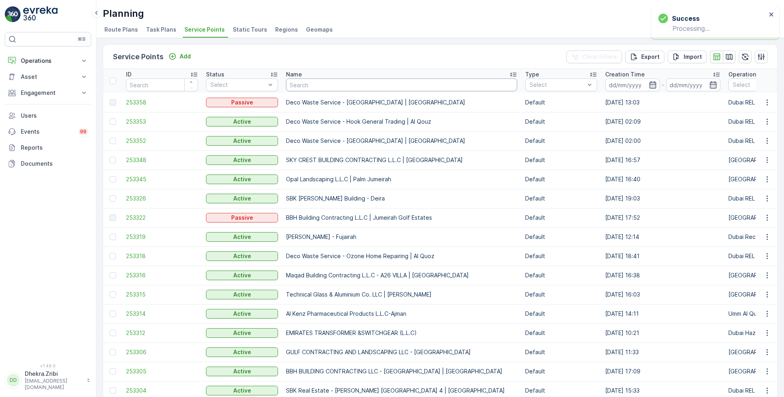
click at [306, 82] on input "text" at bounding box center [401, 84] width 231 height 13
type input "sobha"
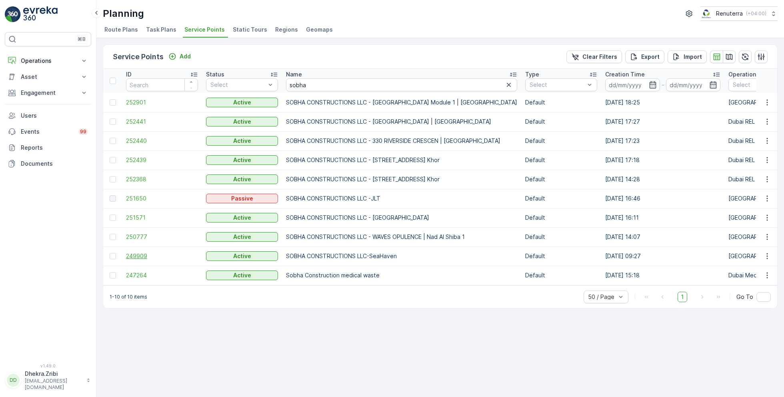
click at [138, 252] on span "249909" at bounding box center [162, 256] width 72 height 8
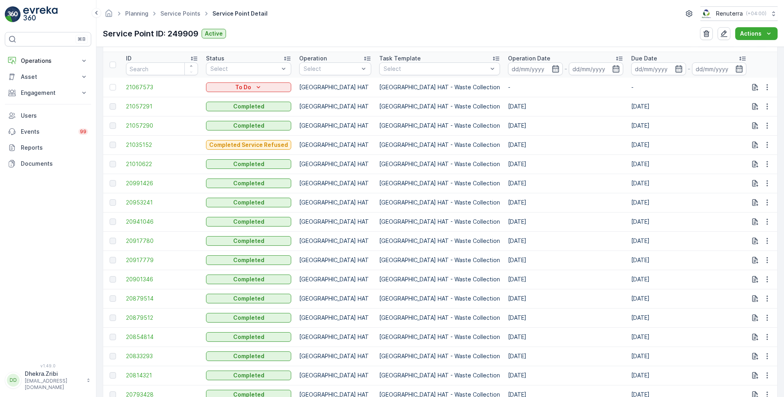
scroll to position [254, 0]
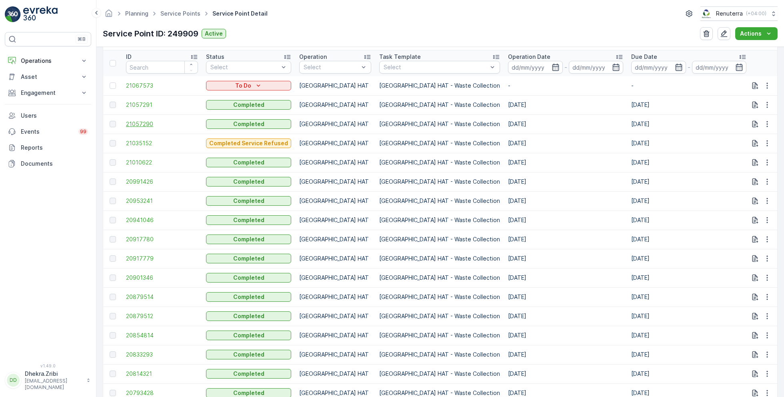
click at [142, 124] on span "21057290" at bounding box center [162, 124] width 72 height 8
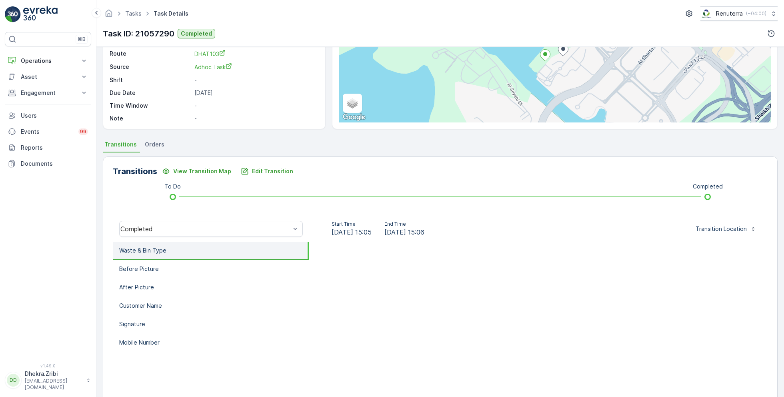
scroll to position [85, 0]
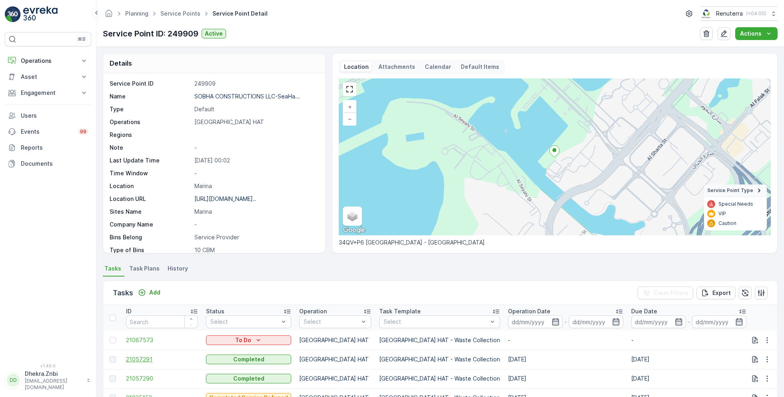
click at [142, 356] on span "21057291" at bounding box center [162, 359] width 72 height 8
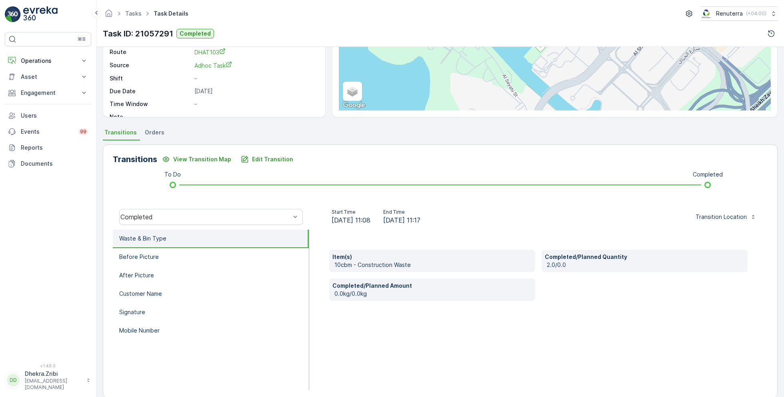
scroll to position [96, 0]
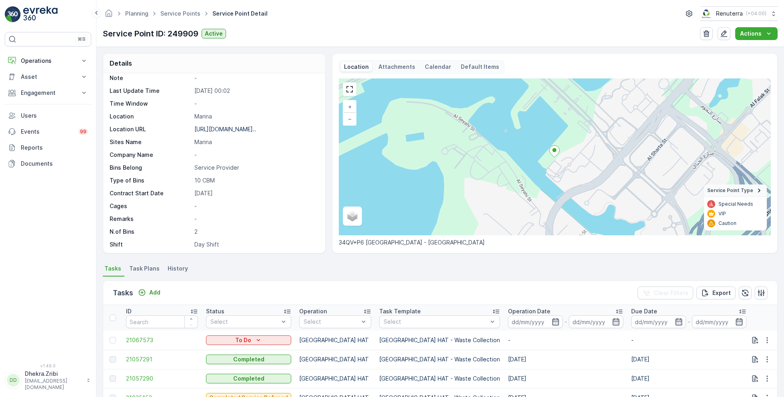
scroll to position [74, 0]
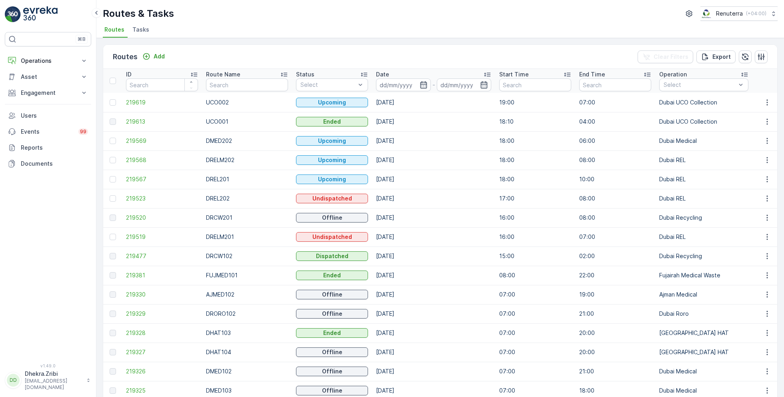
scroll to position [0, 74]
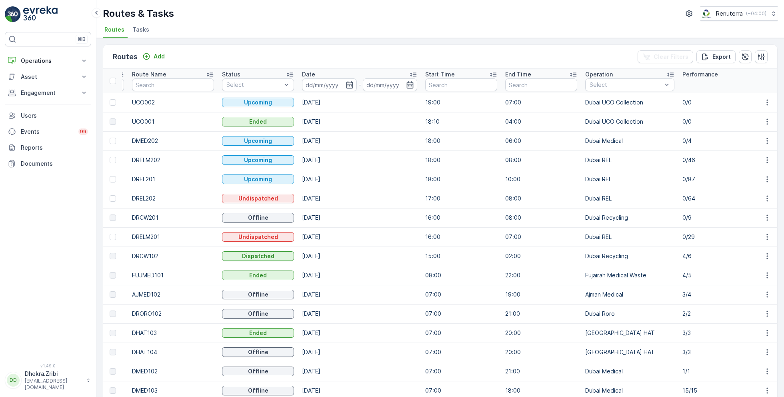
click at [140, 31] on span "Tasks" at bounding box center [140, 30] width 17 height 8
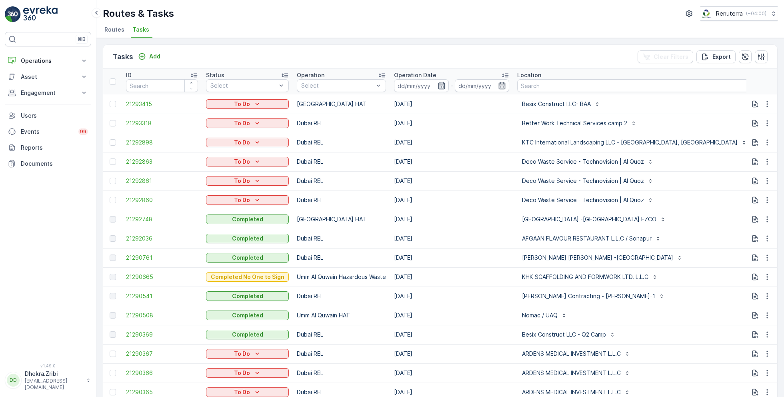
click at [440, 87] on icon "button" at bounding box center [441, 86] width 8 height 8
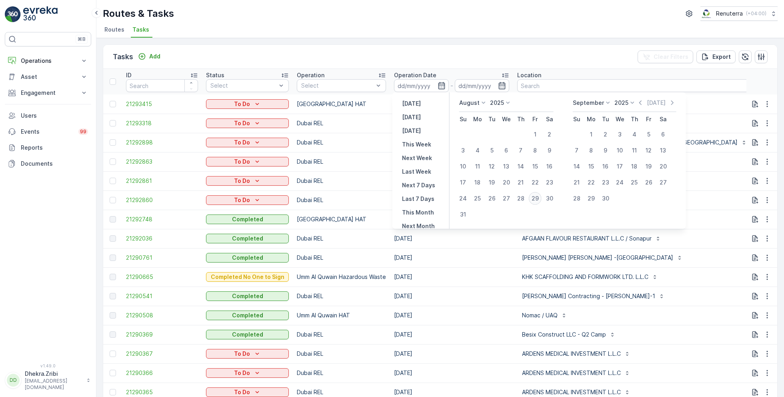
click at [542, 198] on button "29" at bounding box center [535, 198] width 14 height 14
type input "[DATE]"
click at [542, 198] on button "29" at bounding box center [535, 198] width 14 height 14
type input "[DATE]"
click at [548, 199] on div "30" at bounding box center [549, 198] width 13 height 13
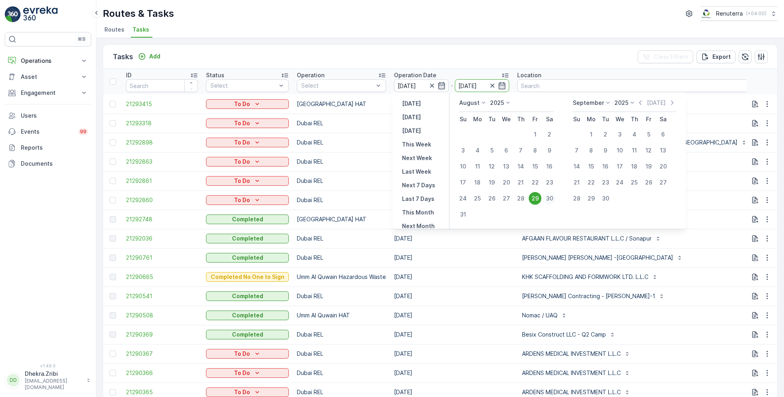
type input "[DATE]"
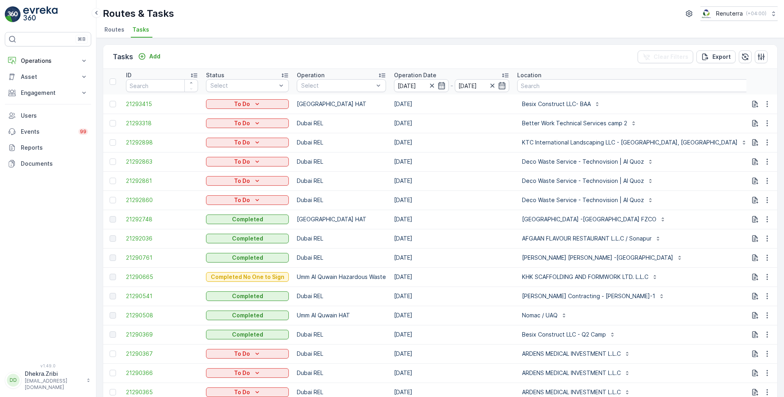
click at [548, 199] on p "Deco Waste Service - Technovision | Al Quoz" at bounding box center [583, 200] width 122 height 8
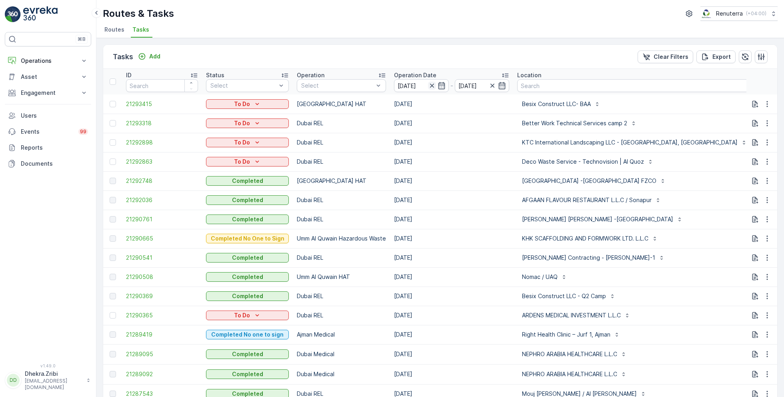
click at [428, 86] on icon "button" at bounding box center [432, 86] width 8 height 8
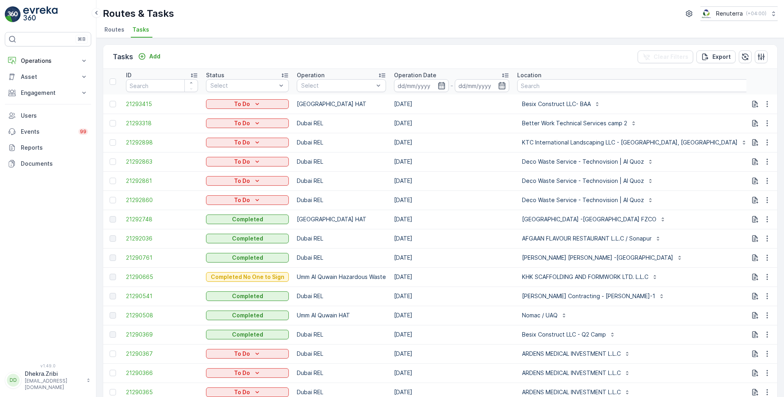
click at [428, 86] on input at bounding box center [421, 85] width 55 height 13
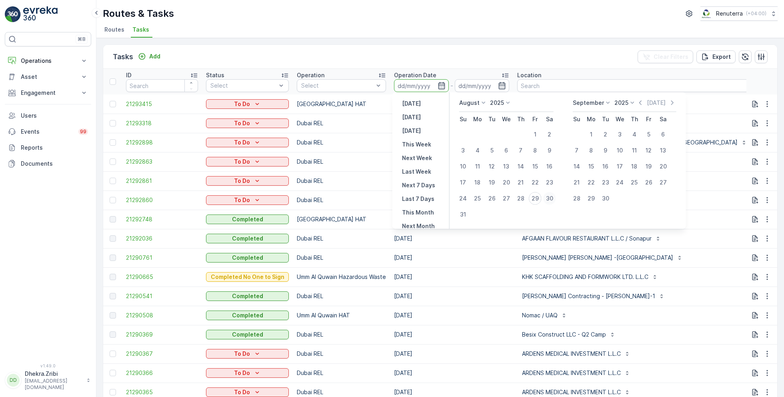
click at [554, 197] on div "30" at bounding box center [549, 198] width 13 height 13
type input "30.08.2025"
click at [554, 197] on div "30" at bounding box center [549, 198] width 13 height 13
type input "30.08.2025"
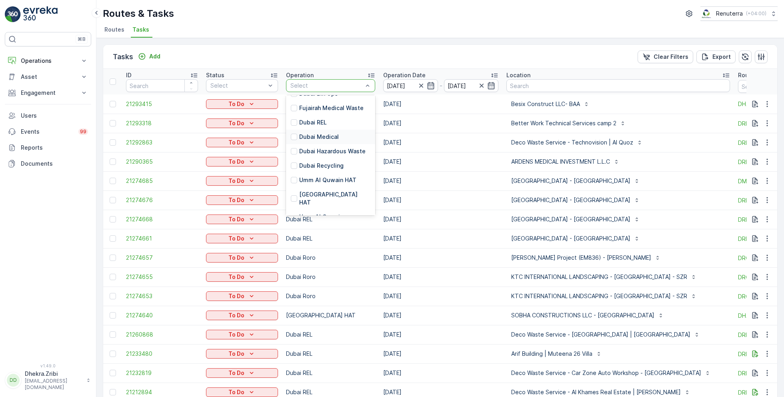
scroll to position [49, 0]
click at [324, 190] on p "[GEOGRAPHIC_DATA] HAT" at bounding box center [334, 197] width 71 height 16
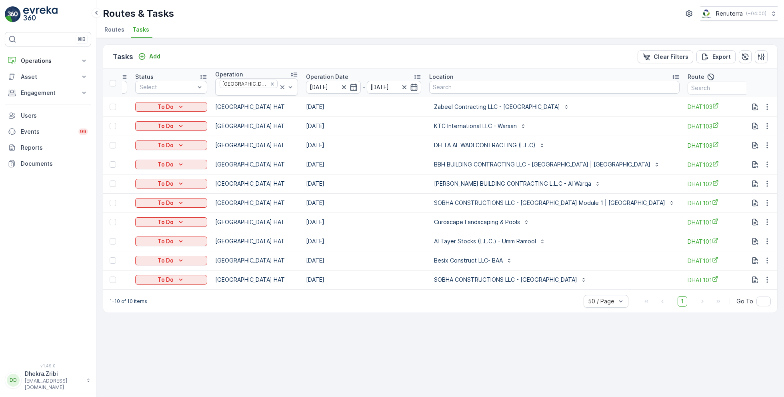
scroll to position [0, 110]
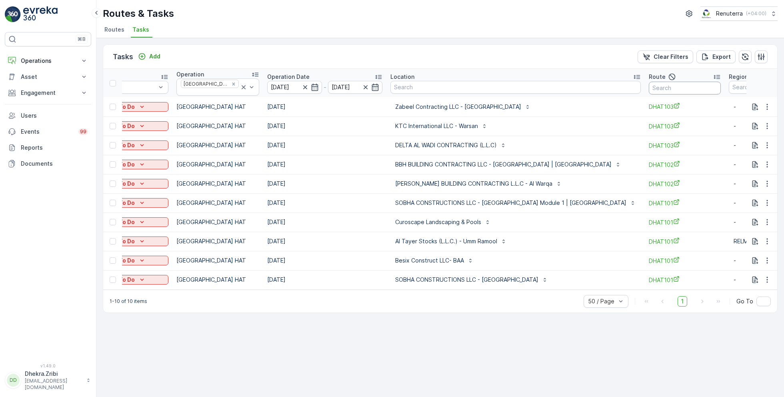
click at [666, 86] on input "text" at bounding box center [684, 88] width 72 height 13
type input "101"
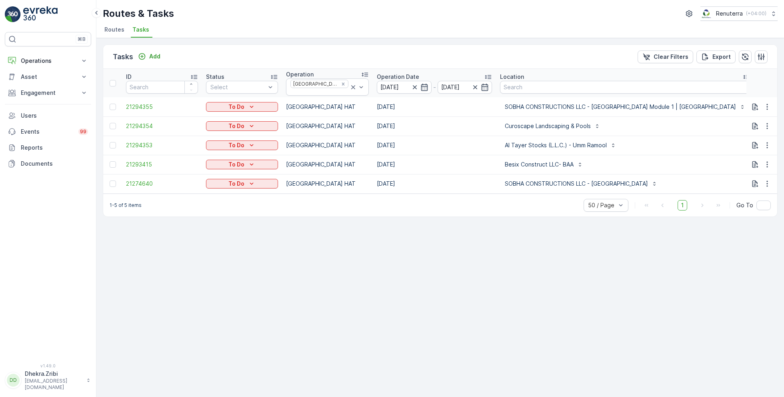
click at [758, 84] on input "101" at bounding box center [794, 88] width 72 height 13
type input "102"
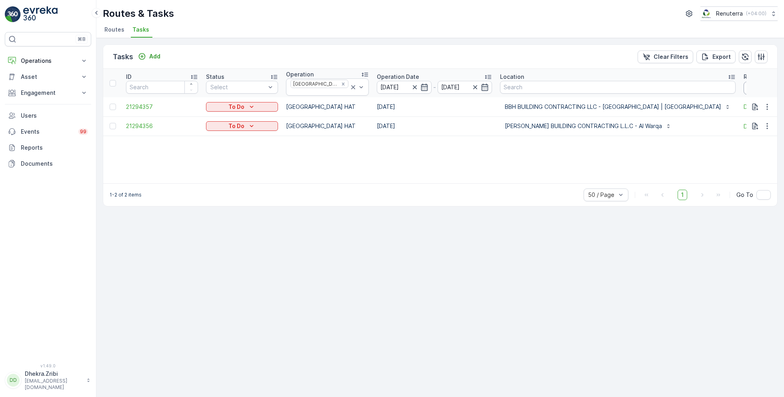
click at [744, 88] on input "102" at bounding box center [779, 88] width 72 height 13
type input "103"
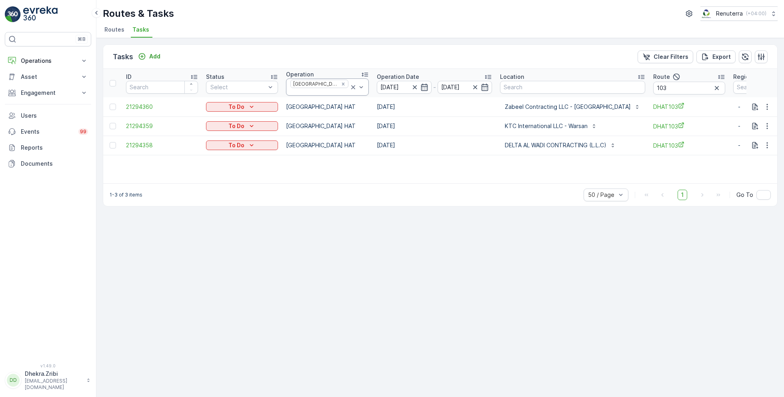
click at [351, 85] on icon at bounding box center [353, 87] width 4 height 4
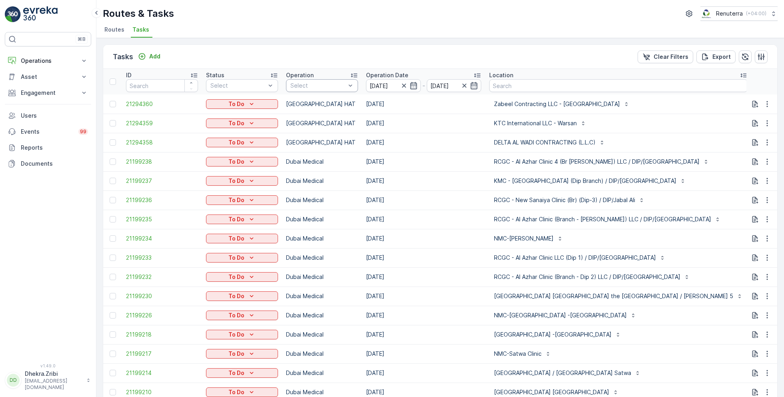
click at [329, 80] on div "Select" at bounding box center [322, 85] width 72 height 13
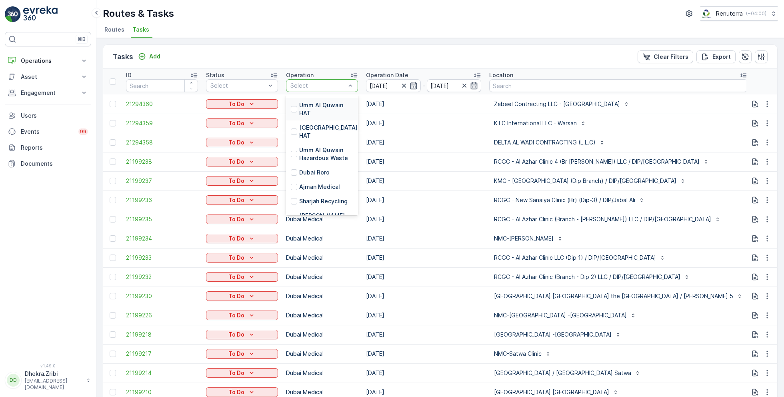
scroll to position [148, 0]
click at [312, 163] on div "Dubai Roro" at bounding box center [322, 170] width 72 height 14
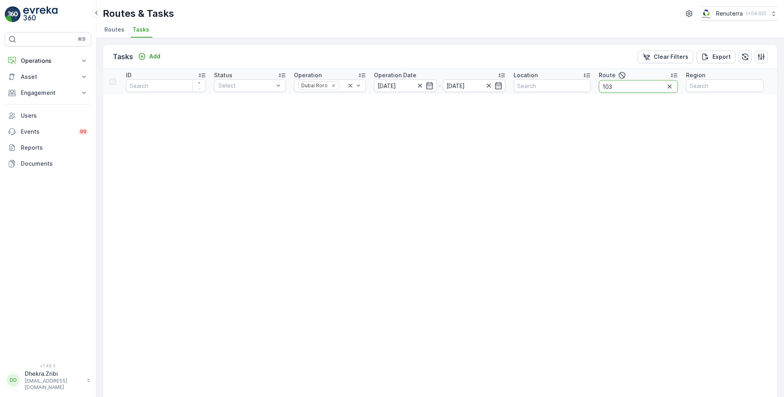
drag, startPoint x: 626, startPoint y: 82, endPoint x: 584, endPoint y: 82, distance: 41.6
click at [584, 82] on tr "ID Status Select Operation Dubai Roro Operation Date 30.08.2025 - 30.08.2025 Lo…" at bounding box center [440, 82] width 674 height 26
drag, startPoint x: 619, startPoint y: 90, endPoint x: 574, endPoint y: 88, distance: 45.6
click at [574, 88] on tr "ID Status Select Operation Dubai Roro Operation Date 30.08.2025 - 30.08.2025 Lo…" at bounding box center [440, 82] width 674 height 26
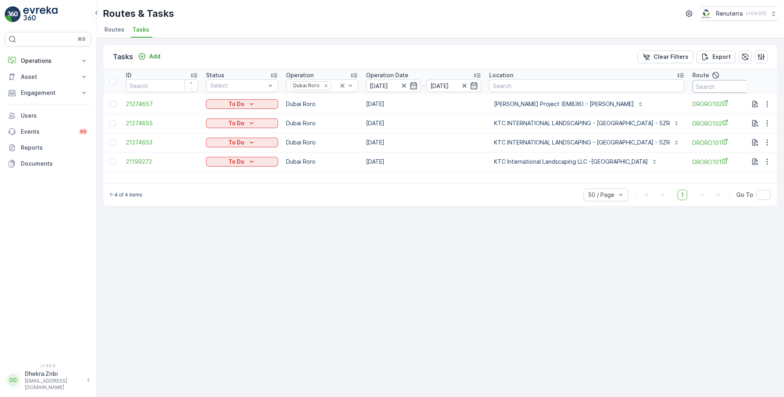
click at [692, 88] on input "text" at bounding box center [728, 86] width 72 height 13
type input "101"
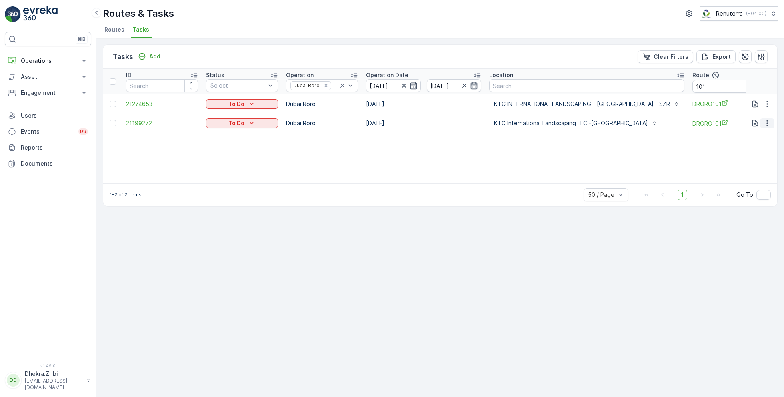
click at [768, 122] on icon "button" at bounding box center [767, 123] width 8 height 8
click at [745, 166] on span "Remove from Route" at bounding box center [754, 168] width 54 height 8
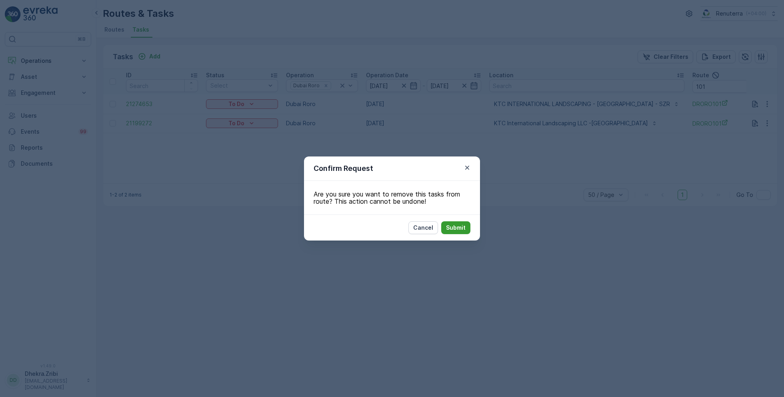
click at [455, 232] on button "Submit" at bounding box center [455, 227] width 29 height 13
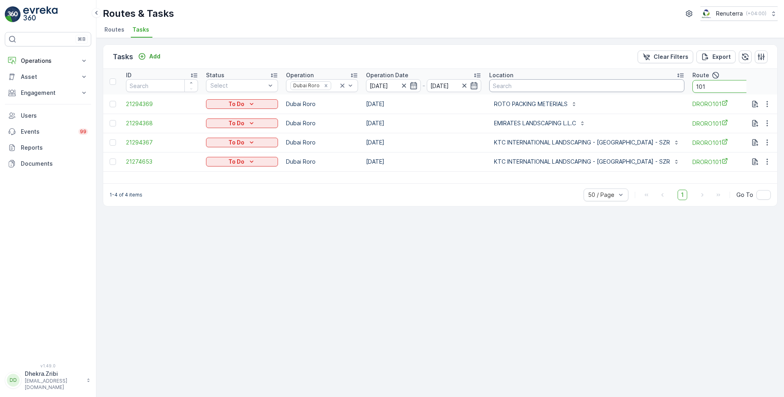
drag, startPoint x: 704, startPoint y: 89, endPoint x: 657, endPoint y: 86, distance: 46.9
click at [657, 86] on tr "ID Status Select Operation Dubai Roro Operation Date [DATE] - [DATE] Location R…" at bounding box center [491, 82] width 776 height 26
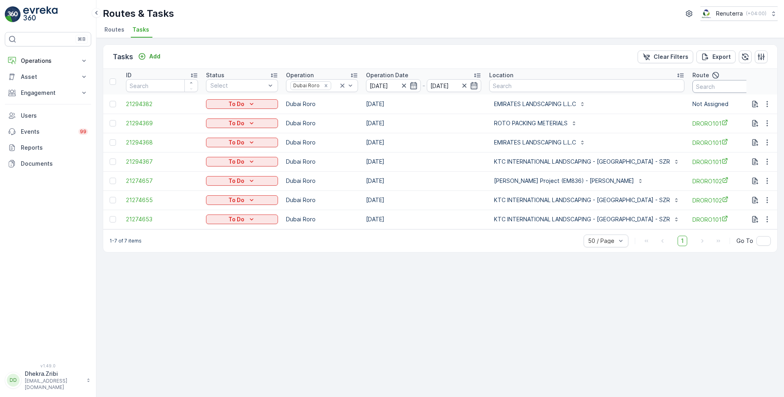
click at [697, 91] on input "text" at bounding box center [728, 86] width 72 height 13
click at [768, 104] on icon "button" at bounding box center [767, 104] width 8 height 8
click at [743, 140] on span "Change Route" at bounding box center [746, 138] width 39 height 8
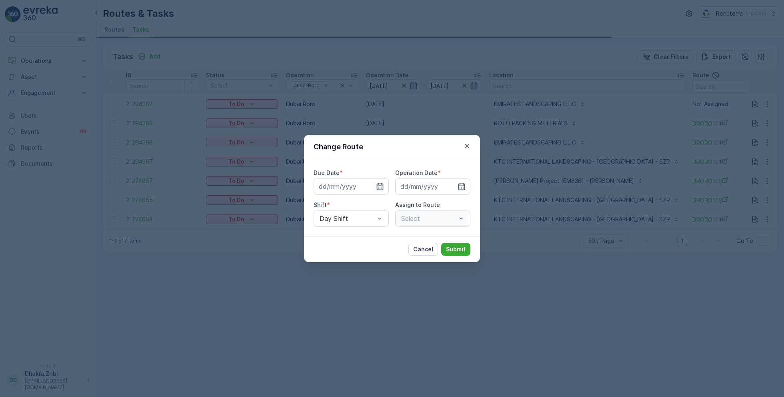
type input "[DATE]"
click at [419, 219] on div at bounding box center [428, 218] width 57 height 7
click at [430, 241] on span "DRORO101 (Route Plan) - DXBCC95212" at bounding box center [433, 241] width 66 height 14
click at [451, 248] on p "Submit" at bounding box center [456, 249] width 20 height 8
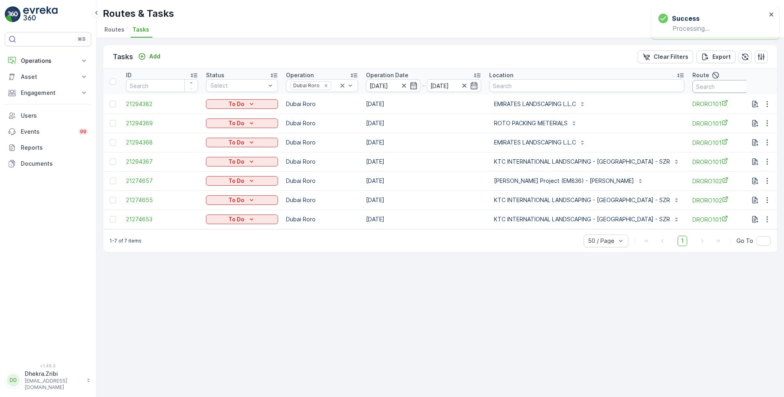
click at [697, 86] on input "text" at bounding box center [728, 86] width 72 height 13
type input "1"
click at [708, 87] on input "1" at bounding box center [728, 86] width 72 height 13
type input "101"
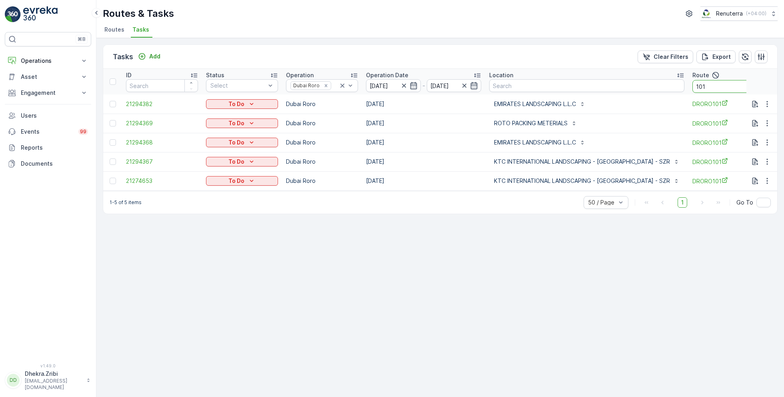
click at [698, 86] on input "101" at bounding box center [728, 86] width 72 height 13
type input "102"
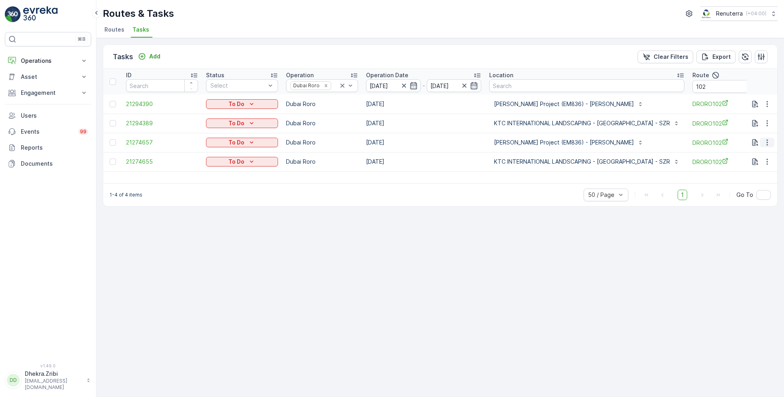
click at [766, 143] on icon "button" at bounding box center [767, 142] width 8 height 8
click at [739, 187] on span "Remove from Route" at bounding box center [754, 187] width 54 height 8
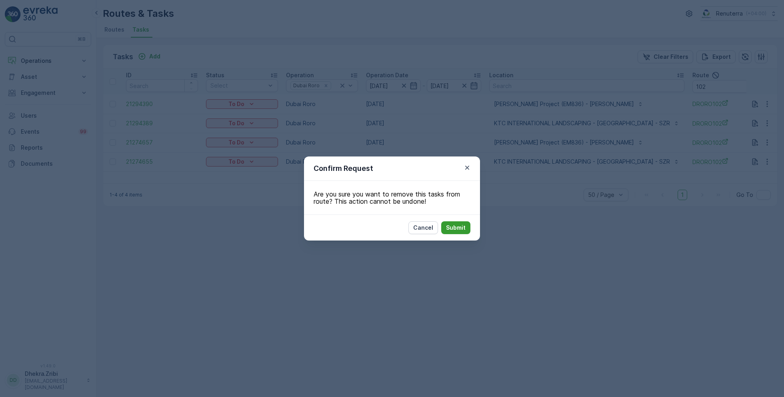
click at [453, 225] on p "Submit" at bounding box center [456, 227] width 20 height 8
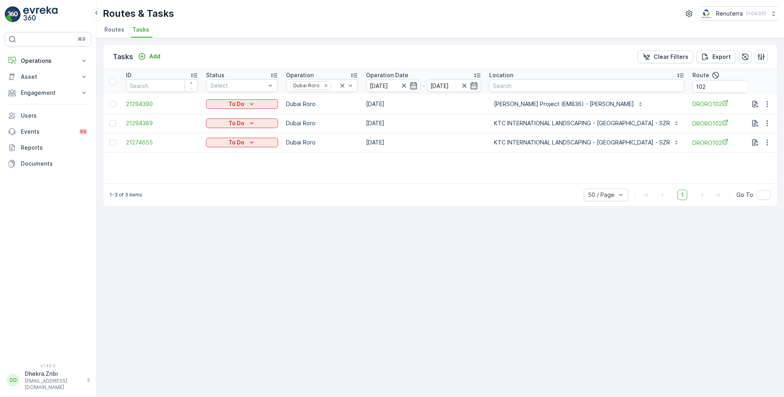
click at [115, 30] on span "Routes" at bounding box center [114, 30] width 20 height 8
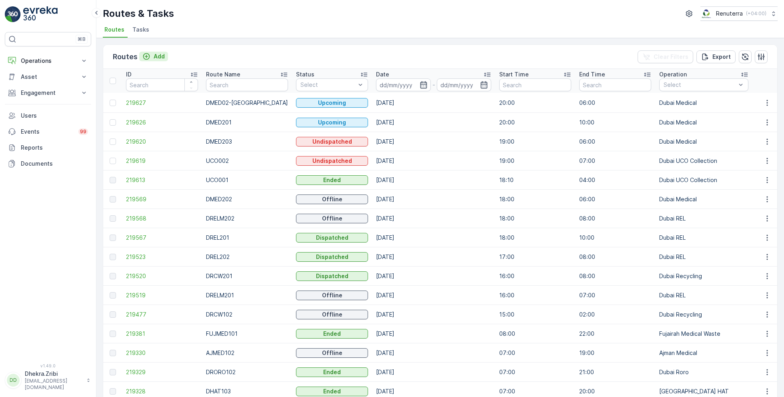
click at [157, 55] on p "Add" at bounding box center [159, 56] width 11 height 8
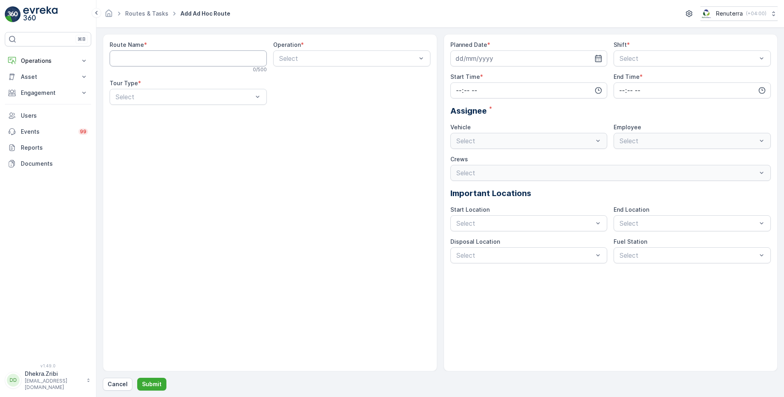
click at [210, 58] on Name "Route Name" at bounding box center [188, 58] width 157 height 16
drag, startPoint x: 171, startPoint y: 61, endPoint x: 79, endPoint y: 53, distance: 92.3
click at [79, 53] on div "⌘B Operations Insights Planning Routes & Tasks Cockpit Settings Asset Assets En…" at bounding box center [392, 198] width 784 height 397
type Name "RORO201"
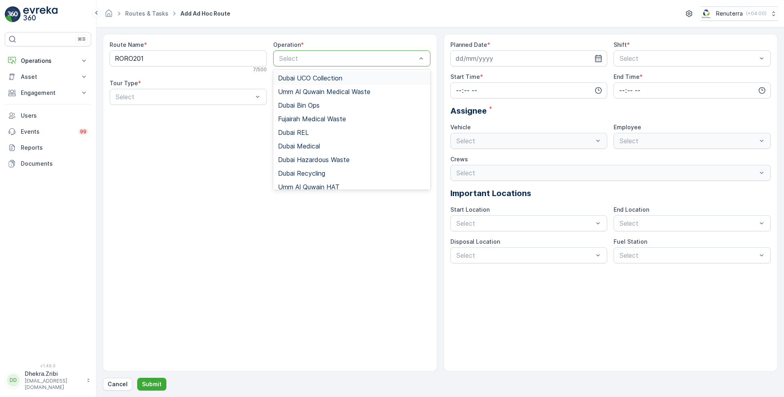
click at [297, 59] on div at bounding box center [347, 58] width 139 height 7
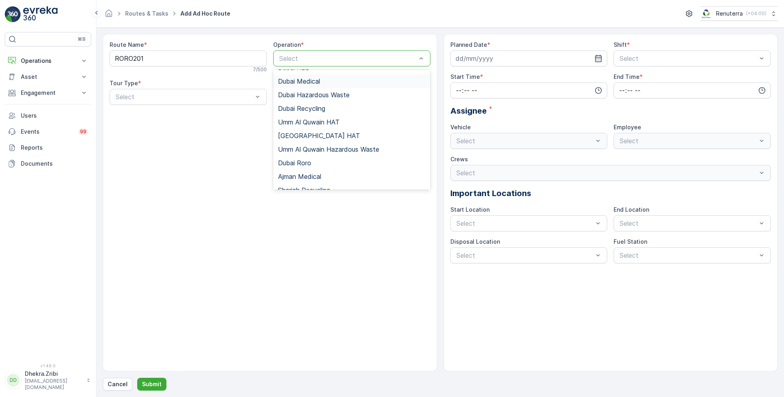
scroll to position [79, 0]
click at [299, 149] on span "Dubai Roro" at bounding box center [294, 148] width 33 height 7
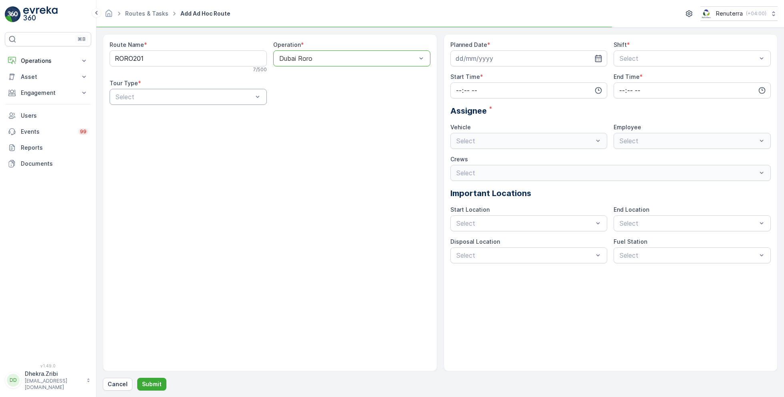
click at [208, 99] on div at bounding box center [184, 96] width 139 height 7
click at [153, 129] on div "Dynamic" at bounding box center [188, 129] width 148 height 7
click at [582, 58] on input at bounding box center [528, 58] width 157 height 16
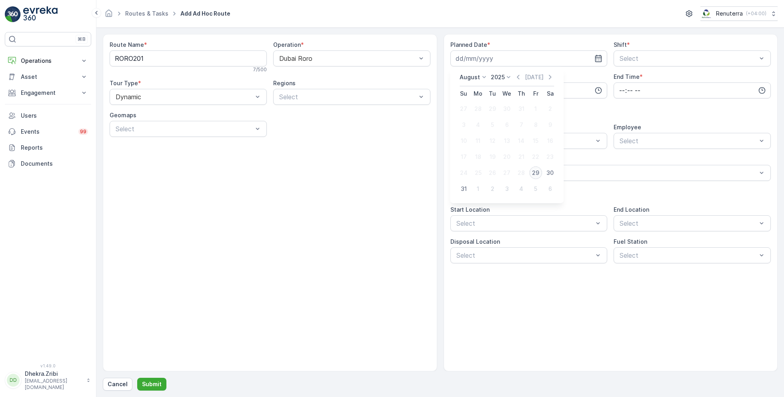
click at [537, 172] on div "29" at bounding box center [535, 172] width 13 height 13
type input "29.08.2025"
click at [642, 58] on div at bounding box center [687, 58] width 139 height 7
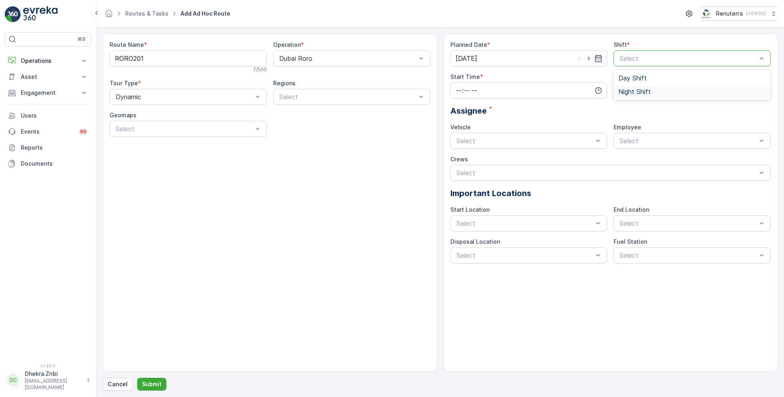
click at [629, 94] on span "Night Shift" at bounding box center [634, 91] width 32 height 7
click at [544, 100] on div "Planned Date * 29.08.2025 Shift * option Night Shift, selected. Night Shift Sta…" at bounding box center [610, 152] width 321 height 222
click at [527, 88] on input "time" at bounding box center [528, 90] width 157 height 16
click at [457, 159] on span "20" at bounding box center [458, 159] width 7 height 8
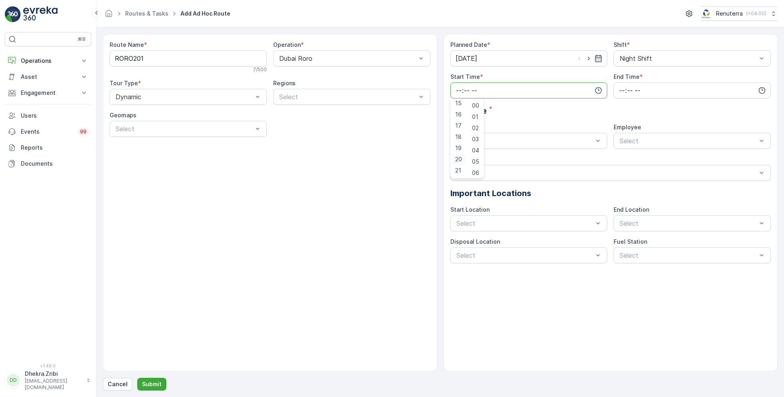
type input "20:00"
click at [477, 104] on span "00" at bounding box center [475, 106] width 7 height 8
click at [639, 85] on input "time" at bounding box center [691, 90] width 157 height 16
click at [621, 150] on span "07" at bounding box center [621, 150] width 7 height 8
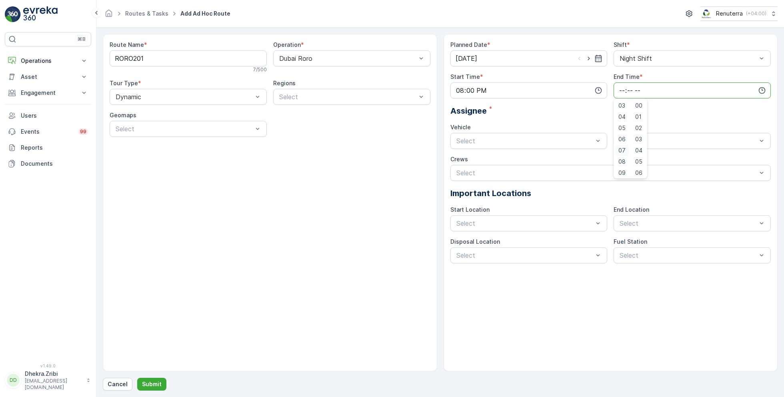
type input "07:00"
click at [542, 113] on div "Assignee *" at bounding box center [610, 111] width 321 height 12
click at [523, 143] on div at bounding box center [524, 140] width 139 height 7
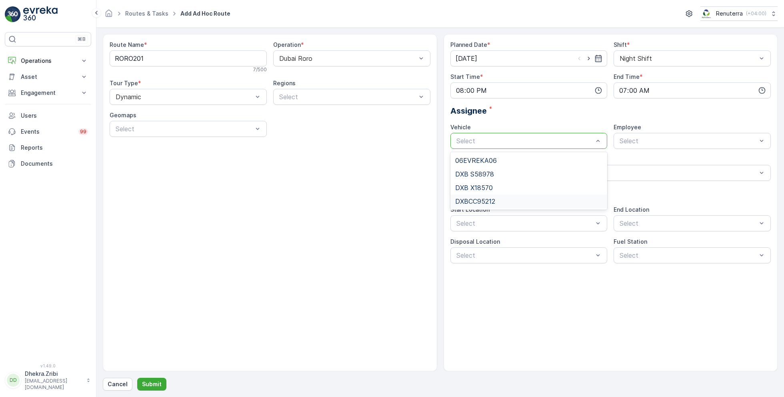
click at [497, 202] on div "DXBCC95212" at bounding box center [529, 200] width 148 height 7
click at [639, 137] on div at bounding box center [687, 140] width 139 height 7
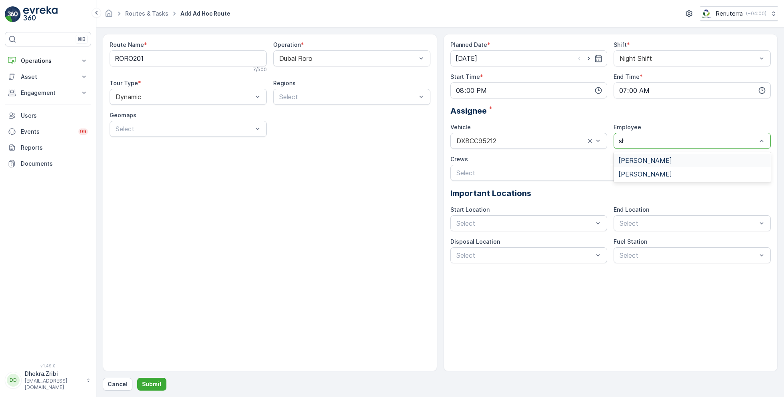
type input "sha"
click at [670, 157] on span "Muhammad Shahbaz" at bounding box center [645, 160] width 54 height 7
click at [153, 384] on p "Submit" at bounding box center [152, 384] width 20 height 8
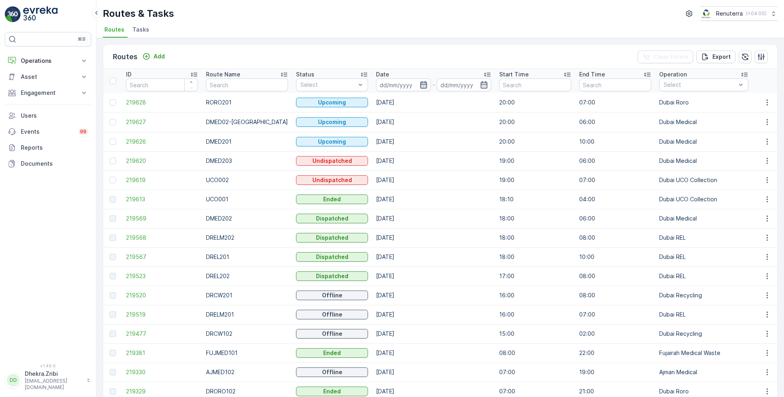
click at [419, 83] on icon "button" at bounding box center [423, 85] width 8 height 8
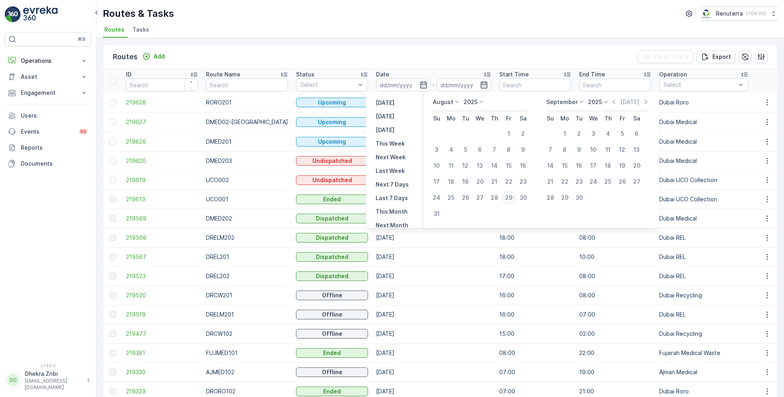
click at [506, 196] on div "29" at bounding box center [508, 197] width 13 height 13
type input "29.08.2025"
click at [506, 196] on div "29" at bounding box center [508, 197] width 13 height 13
type input "29.08.2025"
click at [418, 22] on div "Routes & Tasks Renuterra ( +04:00 ) Routes Tasks" at bounding box center [439, 19] width 687 height 38
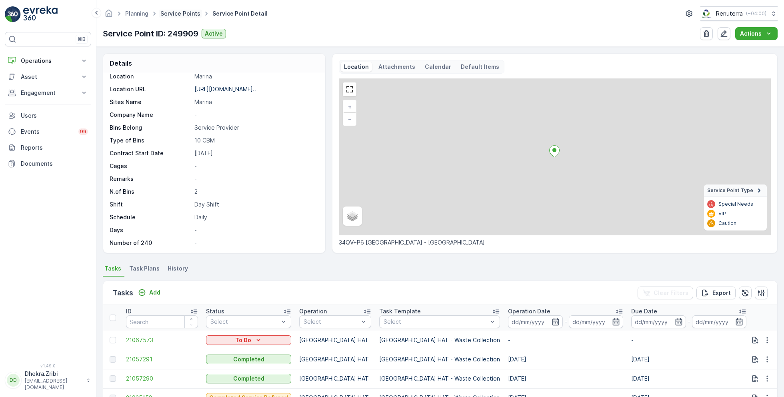
click at [179, 14] on link "Service Points" at bounding box center [180, 13] width 40 height 7
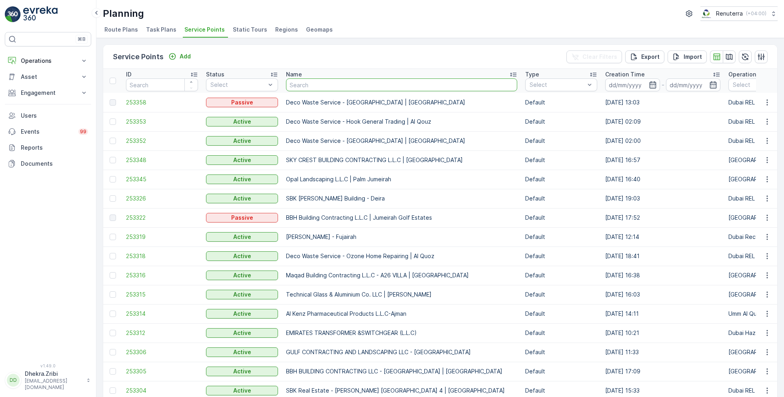
click at [339, 80] on input "text" at bounding box center [401, 84] width 231 height 13
type input "emira"
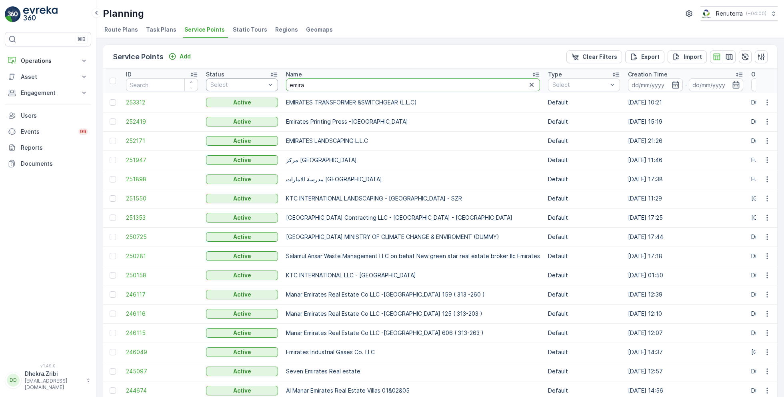
drag, startPoint x: 312, startPoint y: 88, endPoint x: 272, endPoint y: 81, distance: 40.9
